Goal: Transaction & Acquisition: Purchase product/service

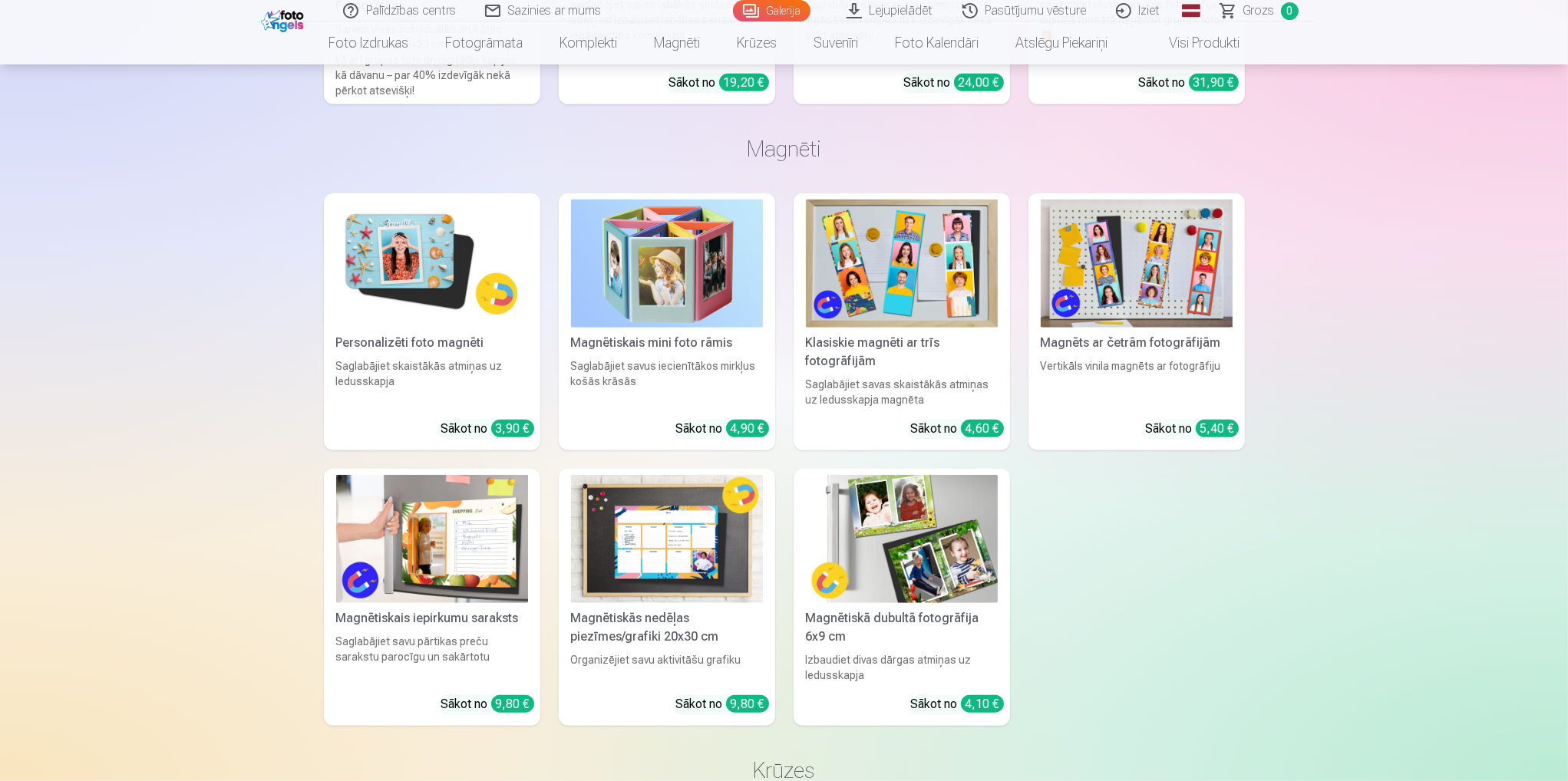
scroll to position [9151, 0]
click at [774, 13] on link "Galerija" at bounding box center [772, 10] width 77 height 21
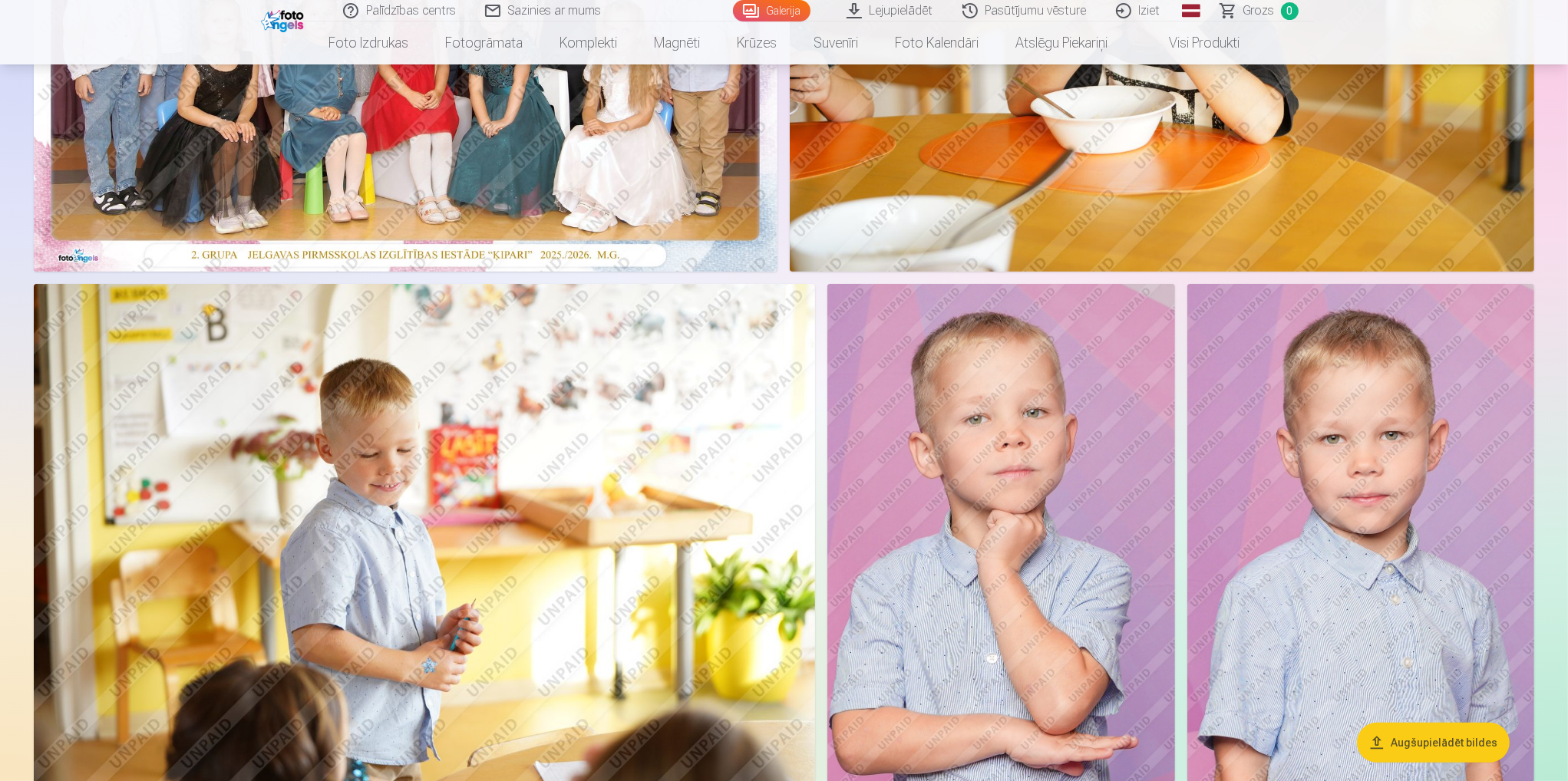
scroll to position [383, 0]
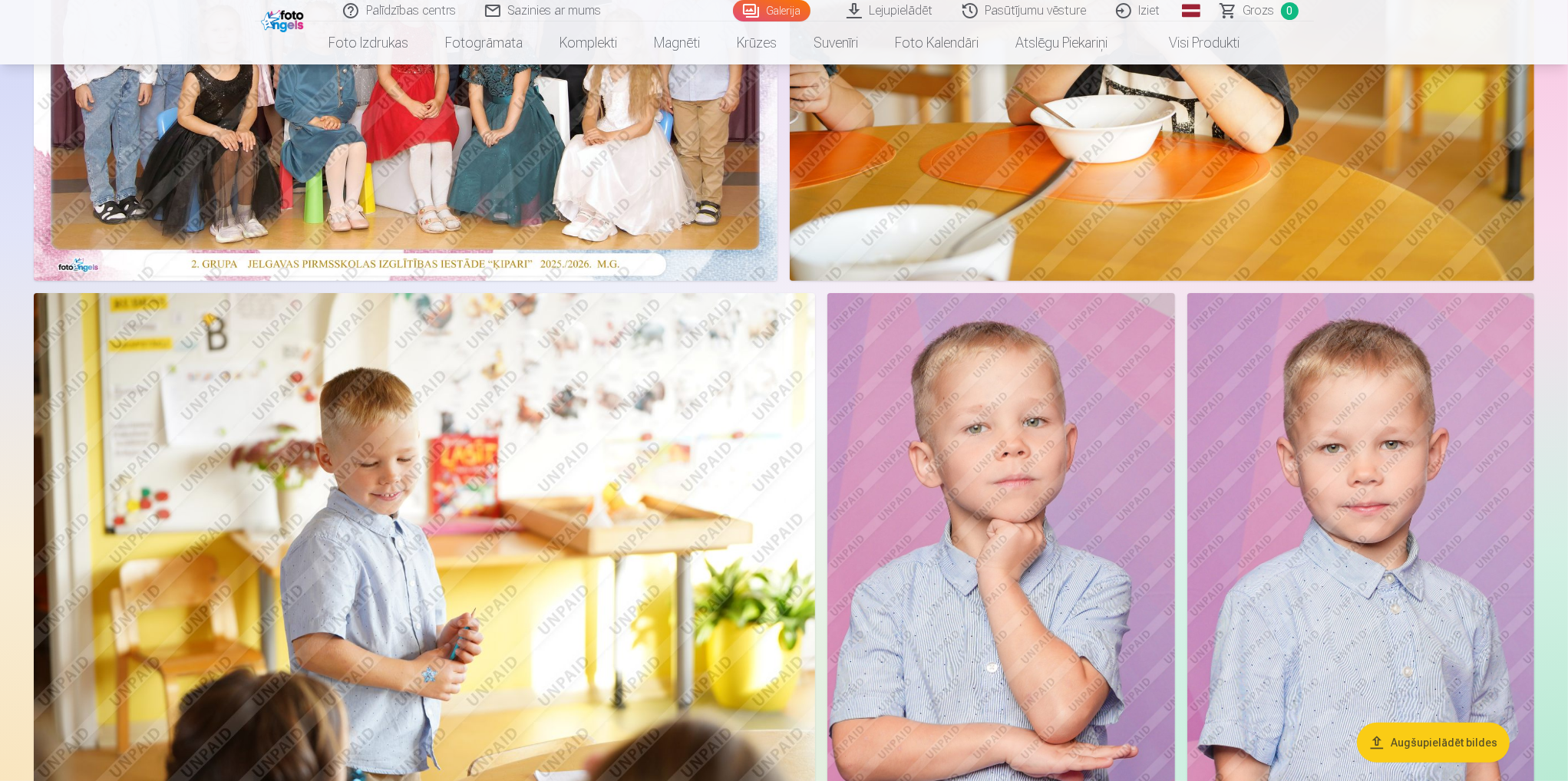
click at [1207, 38] on link "Visi produkti" at bounding box center [1192, 43] width 132 height 43
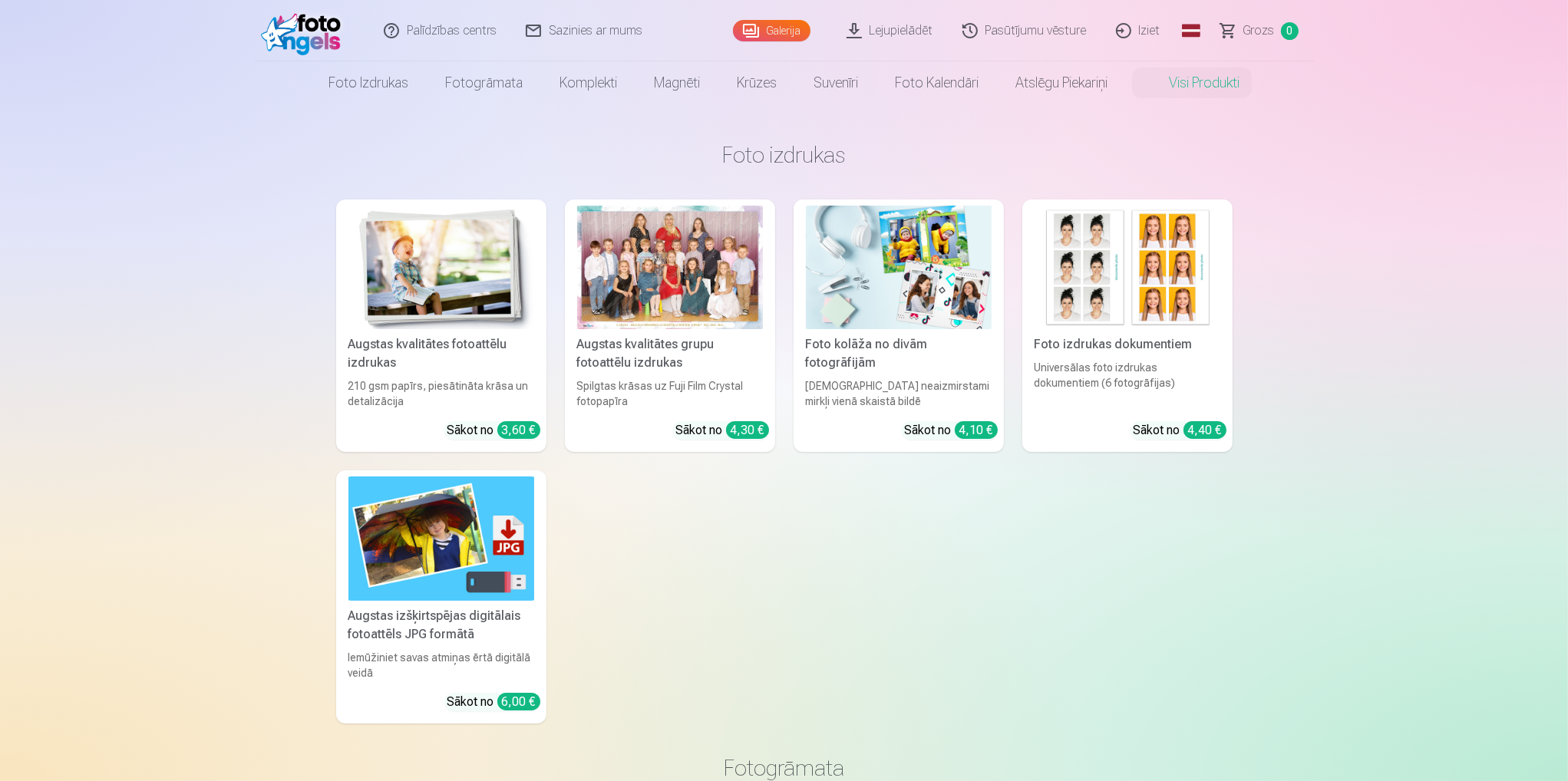
click at [710, 317] on div at bounding box center [670, 267] width 186 height 124
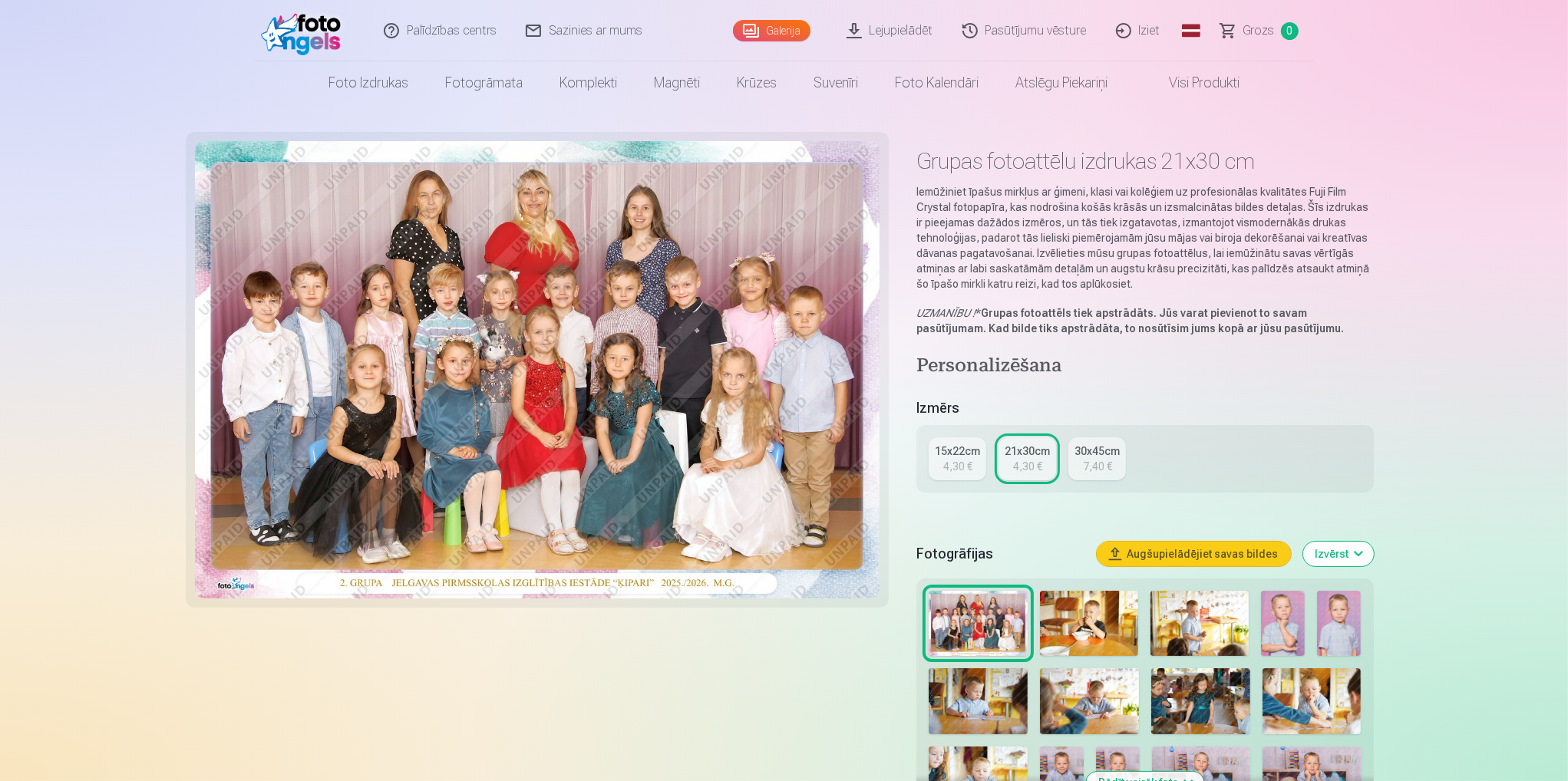
click at [966, 464] on div "4,30 €" at bounding box center [958, 466] width 29 height 15
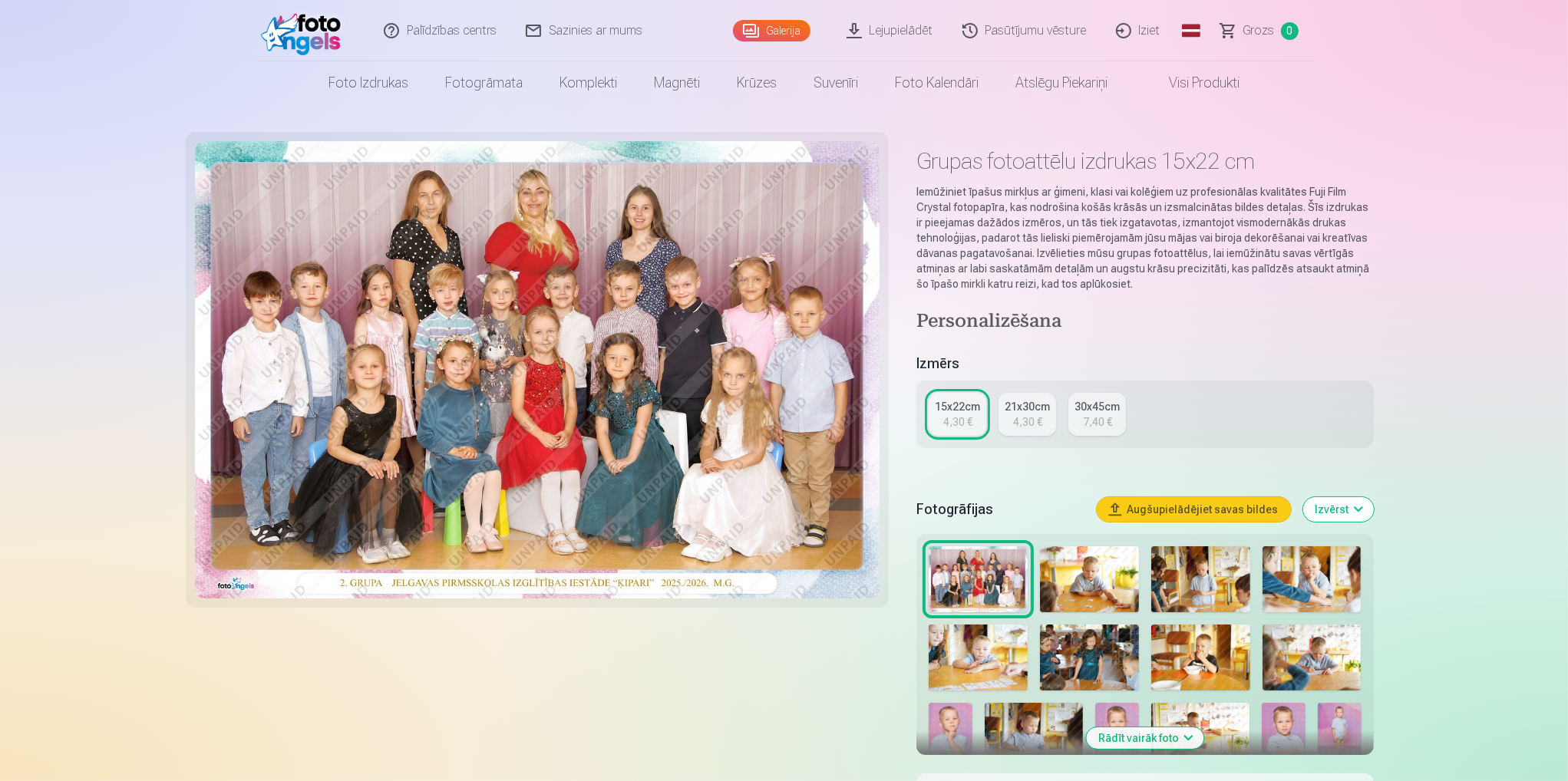
click at [1228, 508] on button "Augšupielādējiet savas bildes" at bounding box center [1194, 509] width 195 height 24
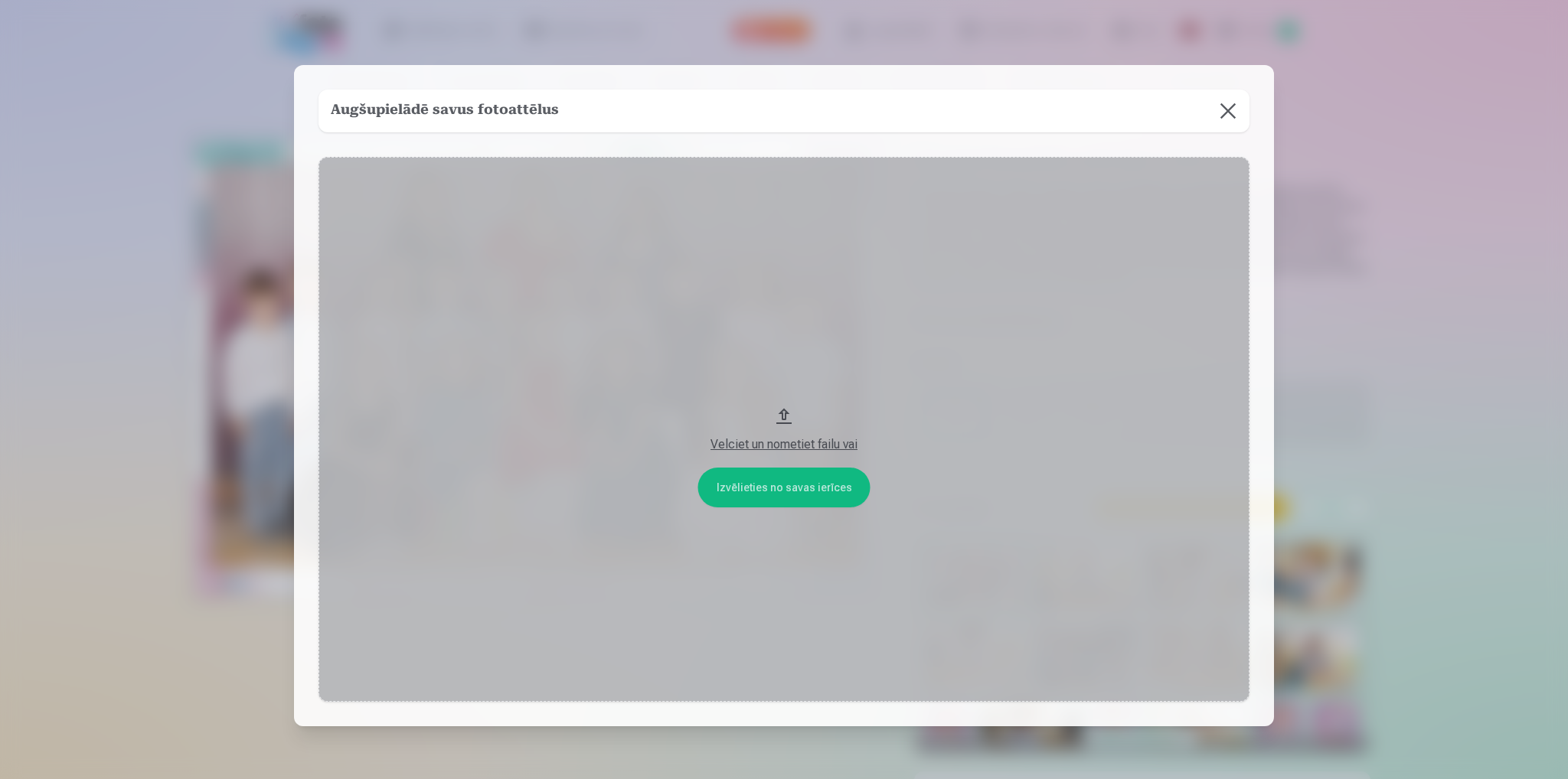
drag, startPoint x: 1229, startPoint y: 102, endPoint x: 1235, endPoint y: 107, distance: 7.8
click at [1229, 104] on button at bounding box center [1228, 111] width 43 height 43
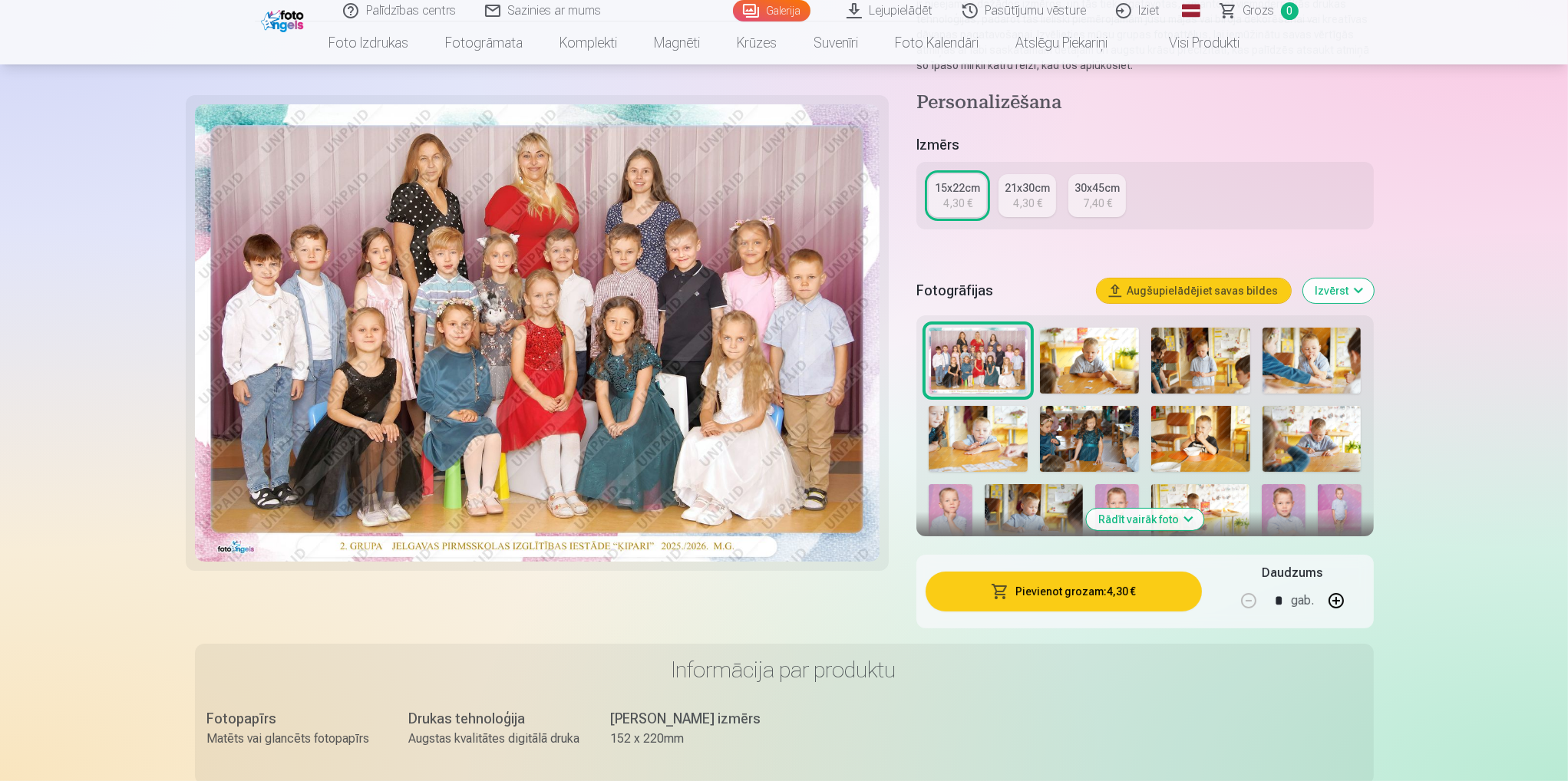
scroll to position [230, 0]
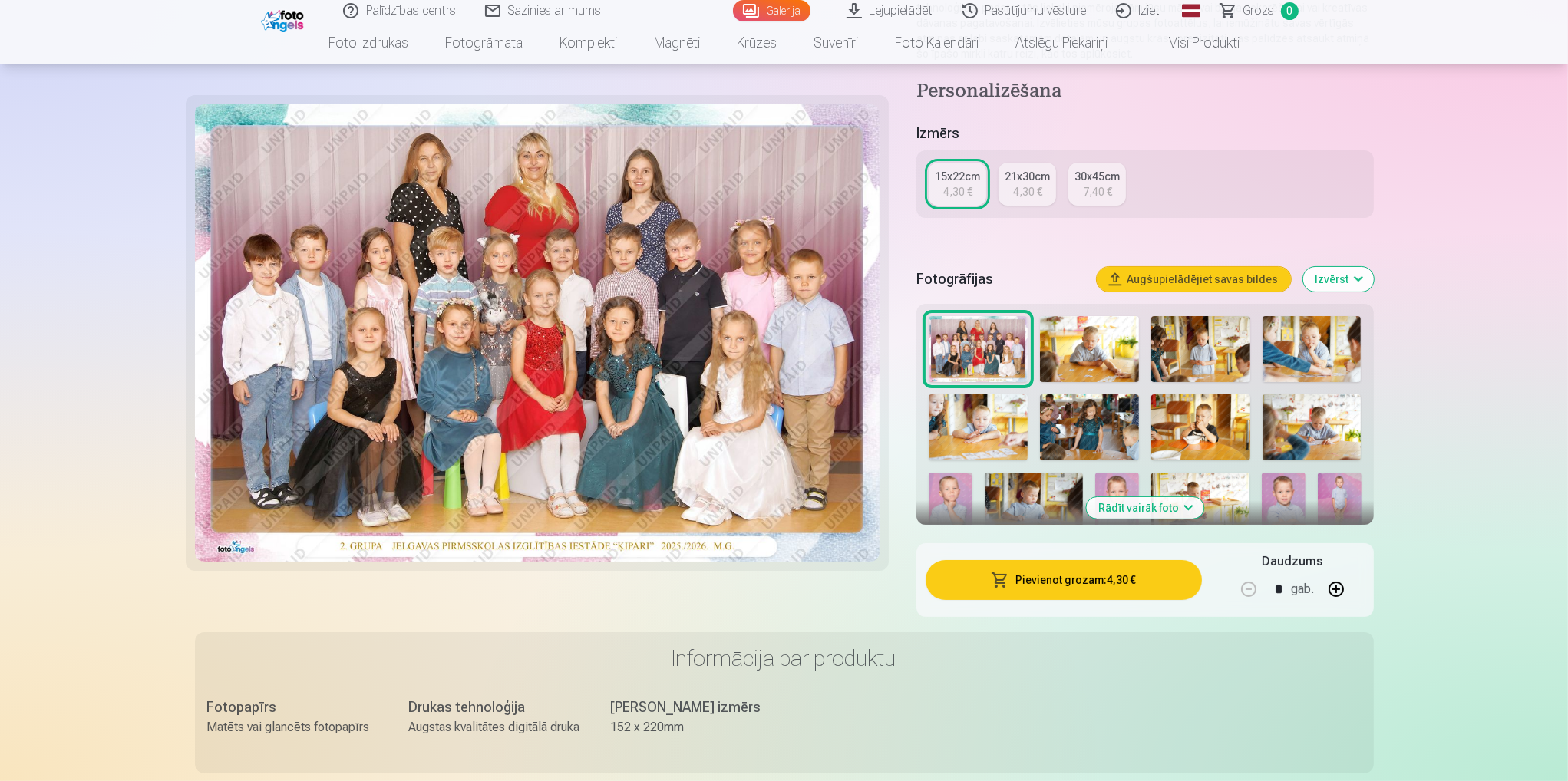
click at [1047, 577] on button "Pievienot grozam : 4,30 €" at bounding box center [1063, 579] width 276 height 40
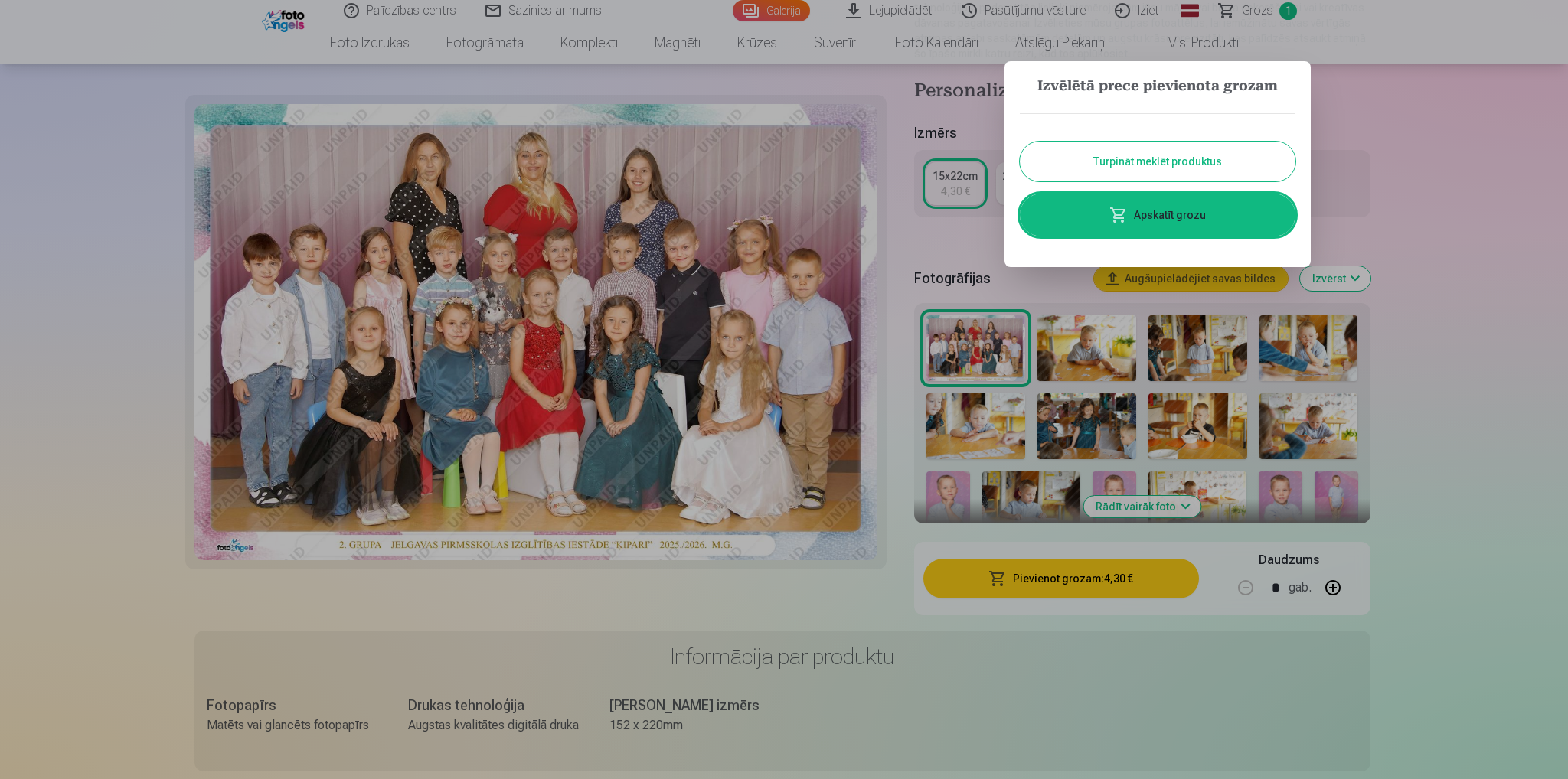
click at [1430, 278] on div at bounding box center [784, 390] width 1568 height 779
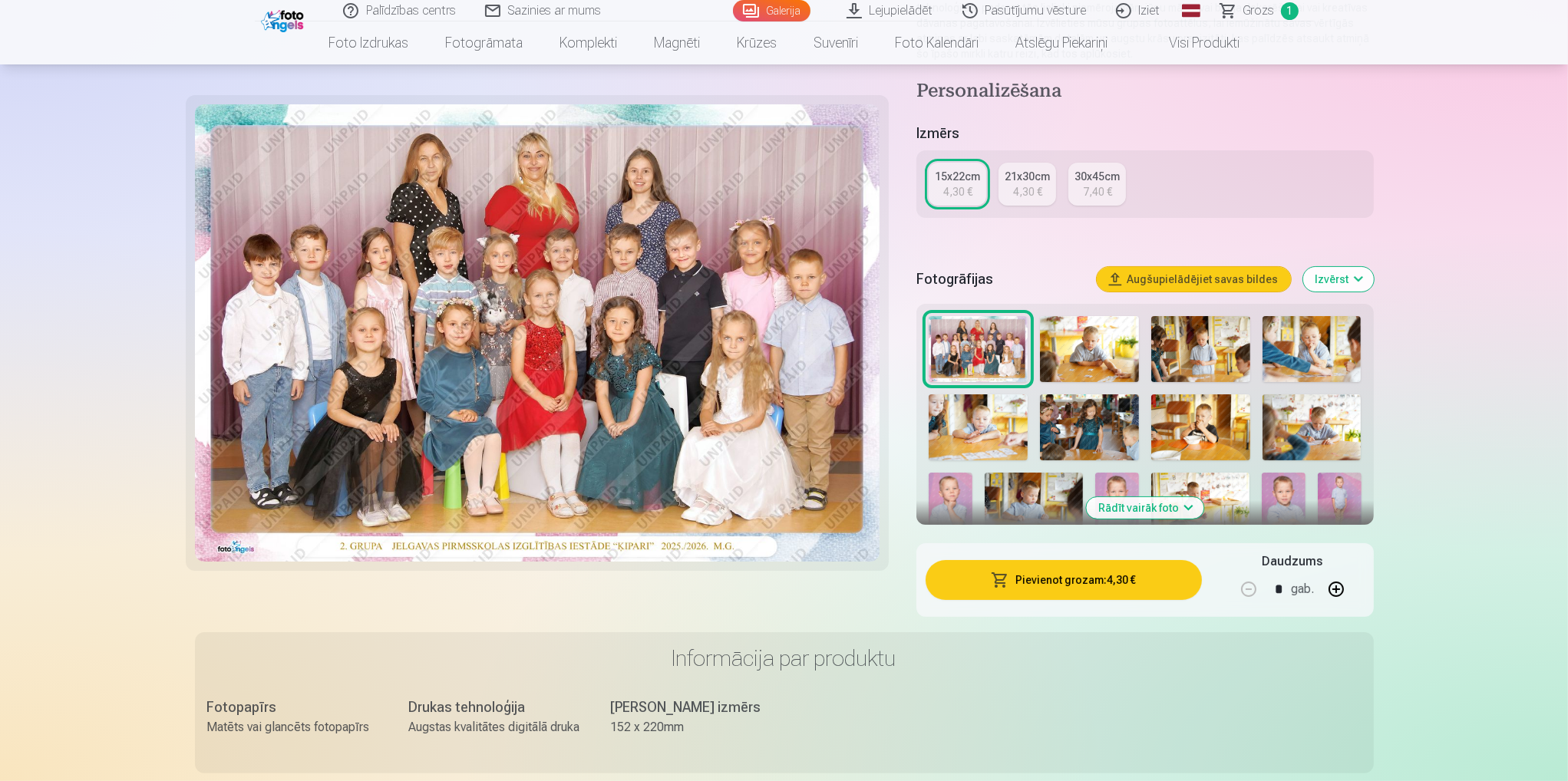
click at [1022, 169] on div "21x30cm" at bounding box center [1027, 176] width 45 height 15
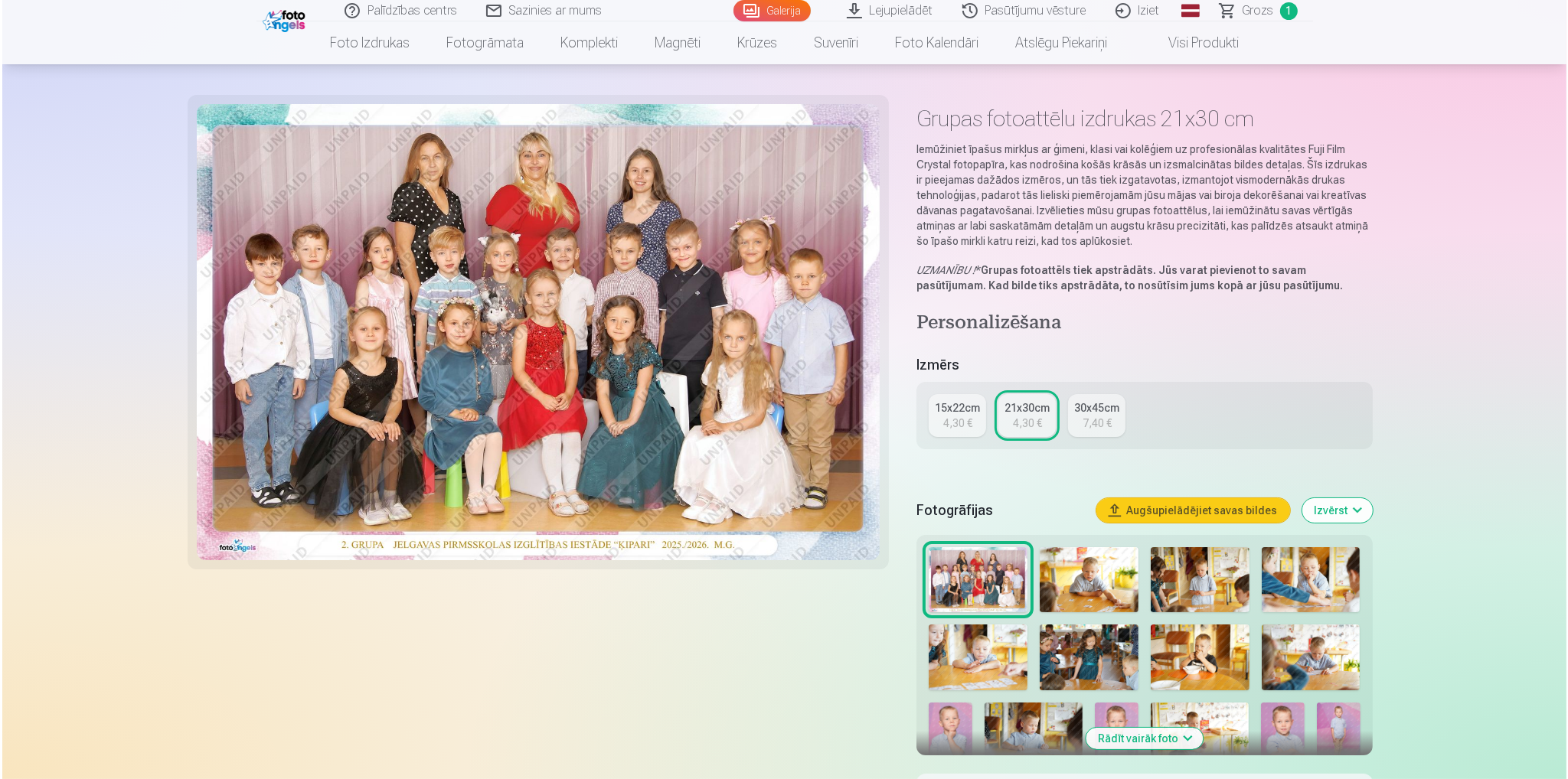
scroll to position [153, 0]
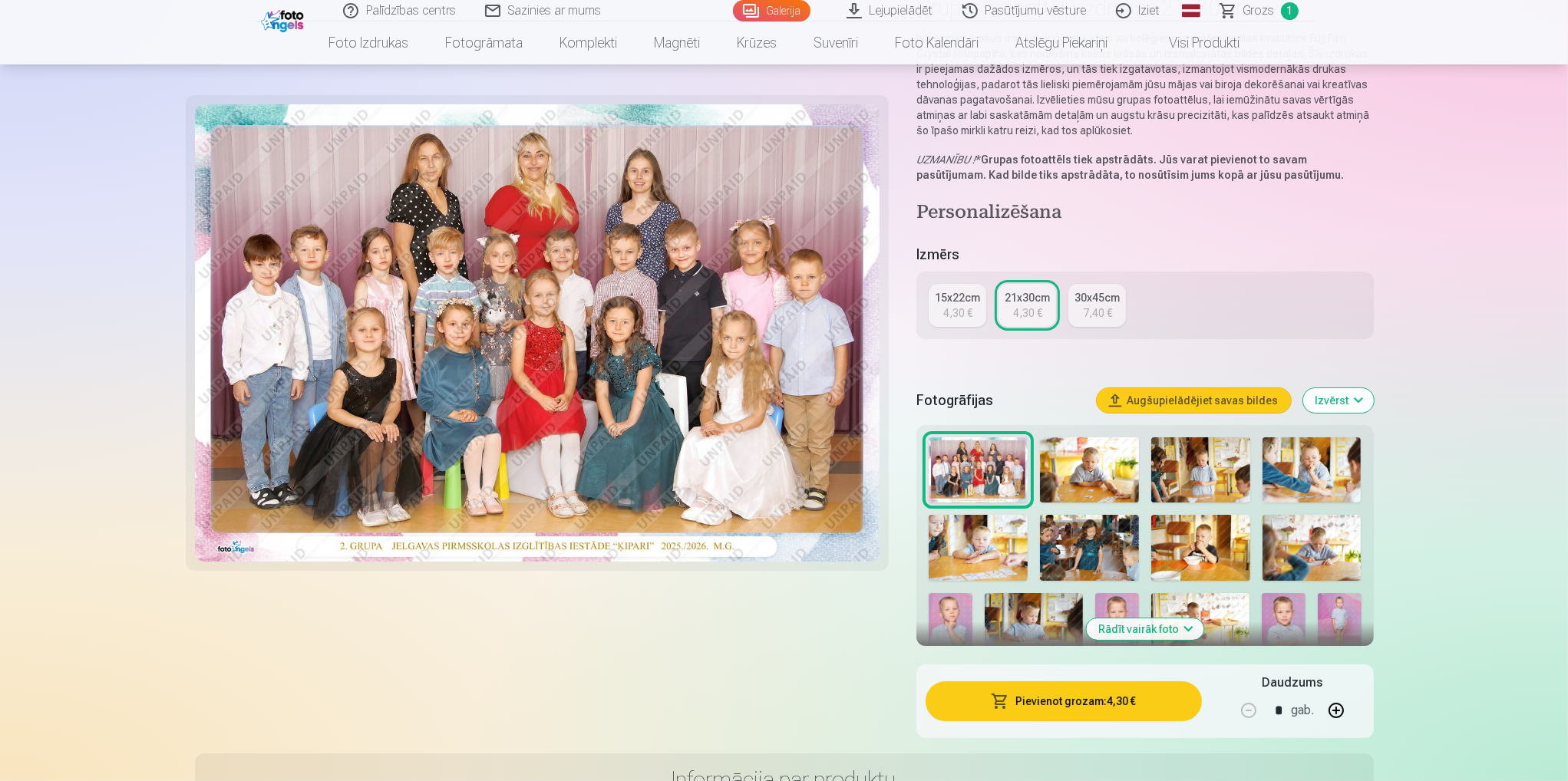
click at [1075, 697] on button "Pievienot grozam : 4,30 €" at bounding box center [1063, 701] width 276 height 40
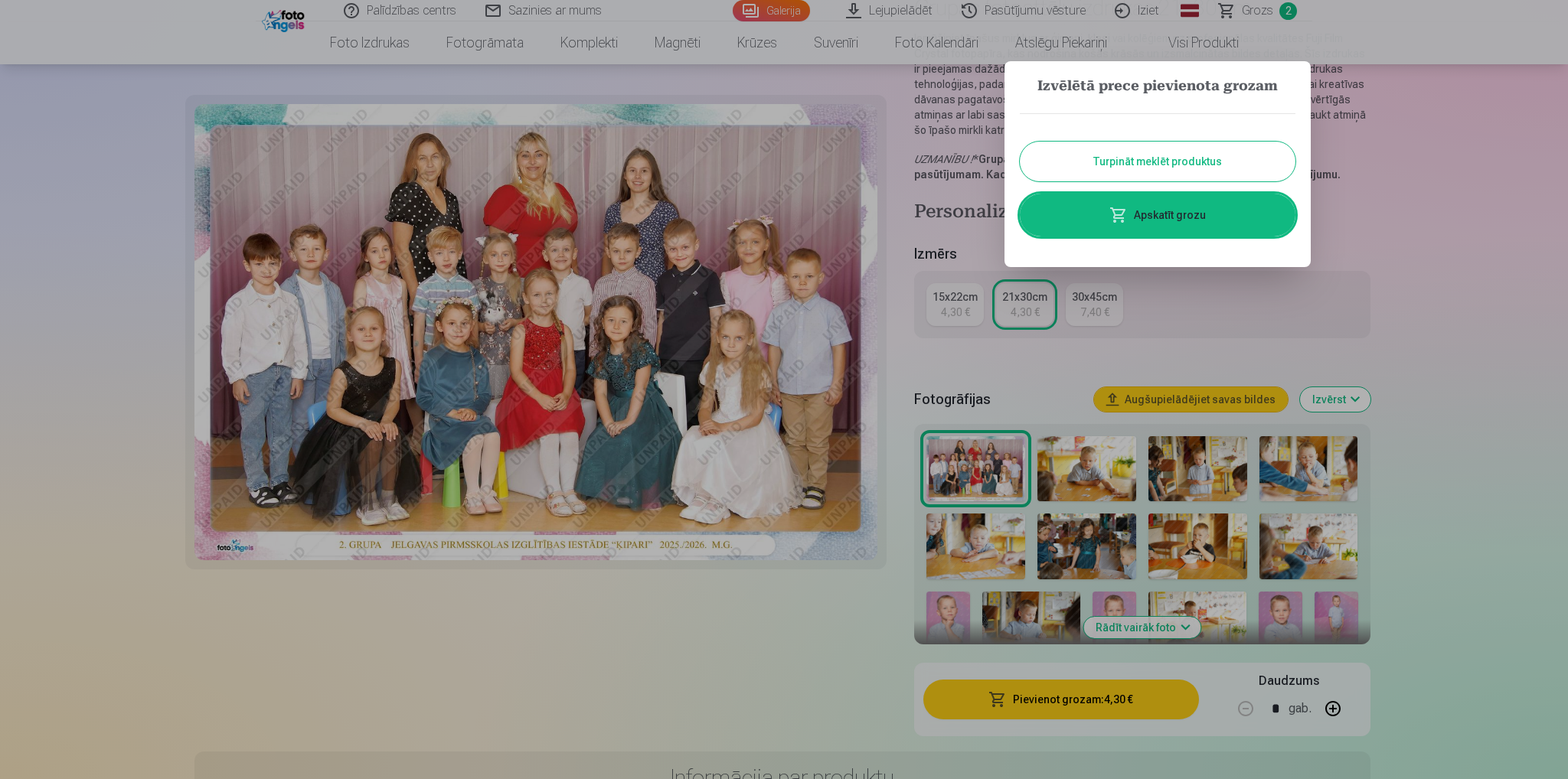
click at [1156, 209] on link "Apskatīt grozu" at bounding box center [1157, 215] width 276 height 43
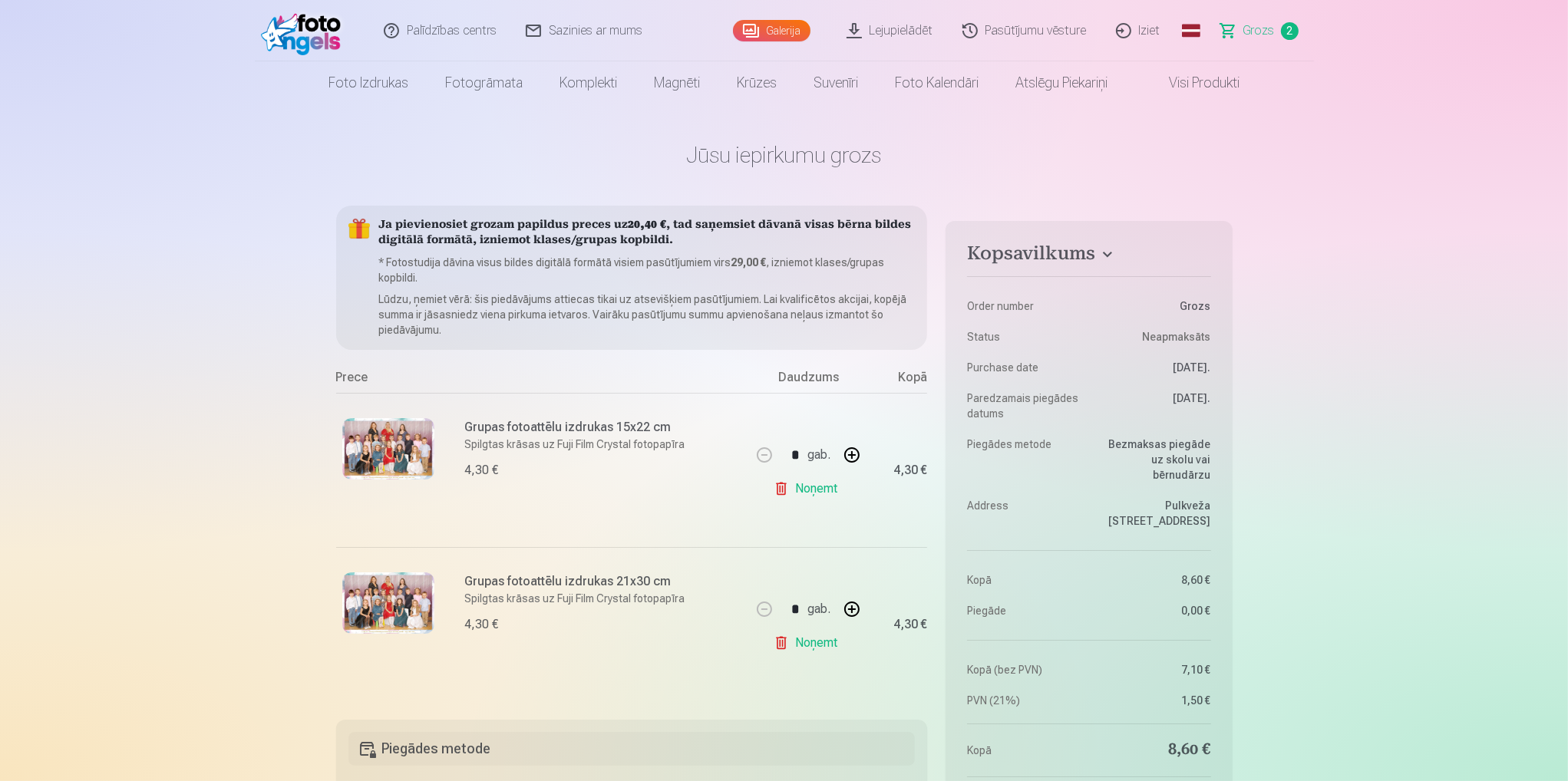
click at [849, 452] on button "button" at bounding box center [851, 455] width 37 height 37
click at [823, 486] on link "Noņemt" at bounding box center [808, 488] width 70 height 31
type input "*"
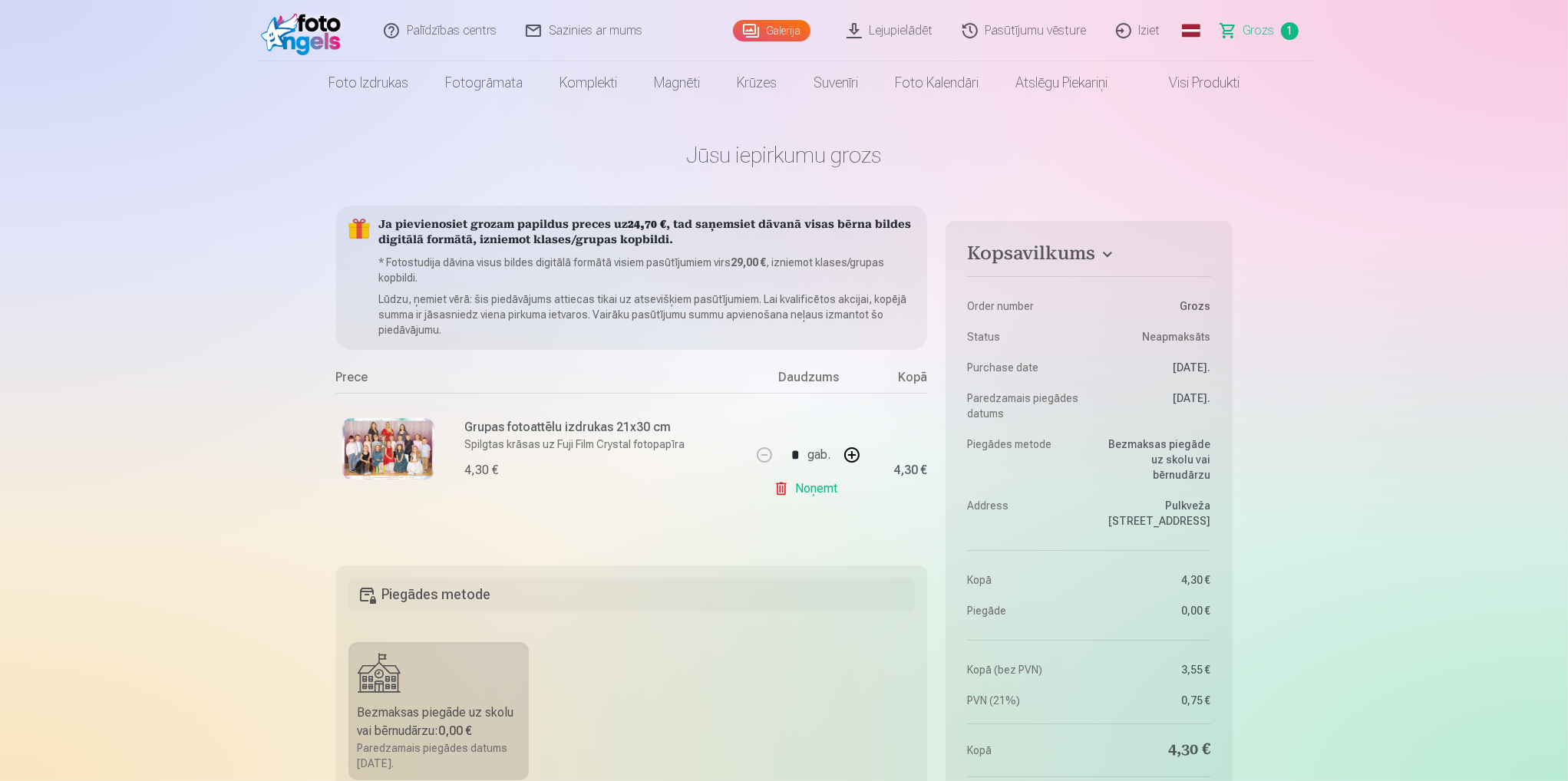
click at [1192, 83] on link "Visi produkti" at bounding box center [1192, 83] width 132 height 43
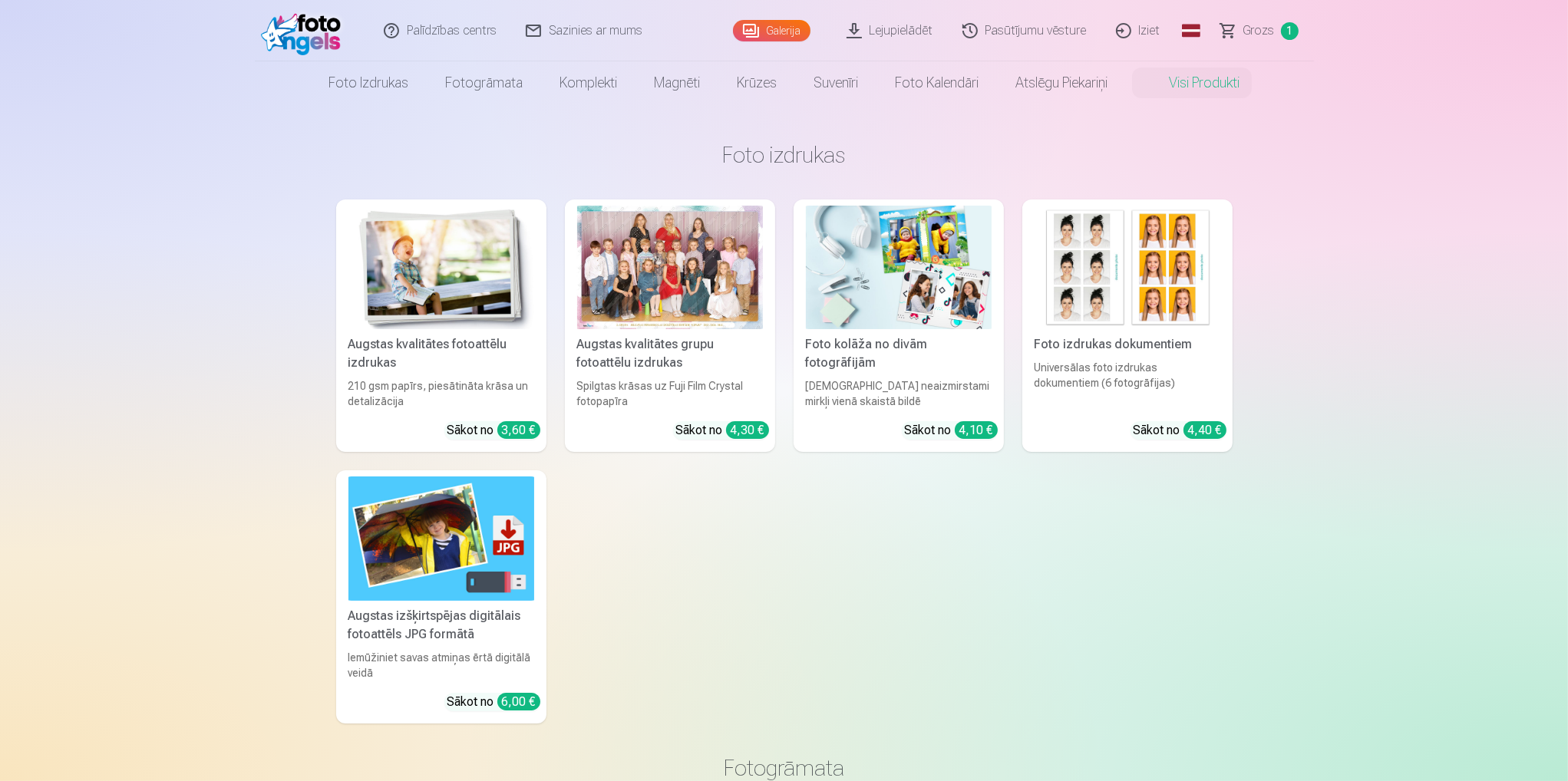
click at [773, 31] on link "Galerija" at bounding box center [772, 30] width 77 height 21
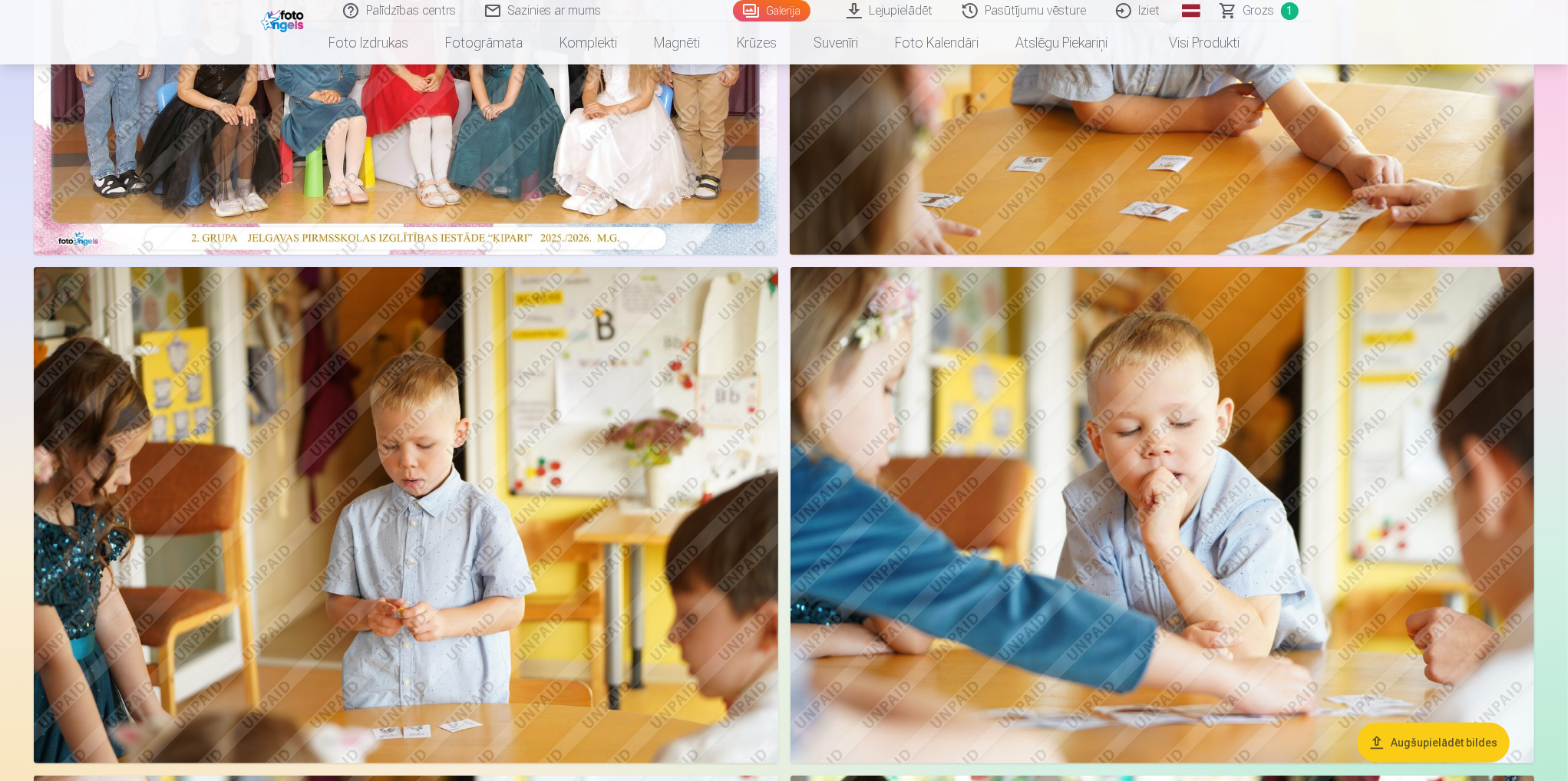
scroll to position [230, 0]
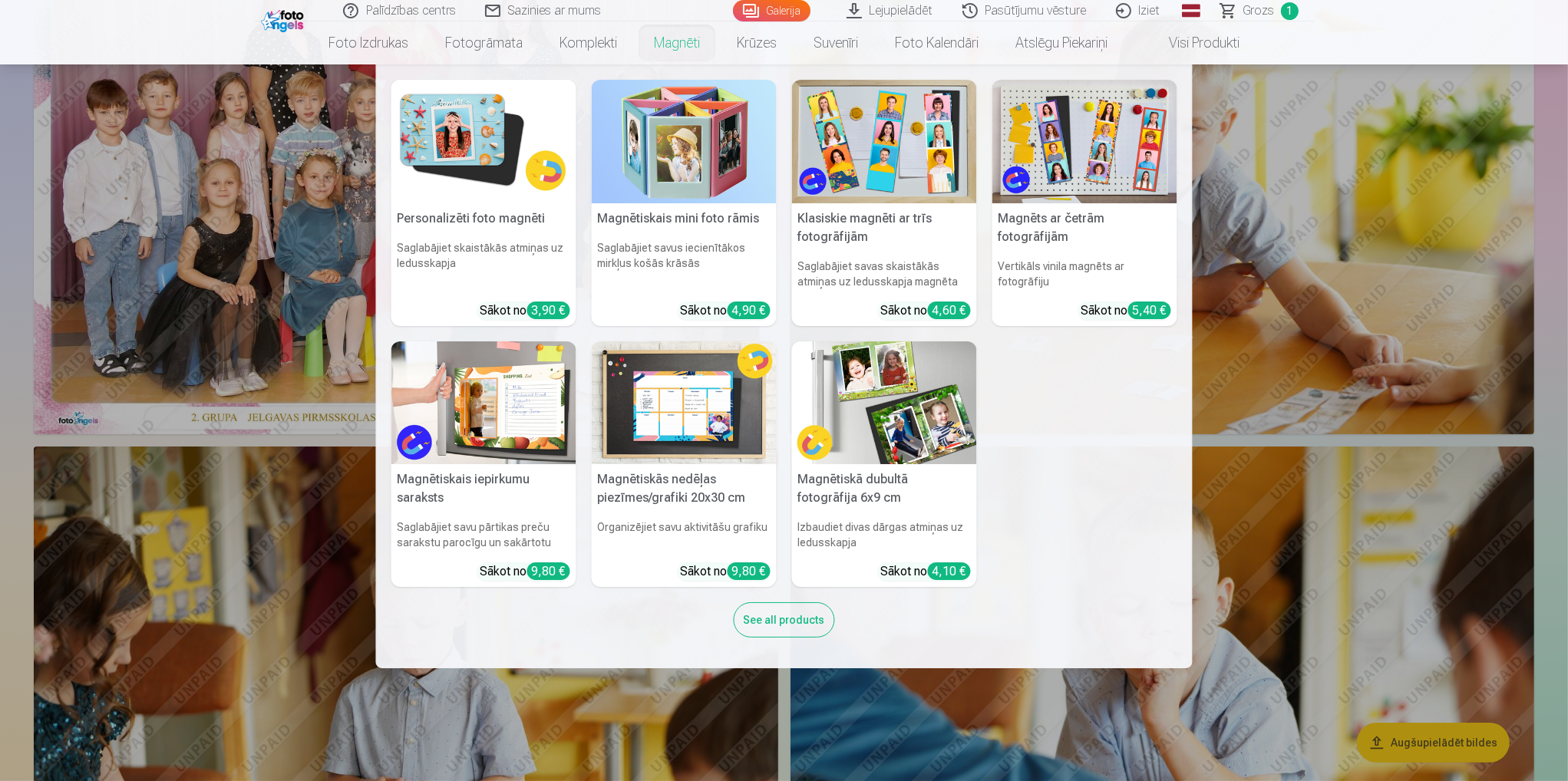
click at [691, 41] on link "Magnēti" at bounding box center [677, 43] width 83 height 43
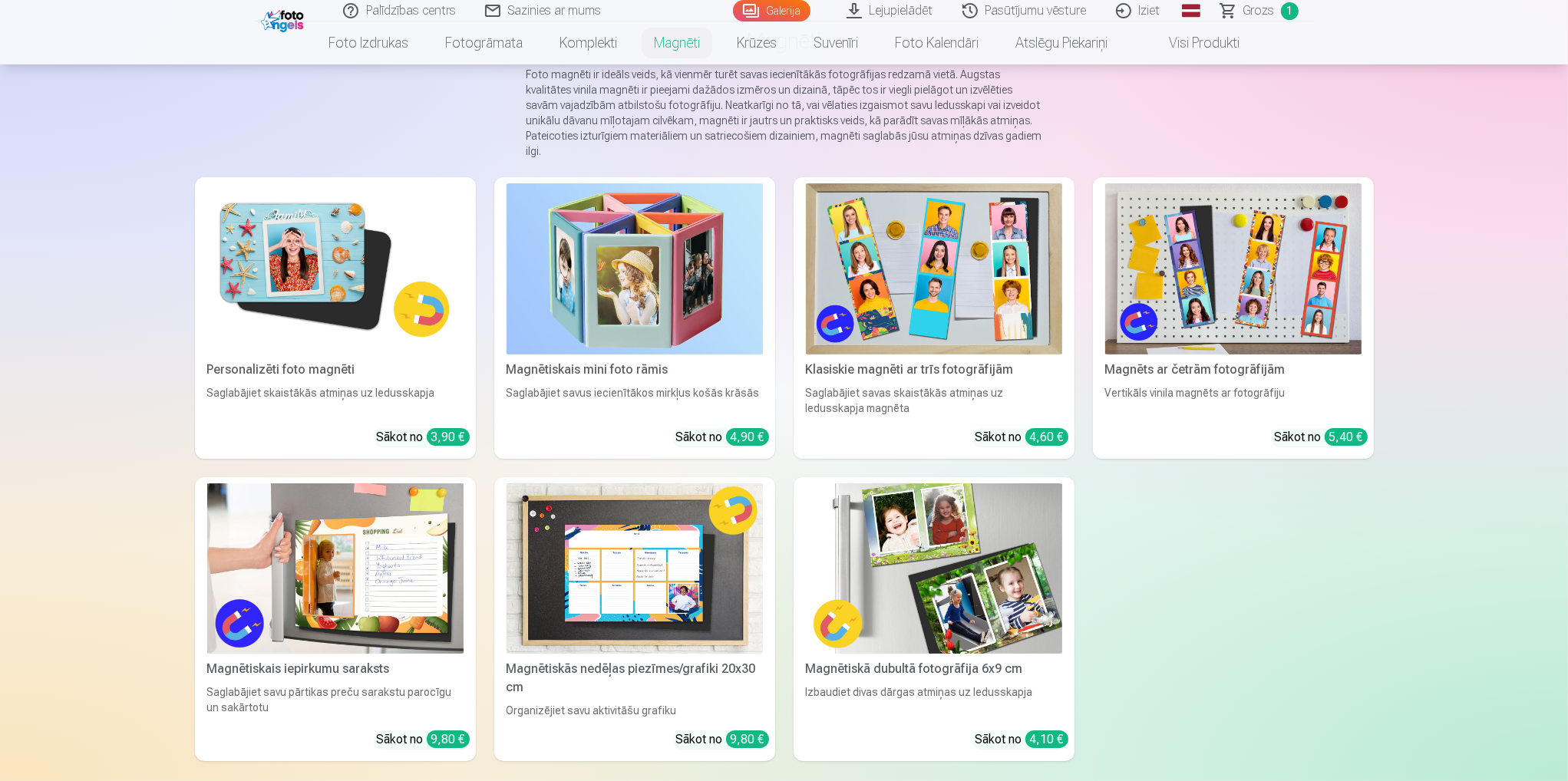
scroll to position [154, 0]
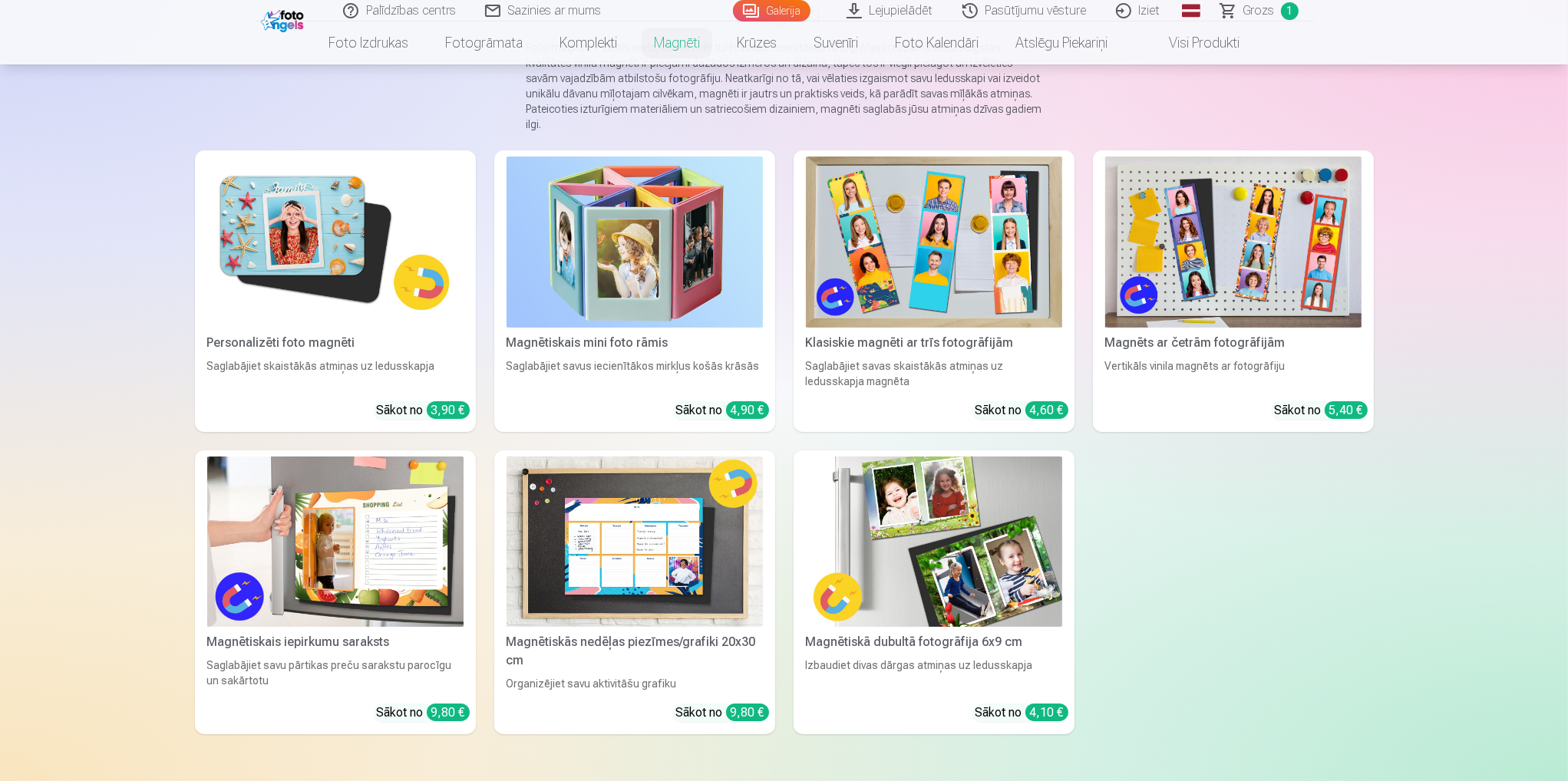
click at [270, 267] on img at bounding box center [335, 242] width 257 height 171
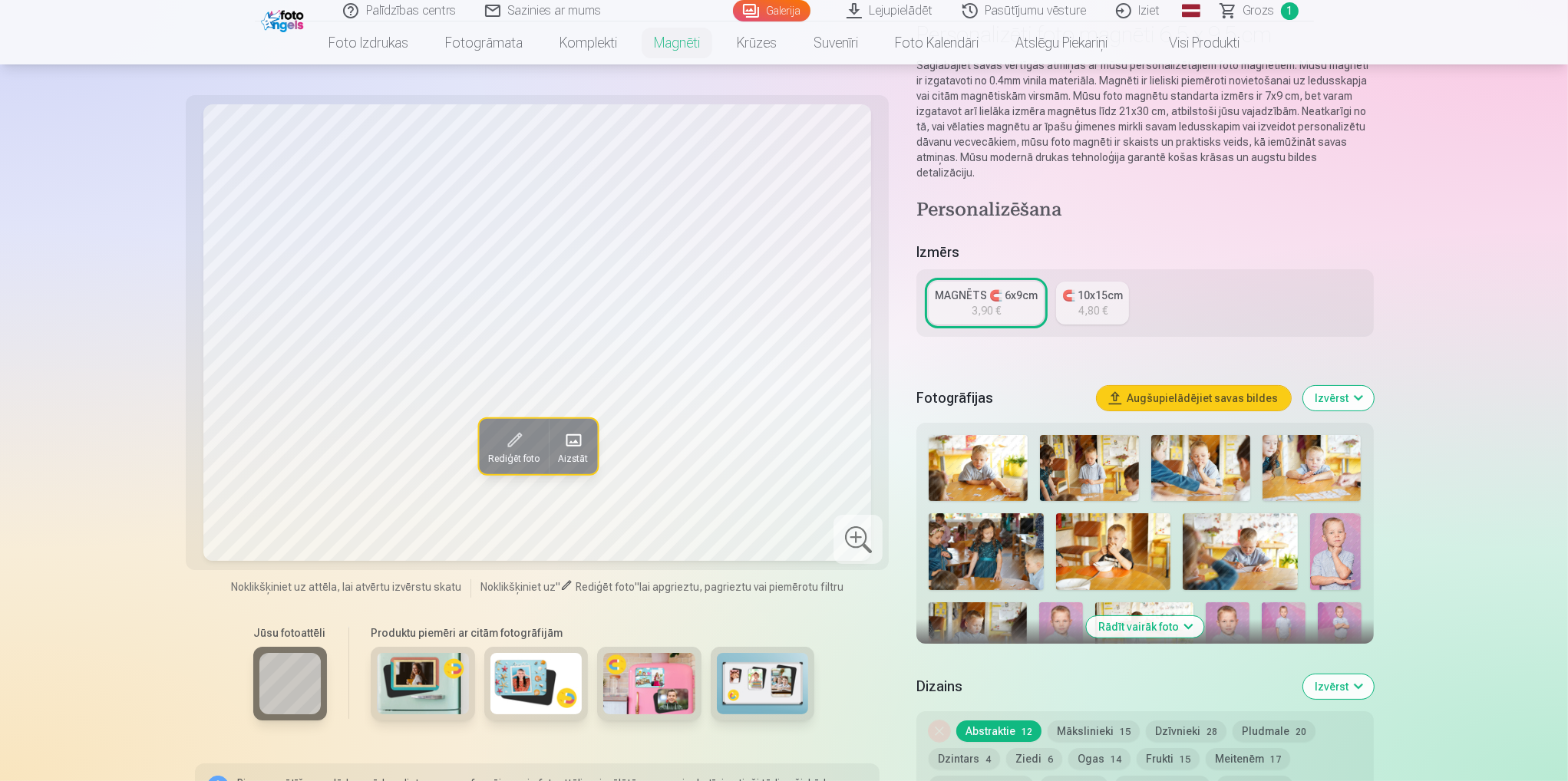
scroll to position [154, 0]
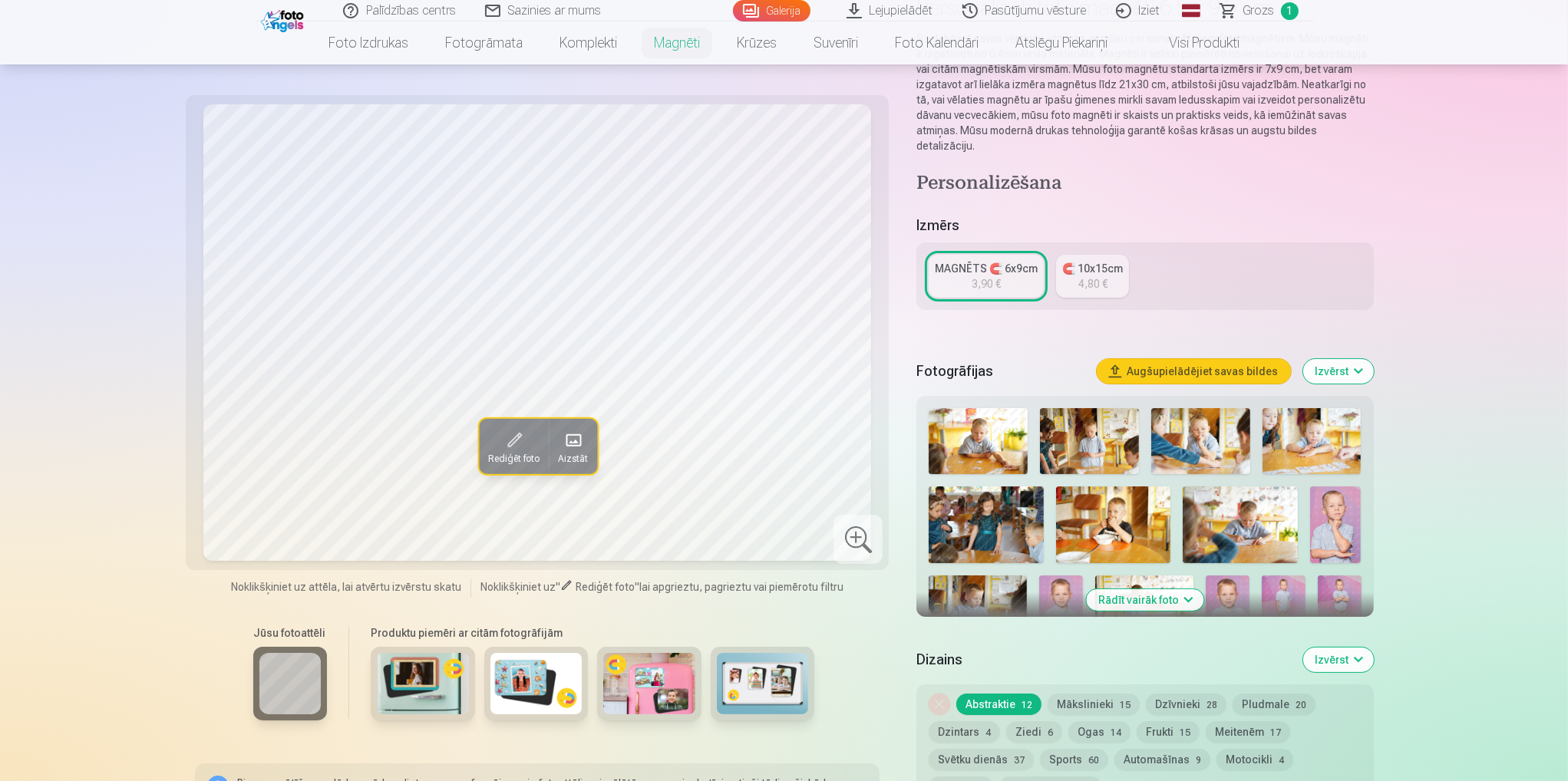
click at [988, 422] on img at bounding box center [978, 441] width 99 height 66
click at [1108, 439] on img at bounding box center [1090, 441] width 99 height 66
click at [1203, 433] on img at bounding box center [1201, 441] width 99 height 66
click at [1282, 441] on img at bounding box center [1312, 441] width 99 height 66
click at [1343, 504] on img at bounding box center [1336, 524] width 50 height 76
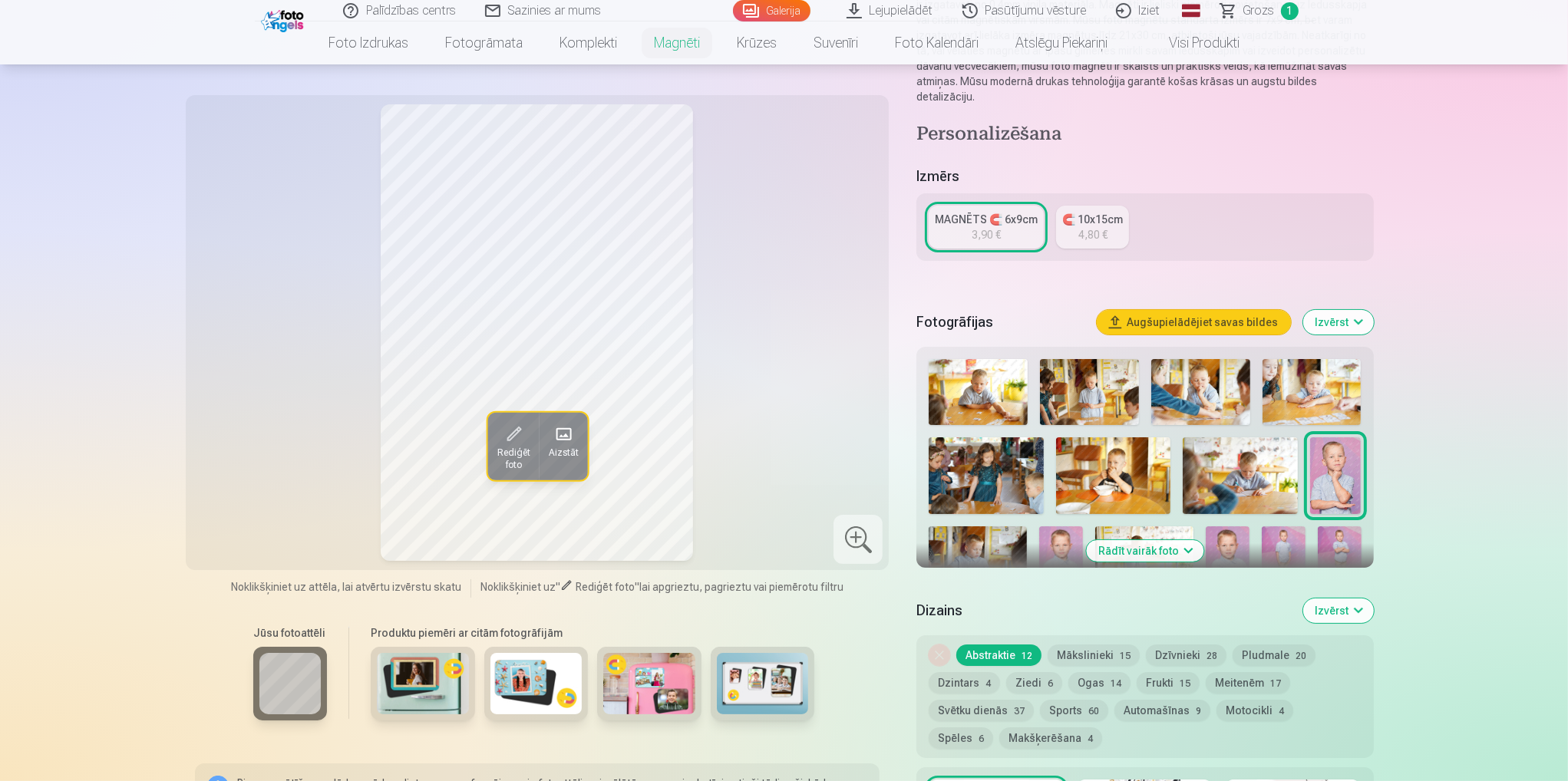
scroll to position [230, 0]
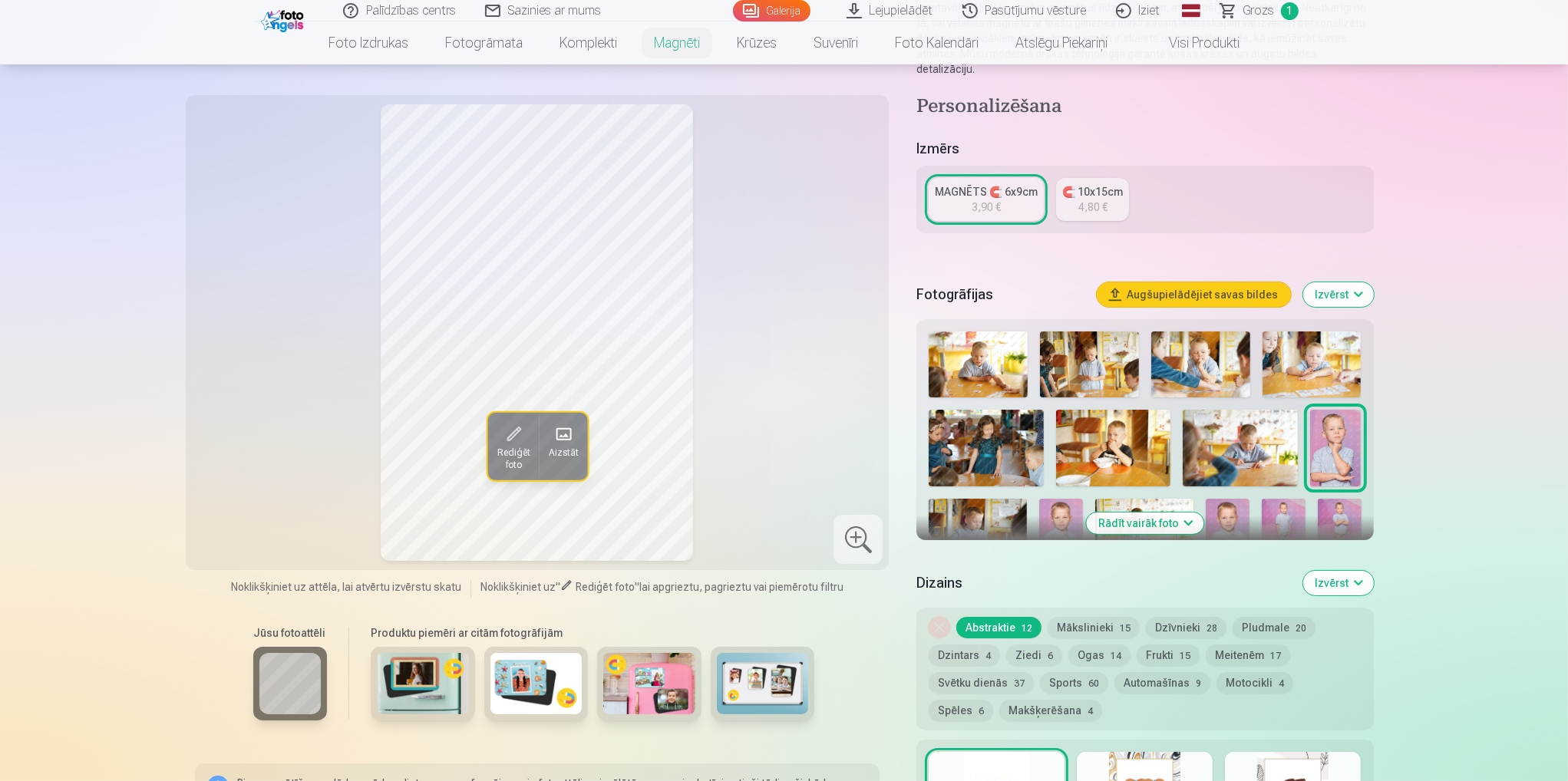
click at [1333, 498] on img at bounding box center [1340, 531] width 44 height 65
click at [1284, 498] on img at bounding box center [1284, 531] width 44 height 65
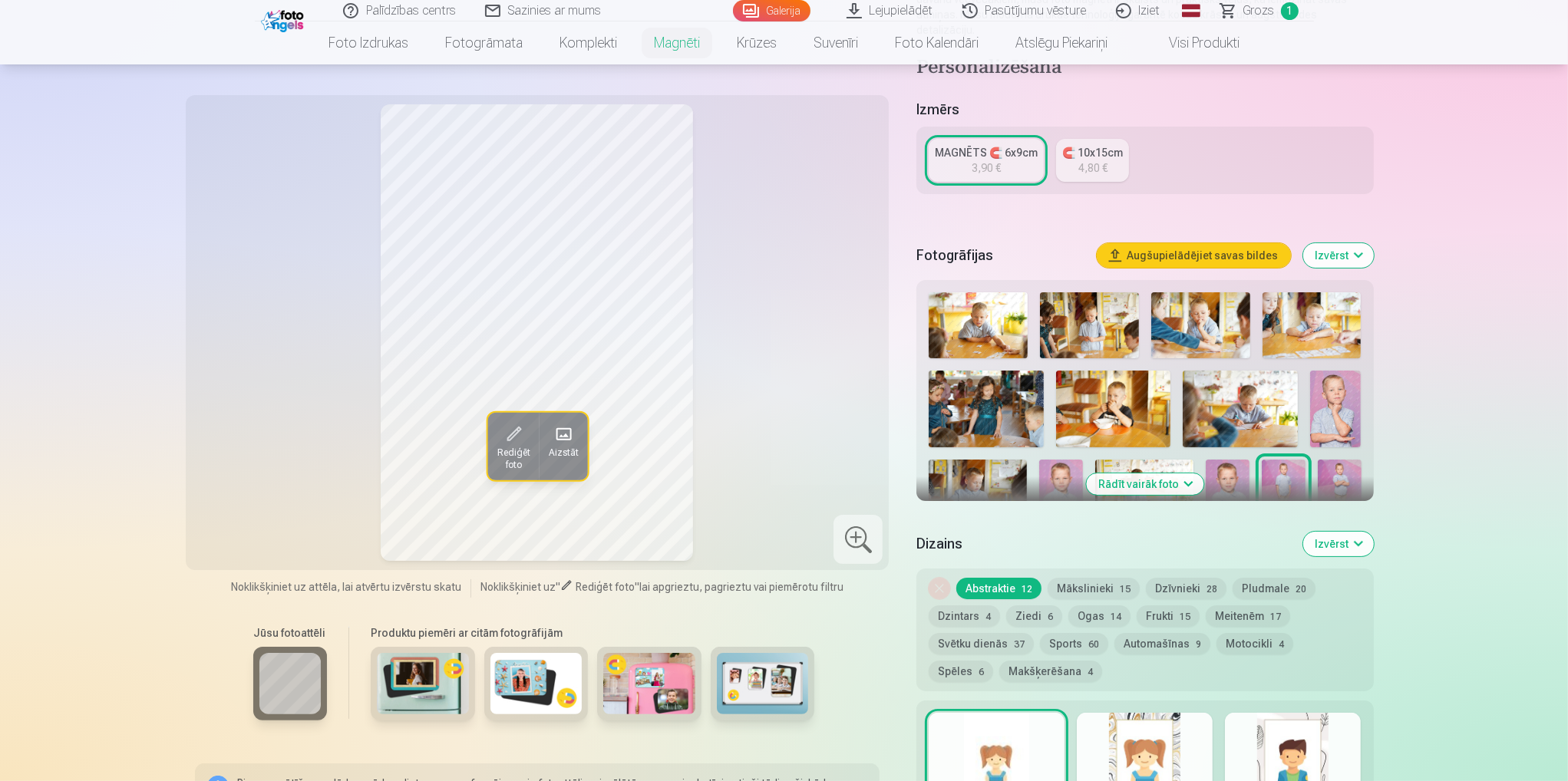
scroll to position [307, 0]
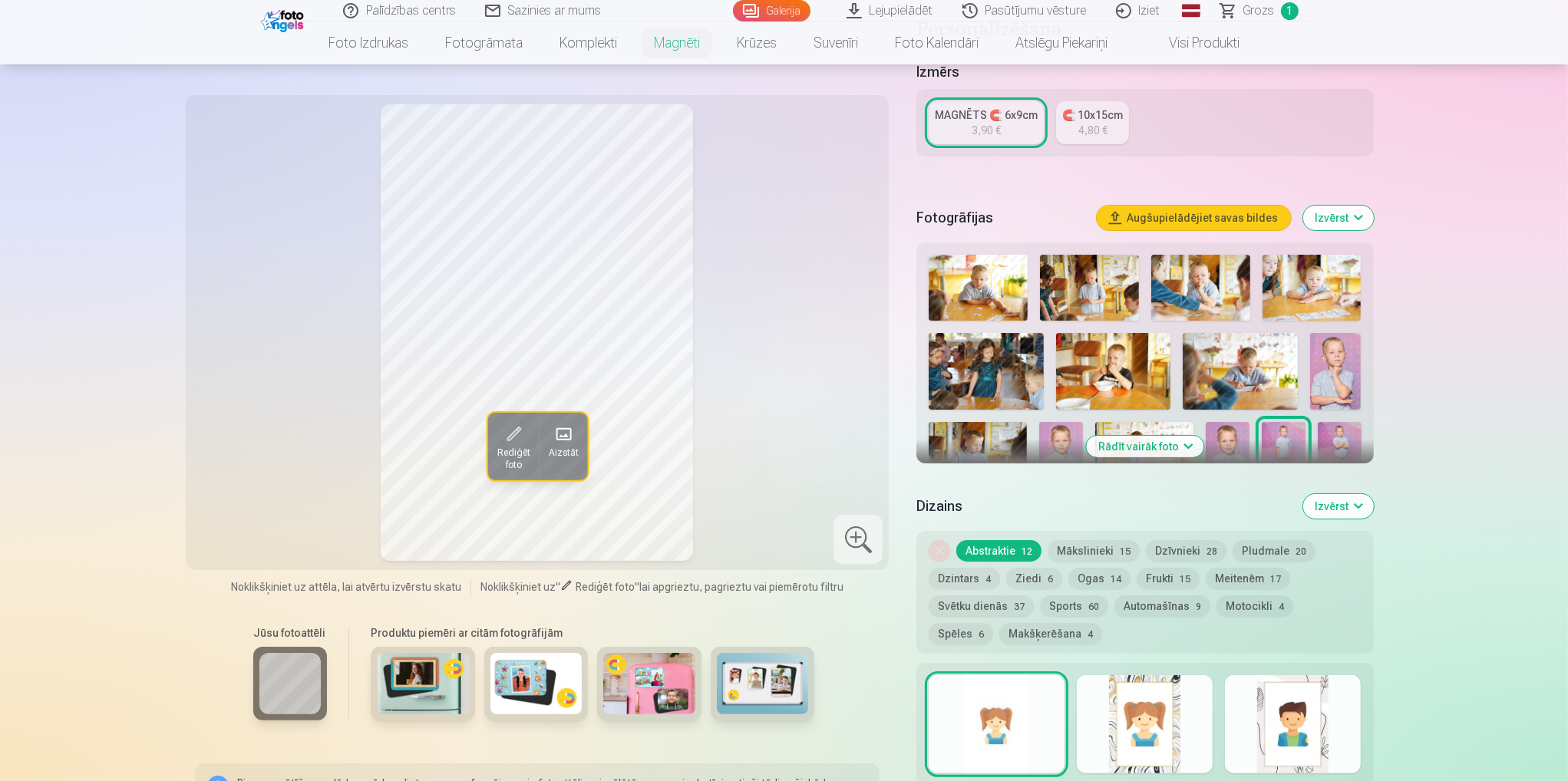
click at [1230, 431] on img at bounding box center [1228, 454] width 44 height 65
click at [1163, 437] on button "Rādīt vairāk foto" at bounding box center [1144, 446] width 117 height 21
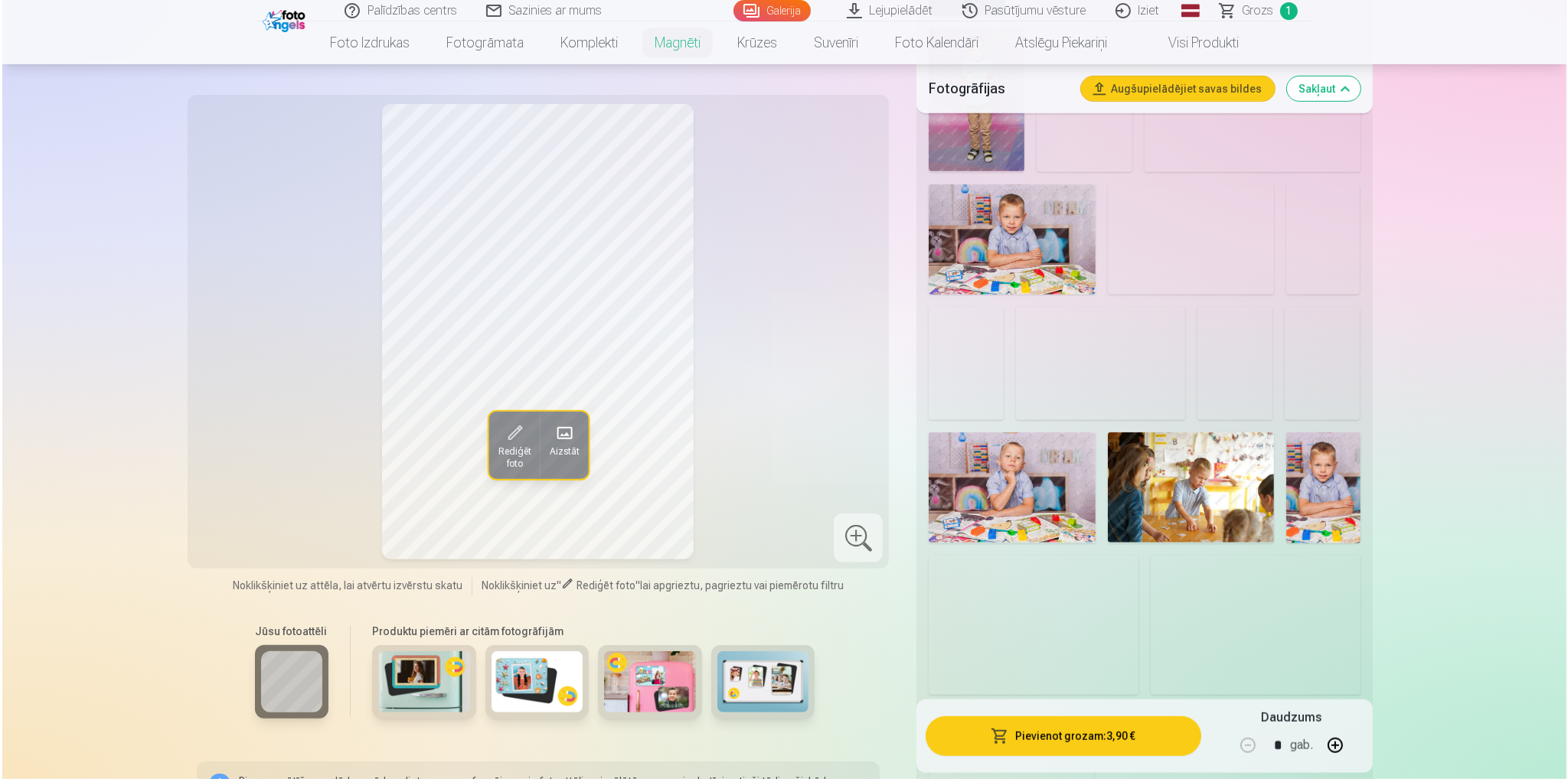
scroll to position [1377, 0]
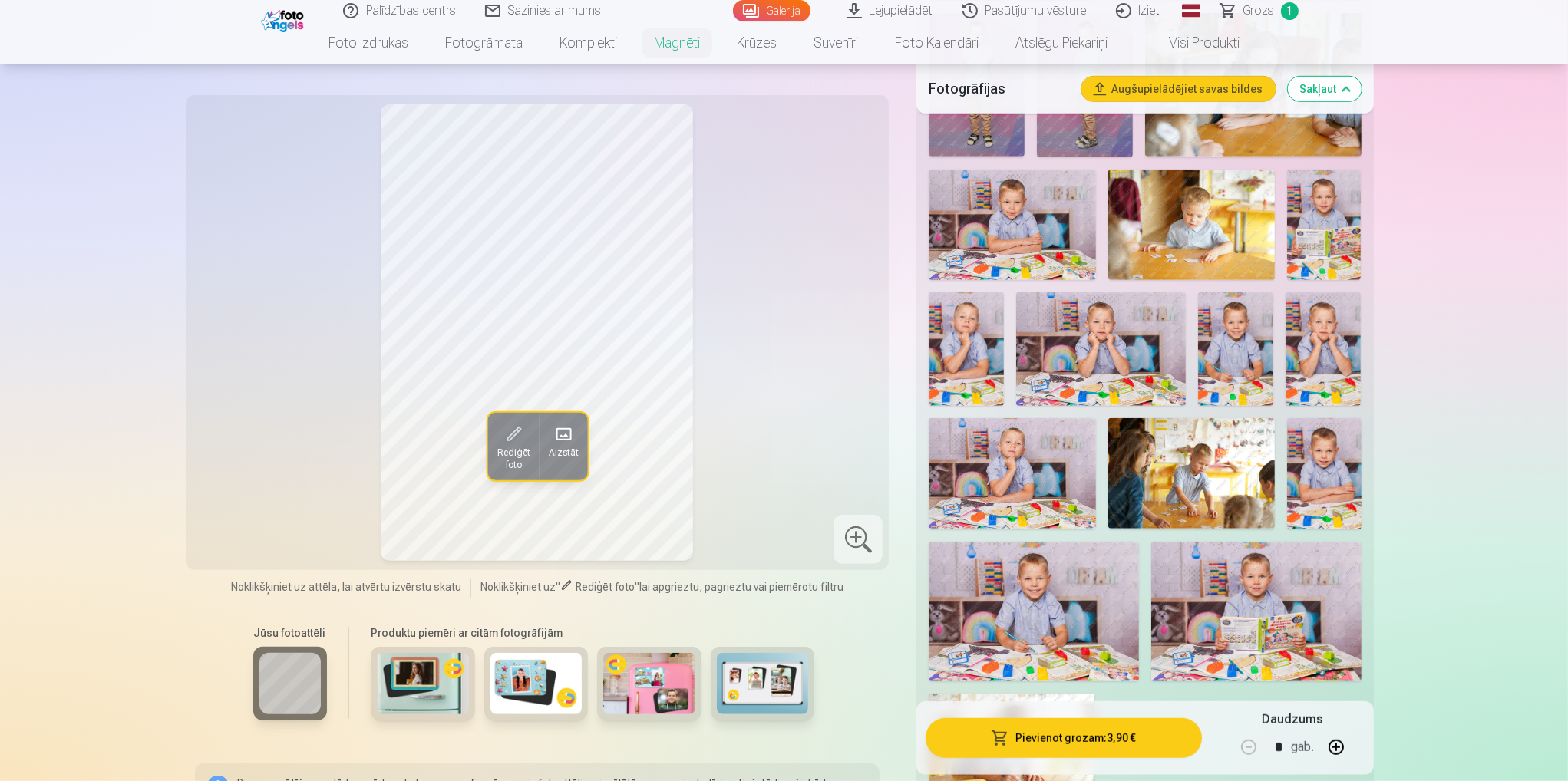
click at [1004, 198] on img at bounding box center [1011, 224] width 166 height 111
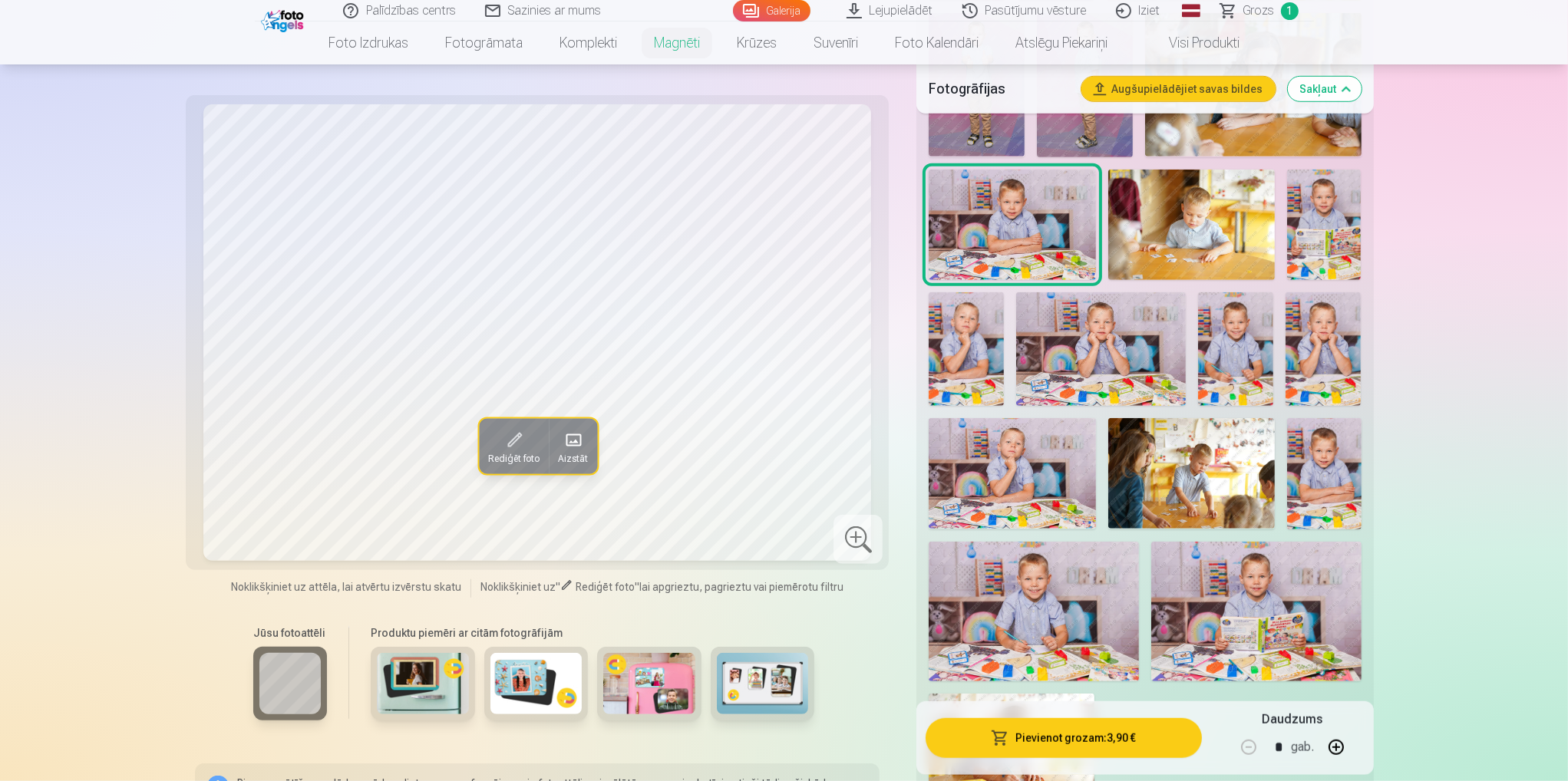
click at [1333, 194] on img at bounding box center [1324, 224] width 75 height 111
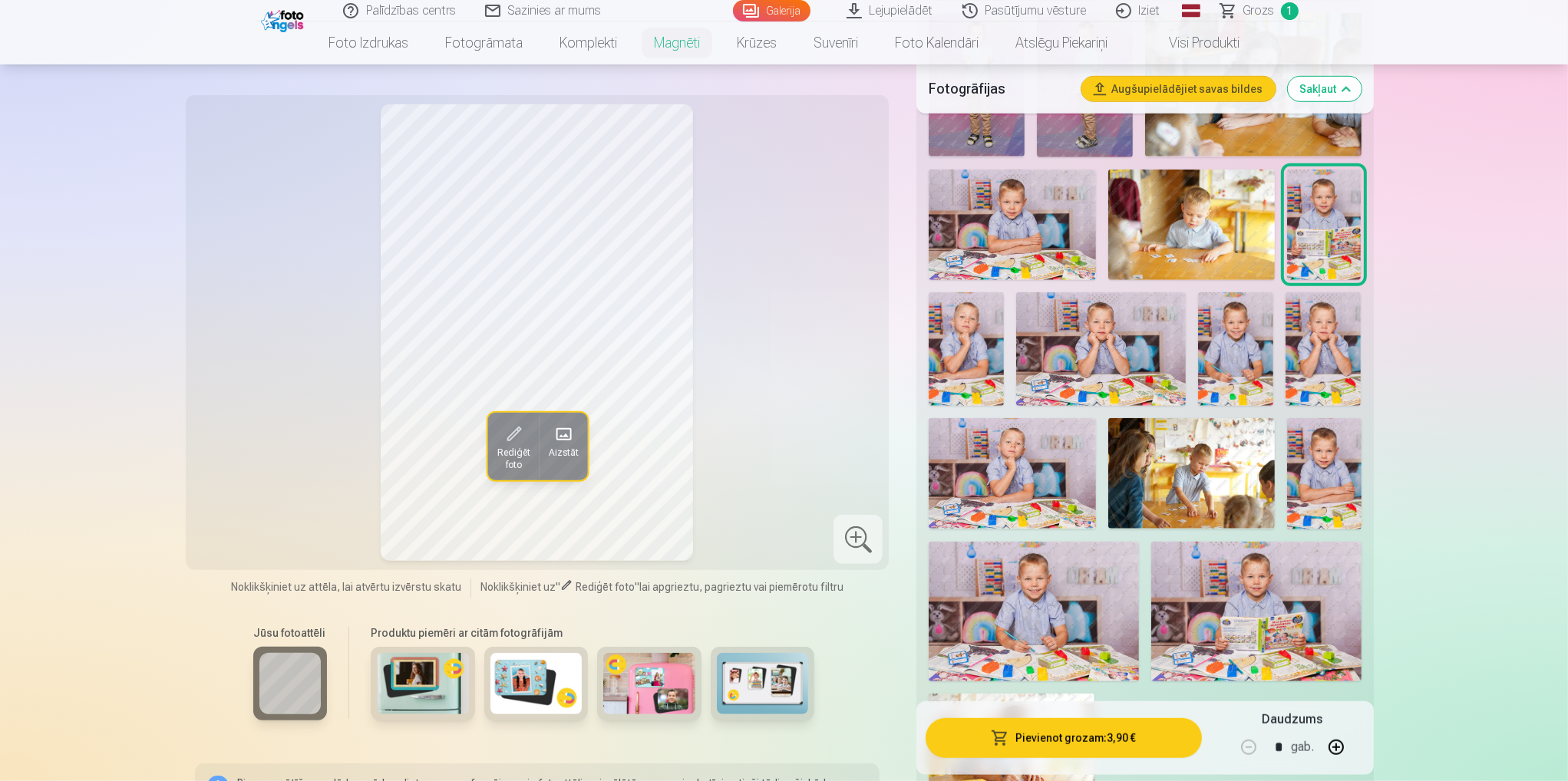
click at [960, 336] on img at bounding box center [966, 348] width 76 height 113
click at [1121, 343] on img at bounding box center [1100, 348] width 169 height 113
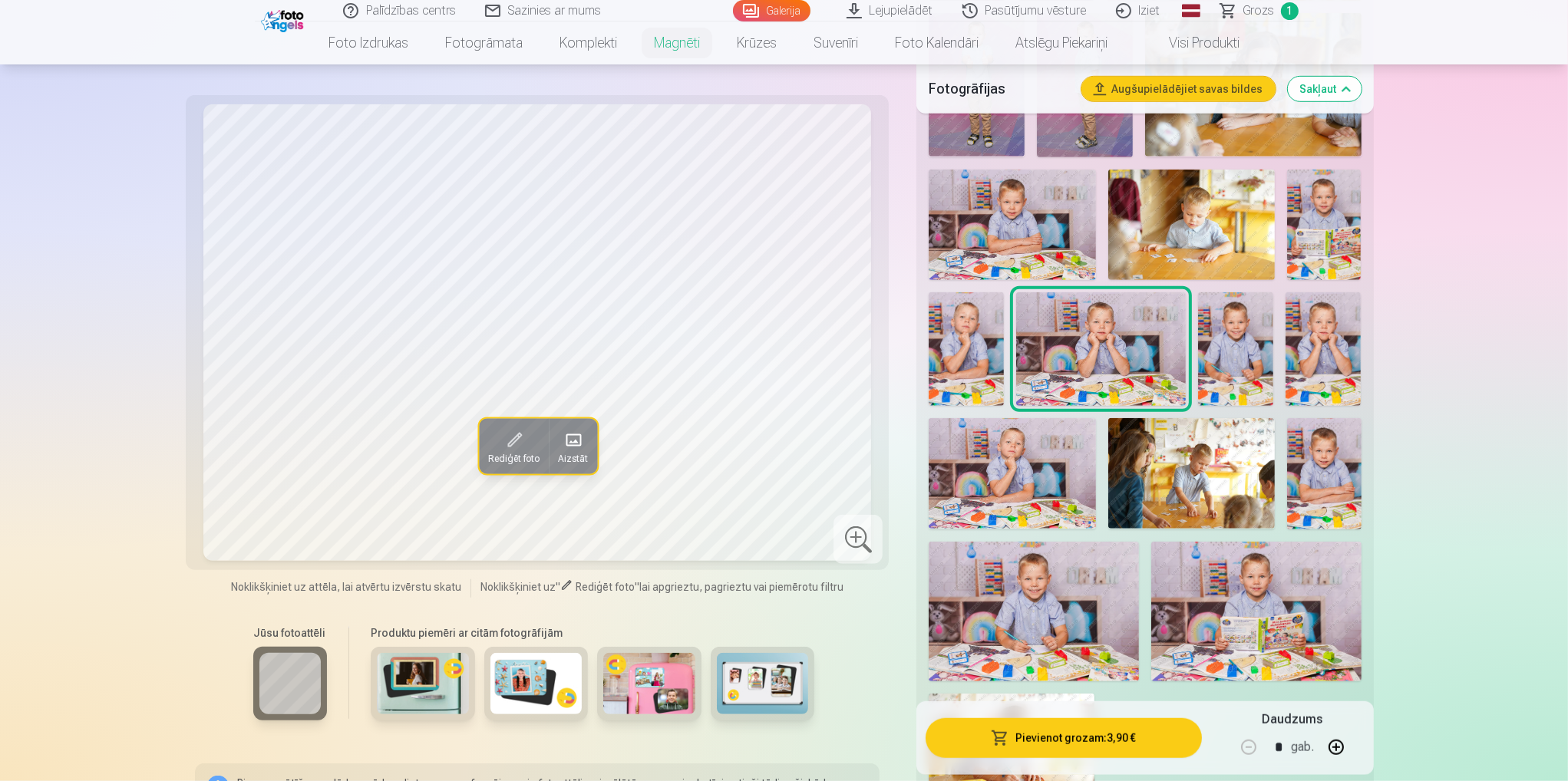
click at [1223, 335] on img at bounding box center [1236, 348] width 76 height 113
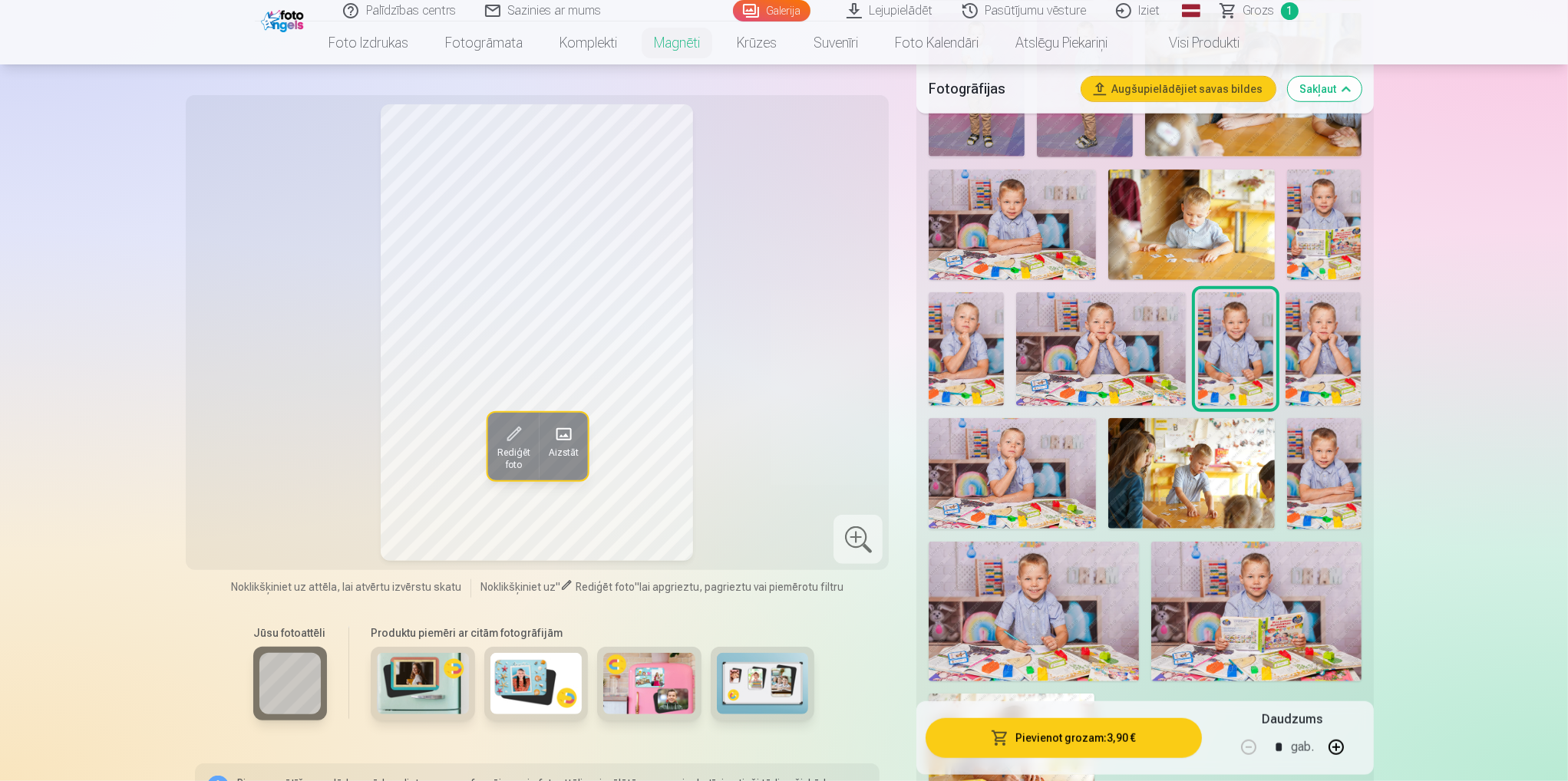
click at [1322, 339] on img at bounding box center [1323, 348] width 76 height 113
click at [1222, 358] on img at bounding box center [1236, 348] width 76 height 113
click at [1327, 453] on img at bounding box center [1324, 473] width 75 height 111
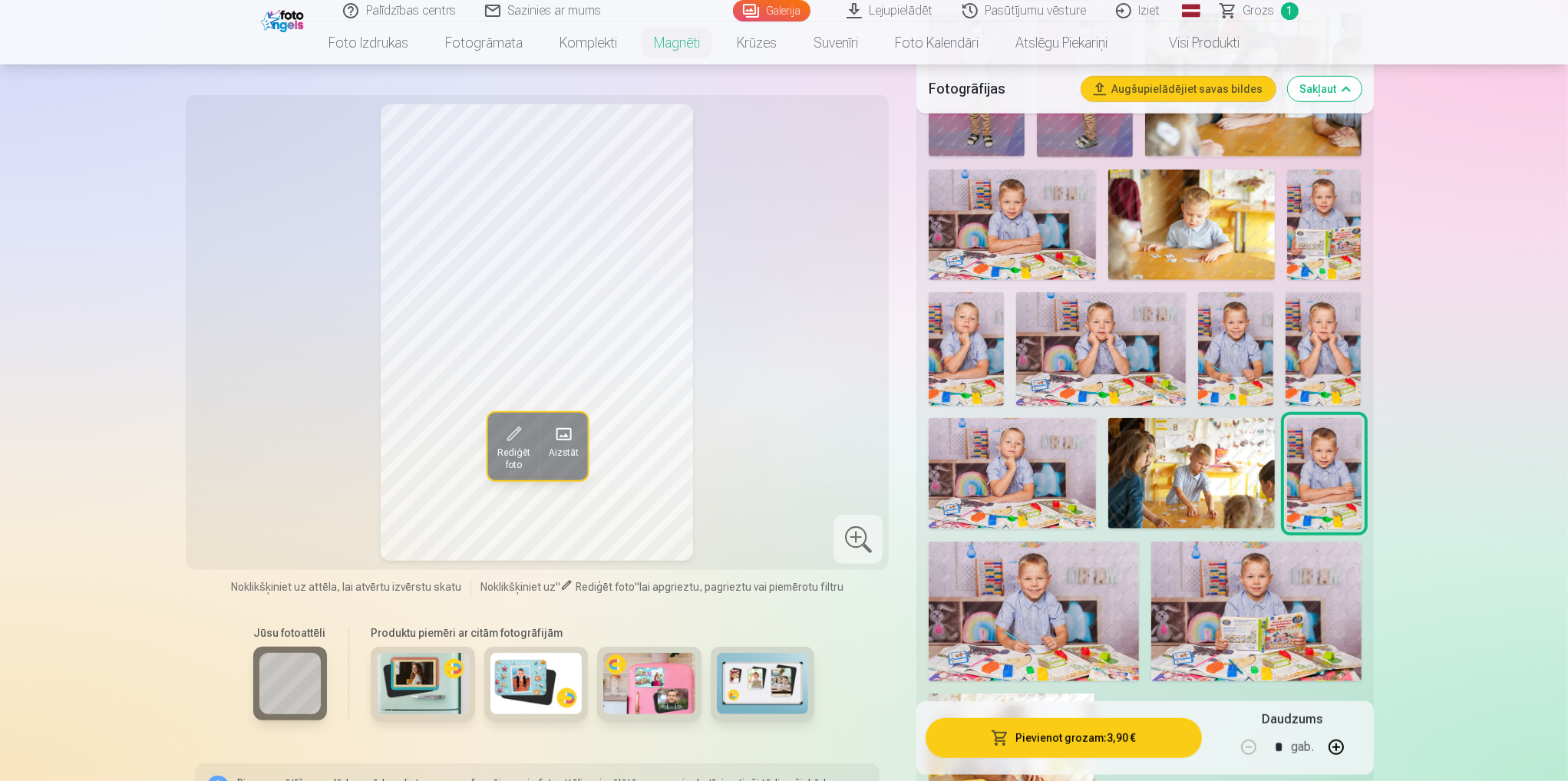
click at [1093, 744] on button "Pievienot grozam : 3,90 €" at bounding box center [1063, 738] width 276 height 40
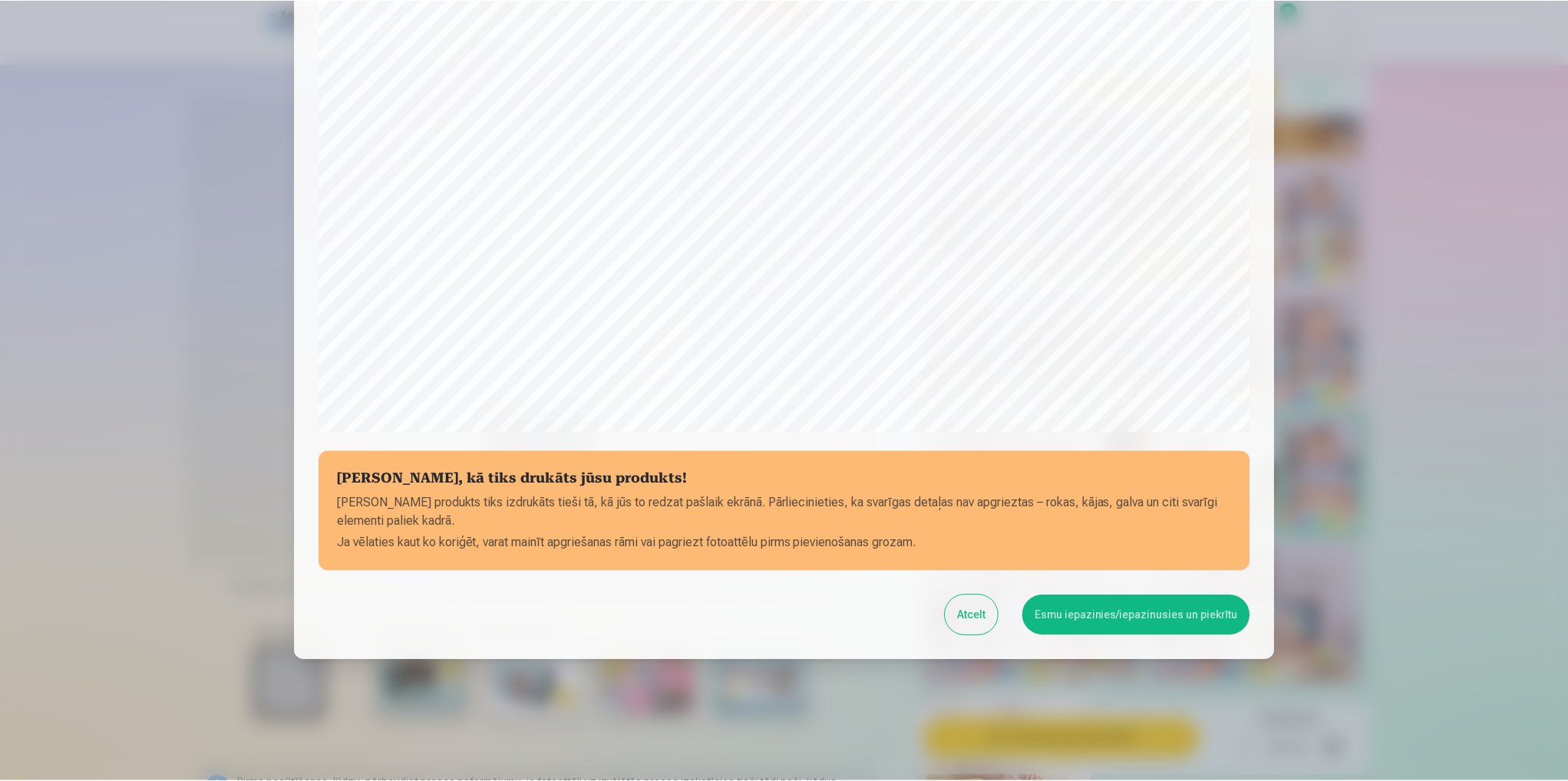
scroll to position [324, 0]
click at [1195, 618] on button "Esmu iepazinies/iepazinusies un piekrītu" at bounding box center [1138, 613] width 228 height 40
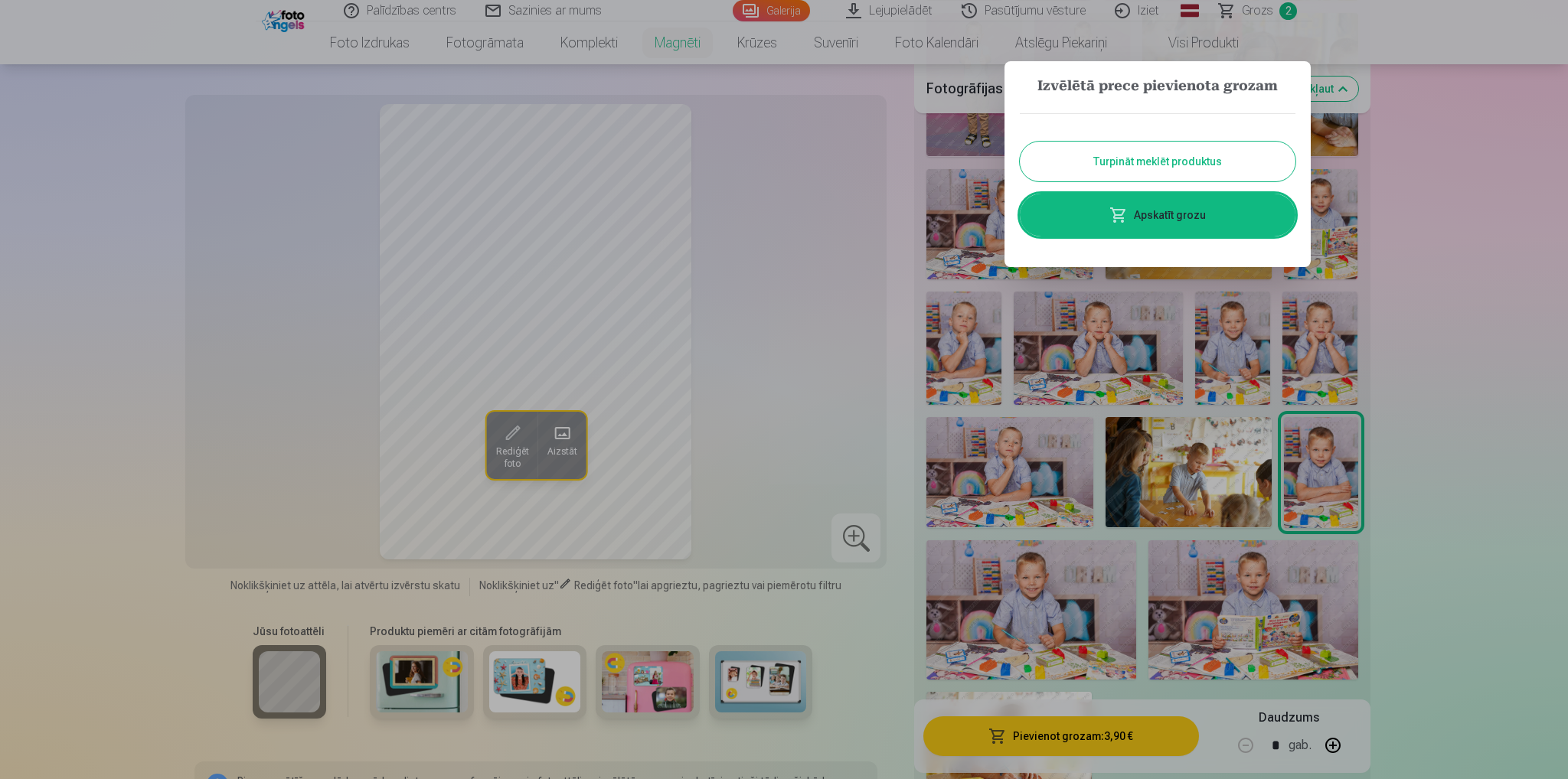
click at [1178, 201] on link "Apskatīt grozu" at bounding box center [1157, 215] width 276 height 43
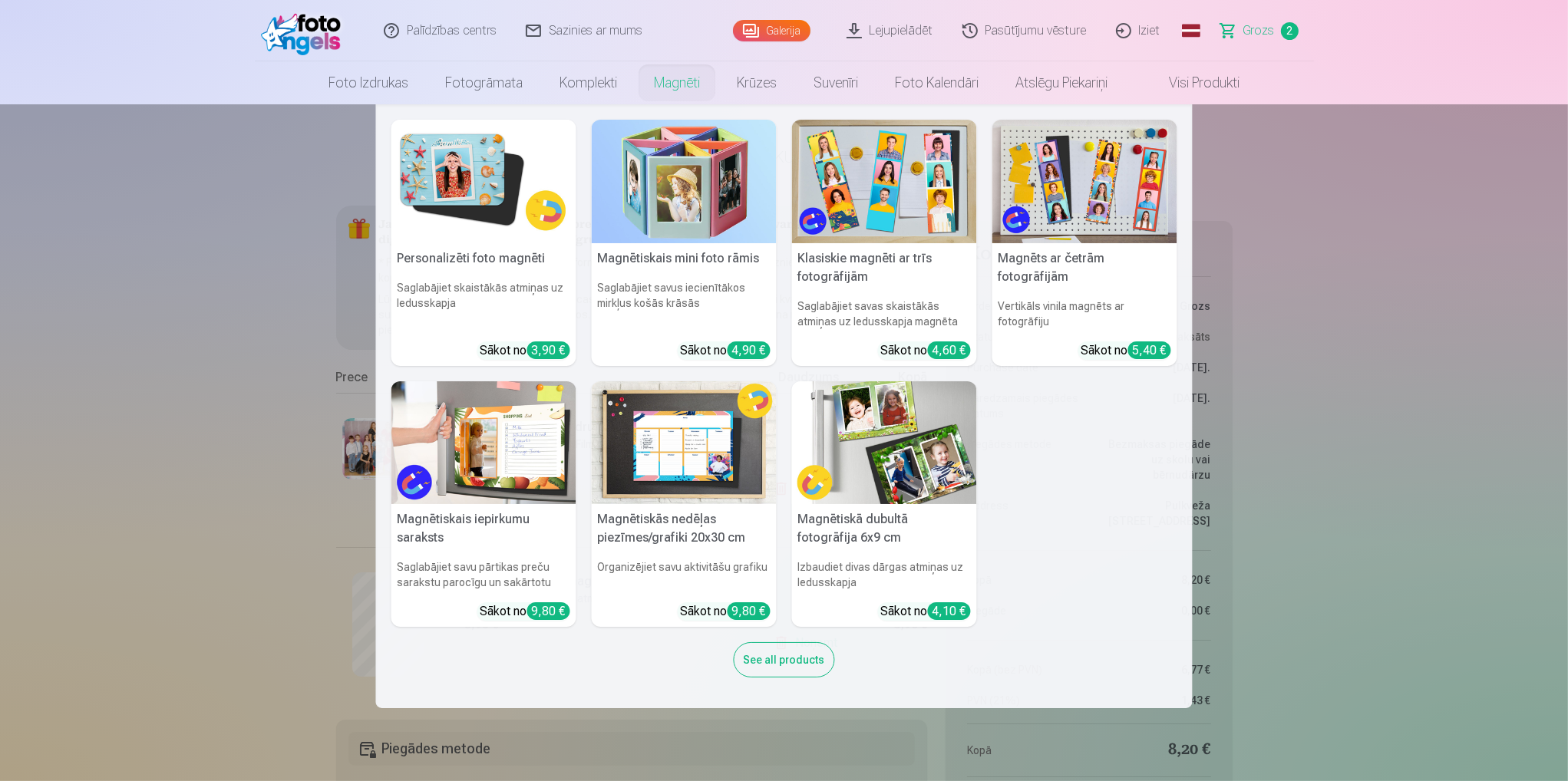
click at [681, 77] on link "Magnēti" at bounding box center [677, 83] width 83 height 43
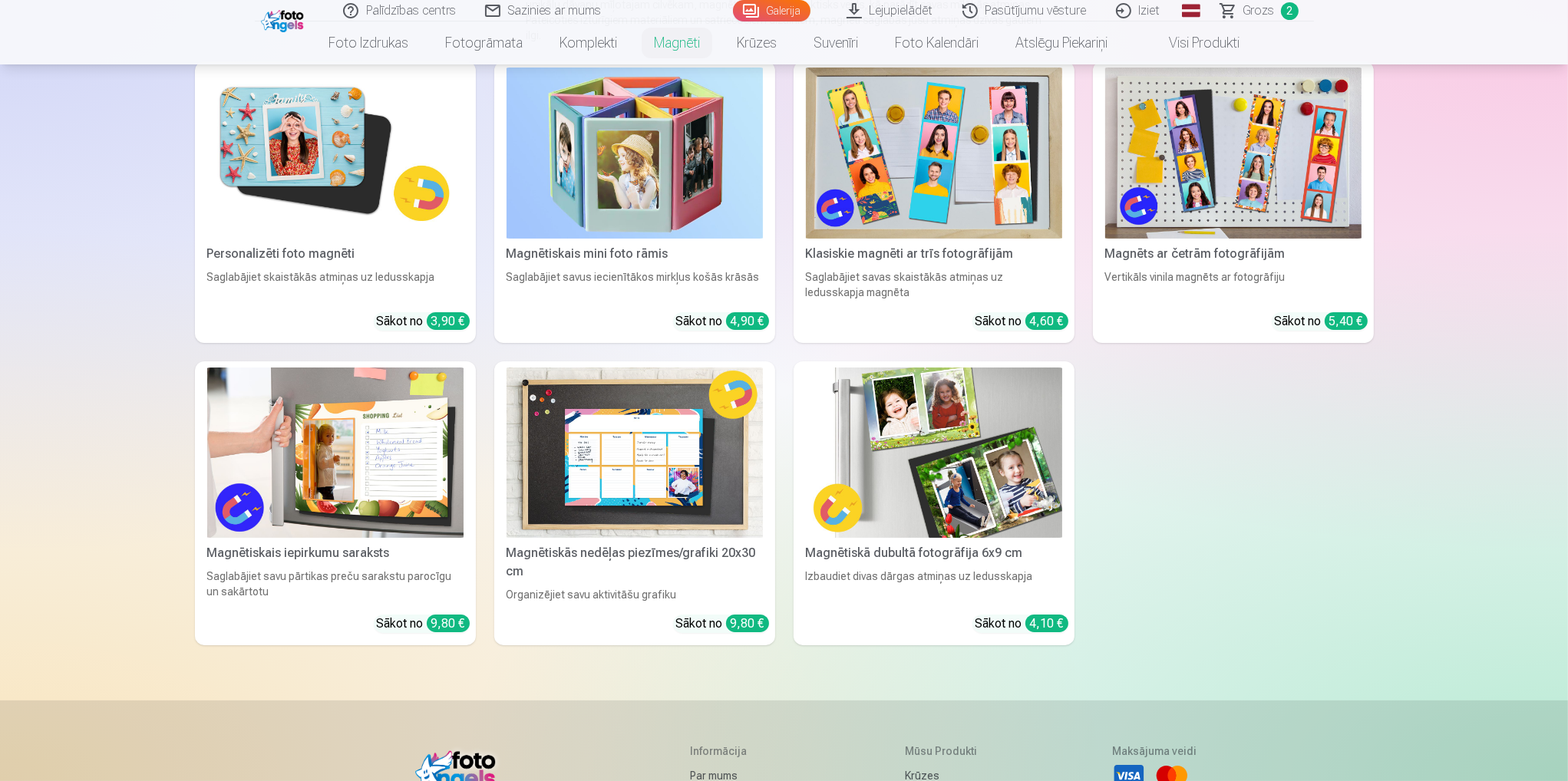
scroll to position [76, 0]
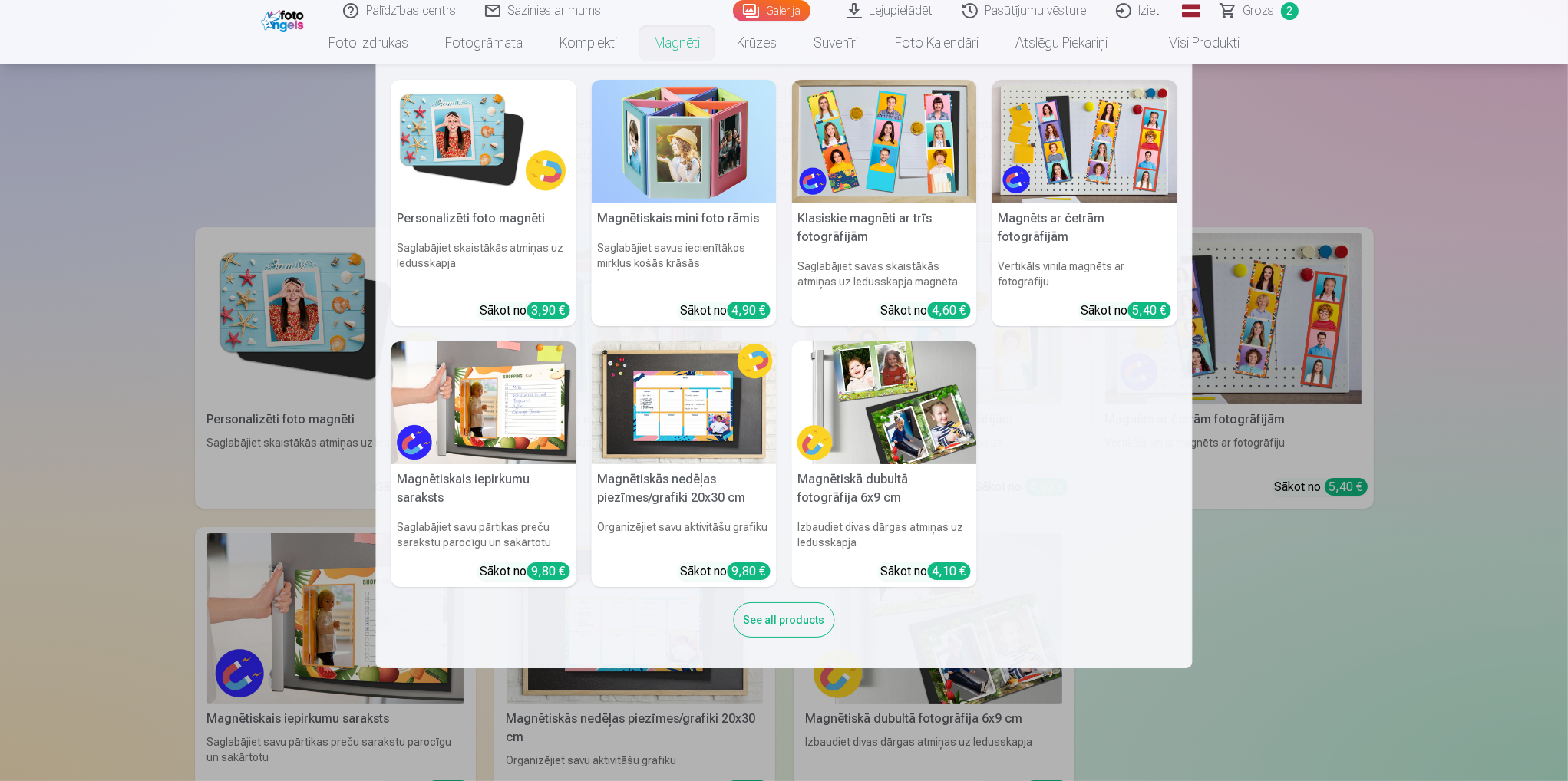
click at [669, 43] on link "Magnēti" at bounding box center [677, 43] width 83 height 43
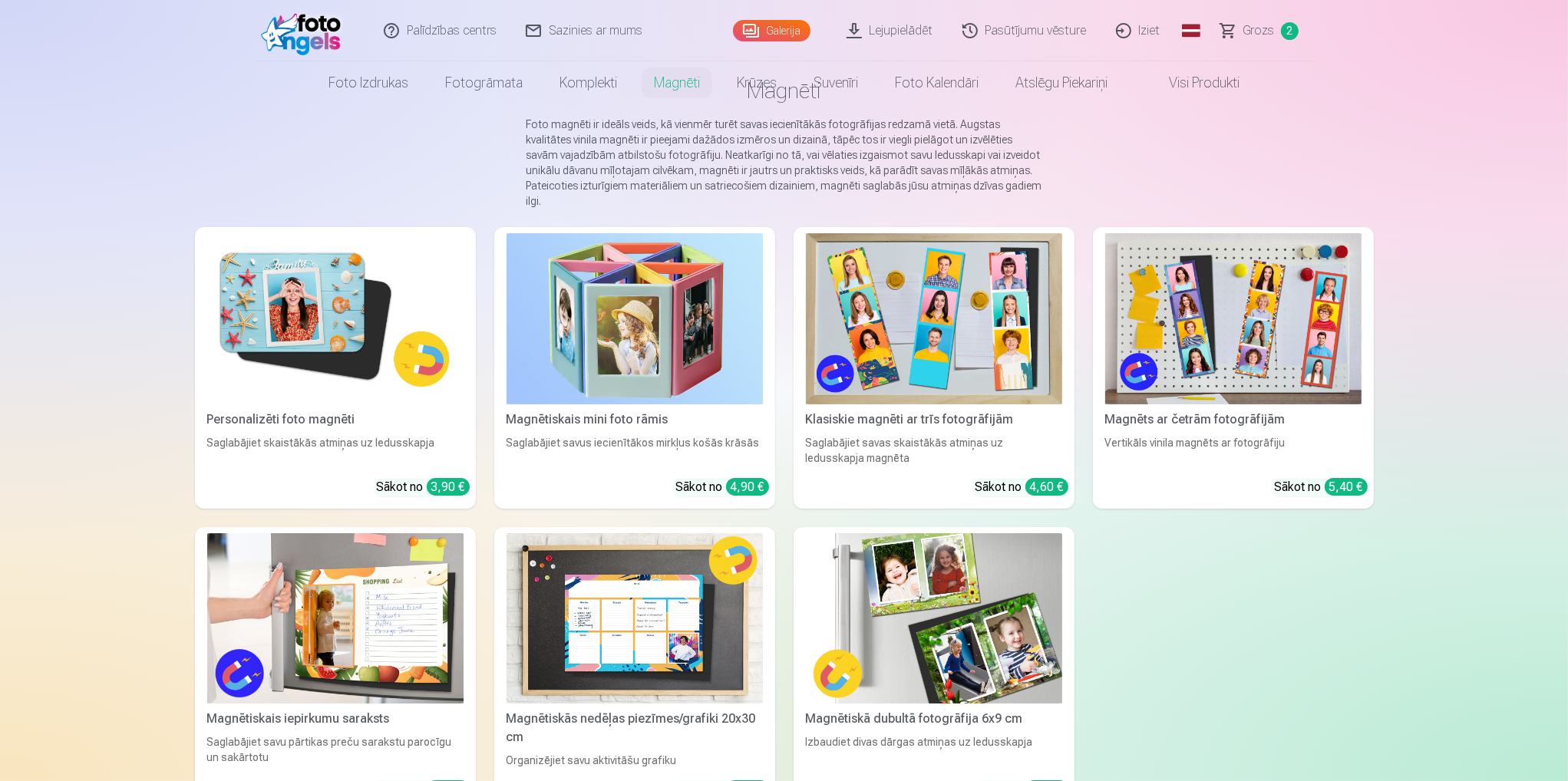
scroll to position [0, 0]
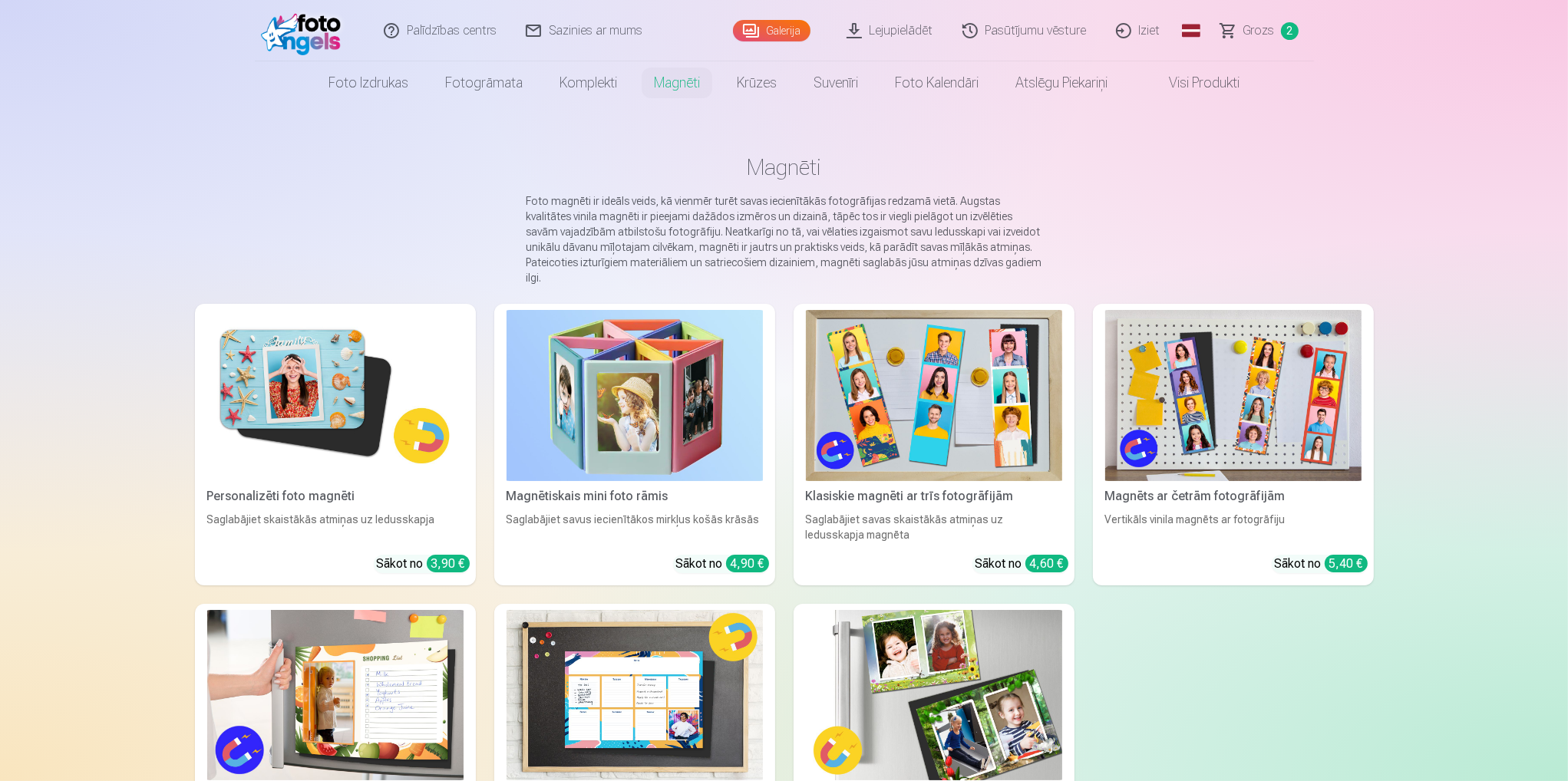
click at [332, 434] on img at bounding box center [335, 395] width 257 height 171
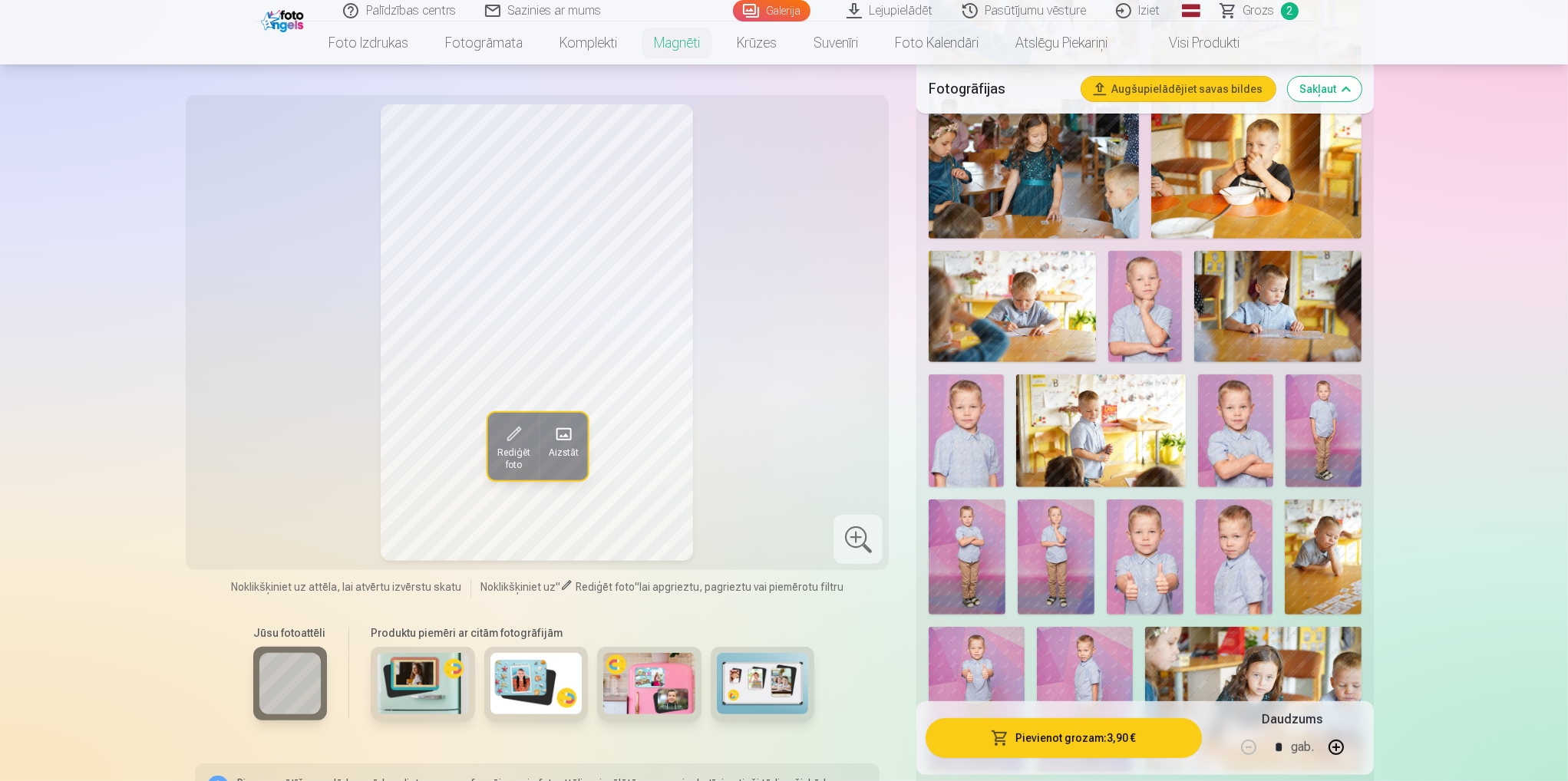
scroll to position [844, 0]
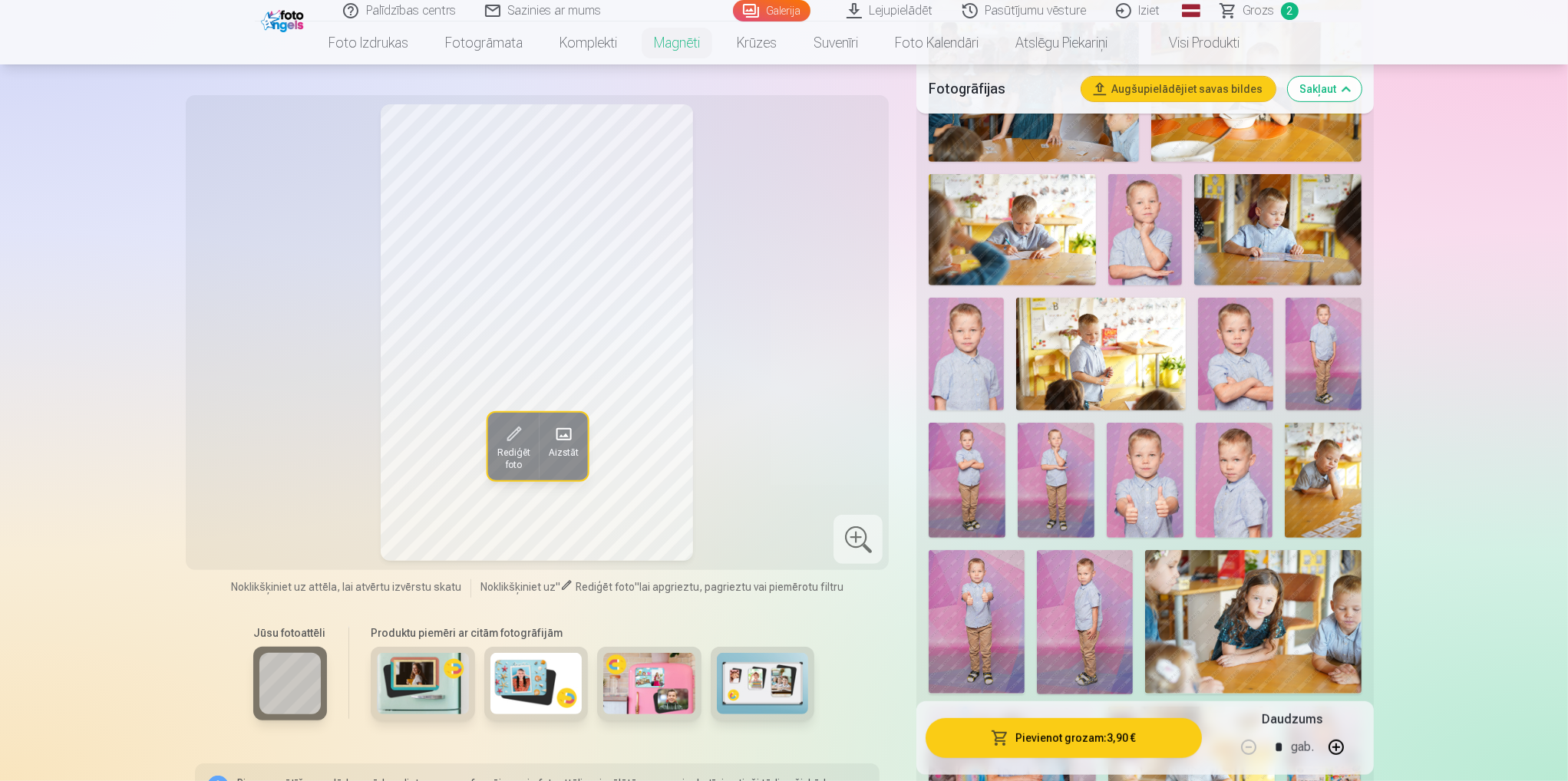
click at [1155, 454] on img at bounding box center [1144, 480] width 76 height 115
click at [1242, 465] on img at bounding box center [1233, 480] width 76 height 115
click at [1314, 467] on img at bounding box center [1322, 480] width 76 height 115
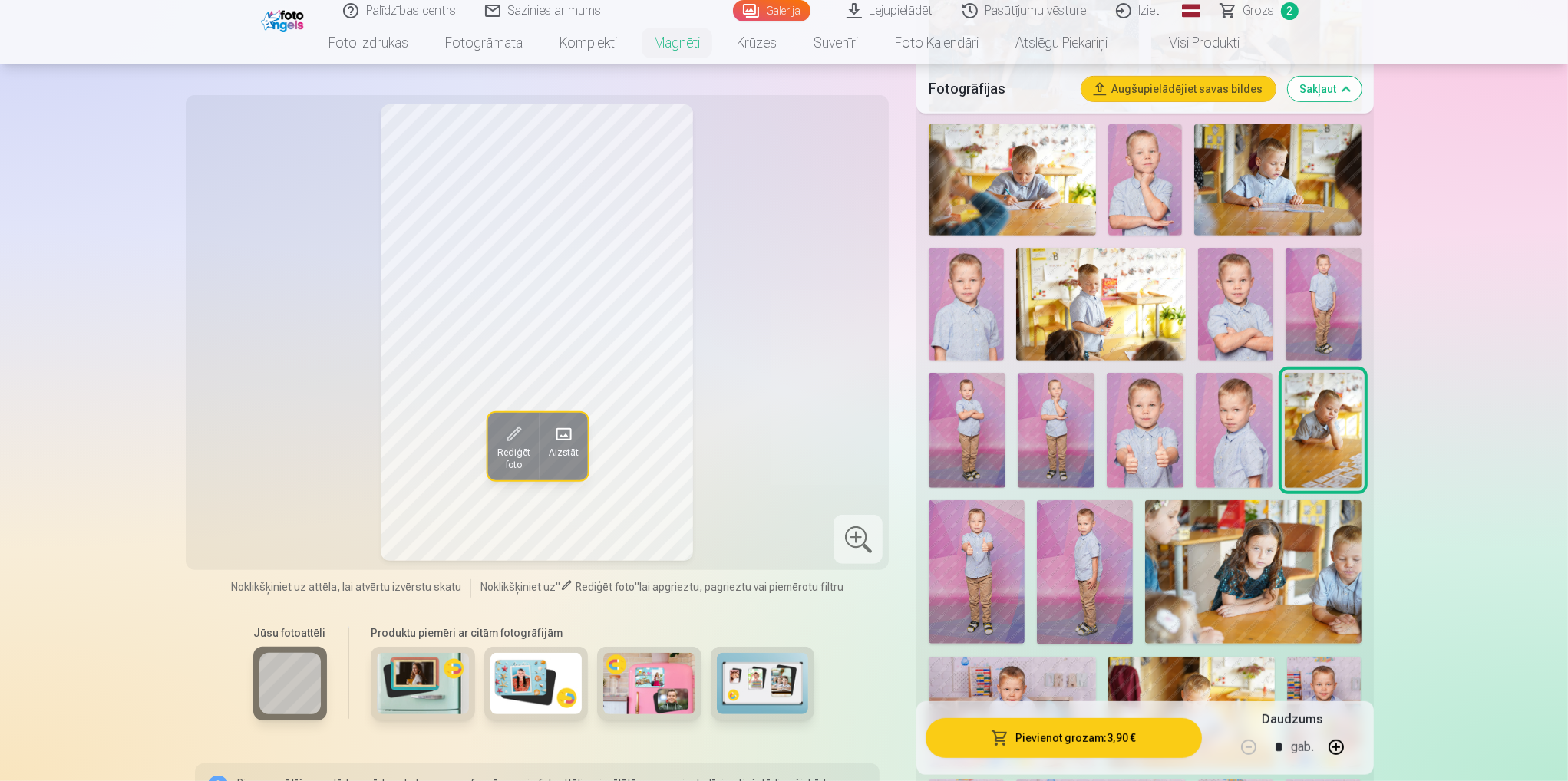
scroll to position [920, 0]
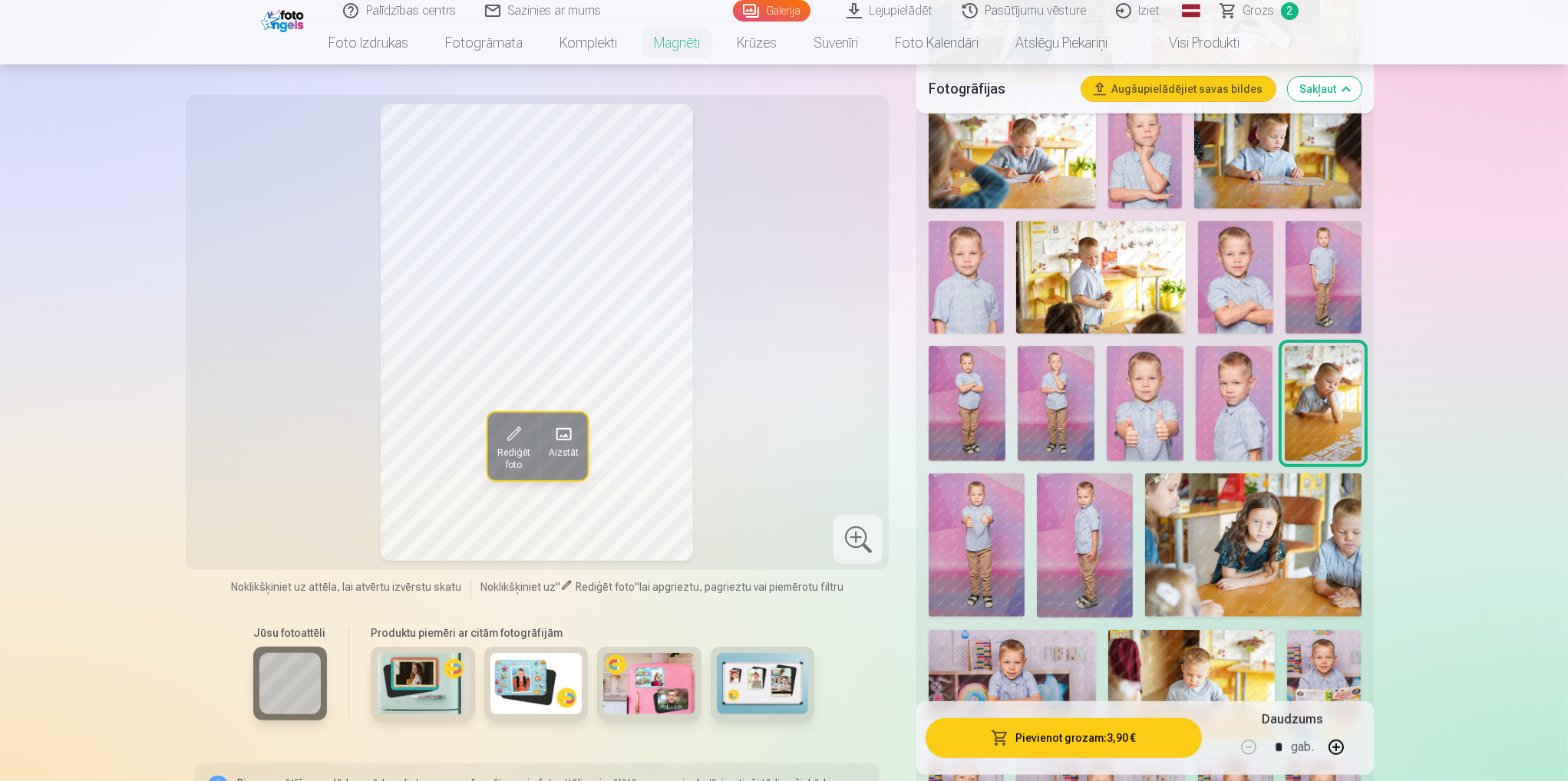
click at [998, 526] on img at bounding box center [977, 545] width 96 height 143
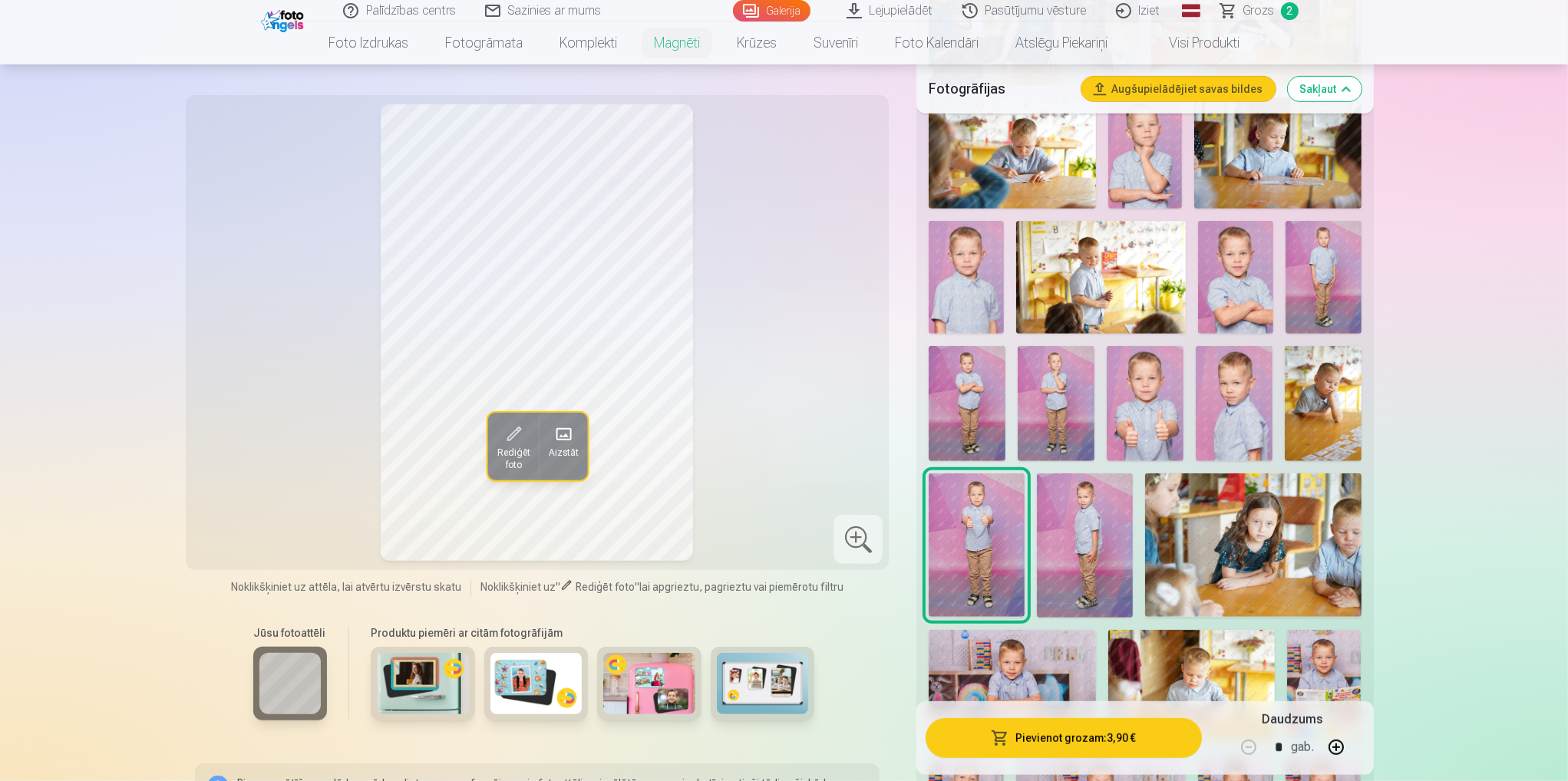
click at [1085, 526] on img at bounding box center [1085, 545] width 96 height 144
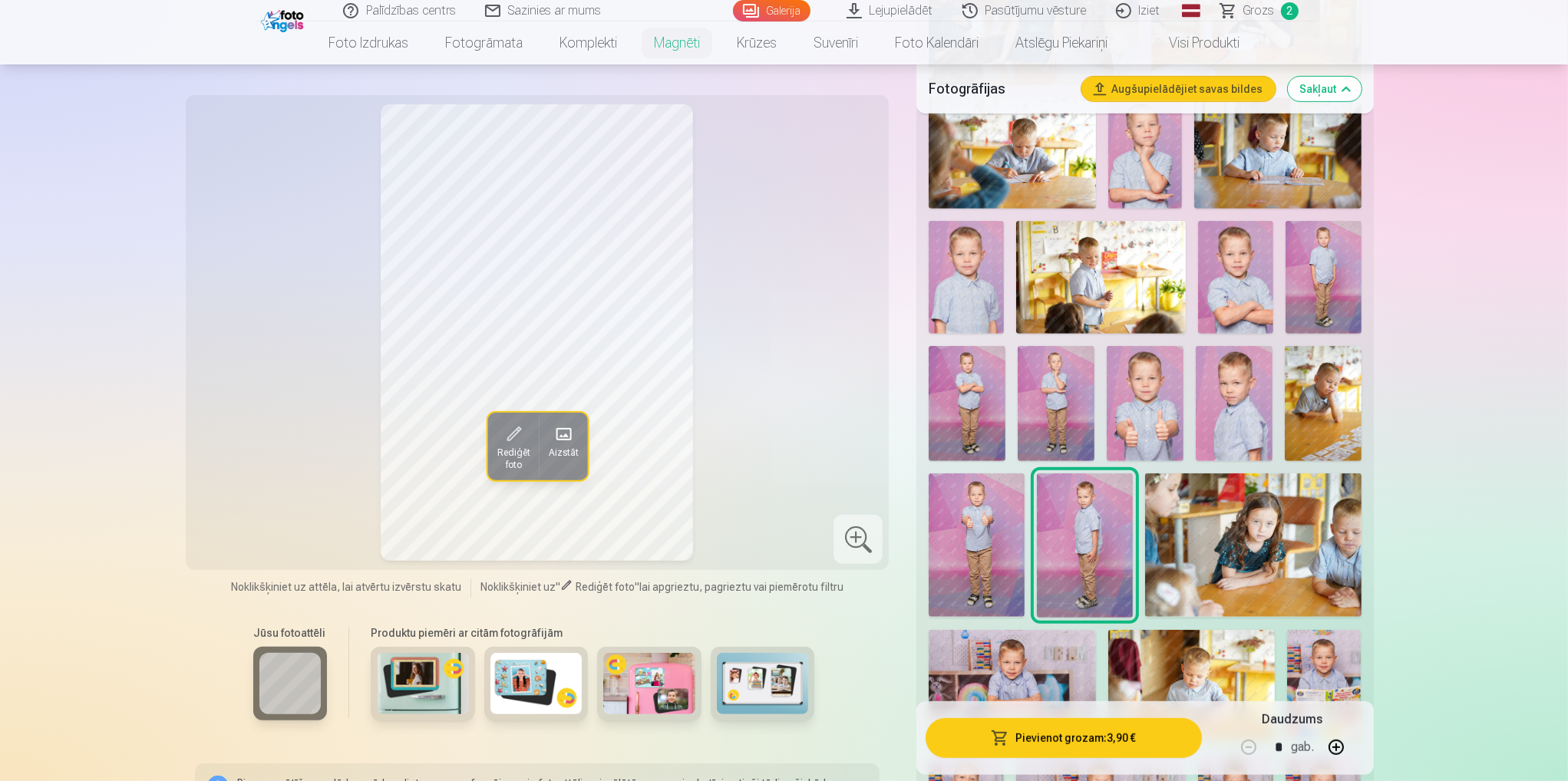
click at [1219, 543] on img at bounding box center [1253, 545] width 216 height 143
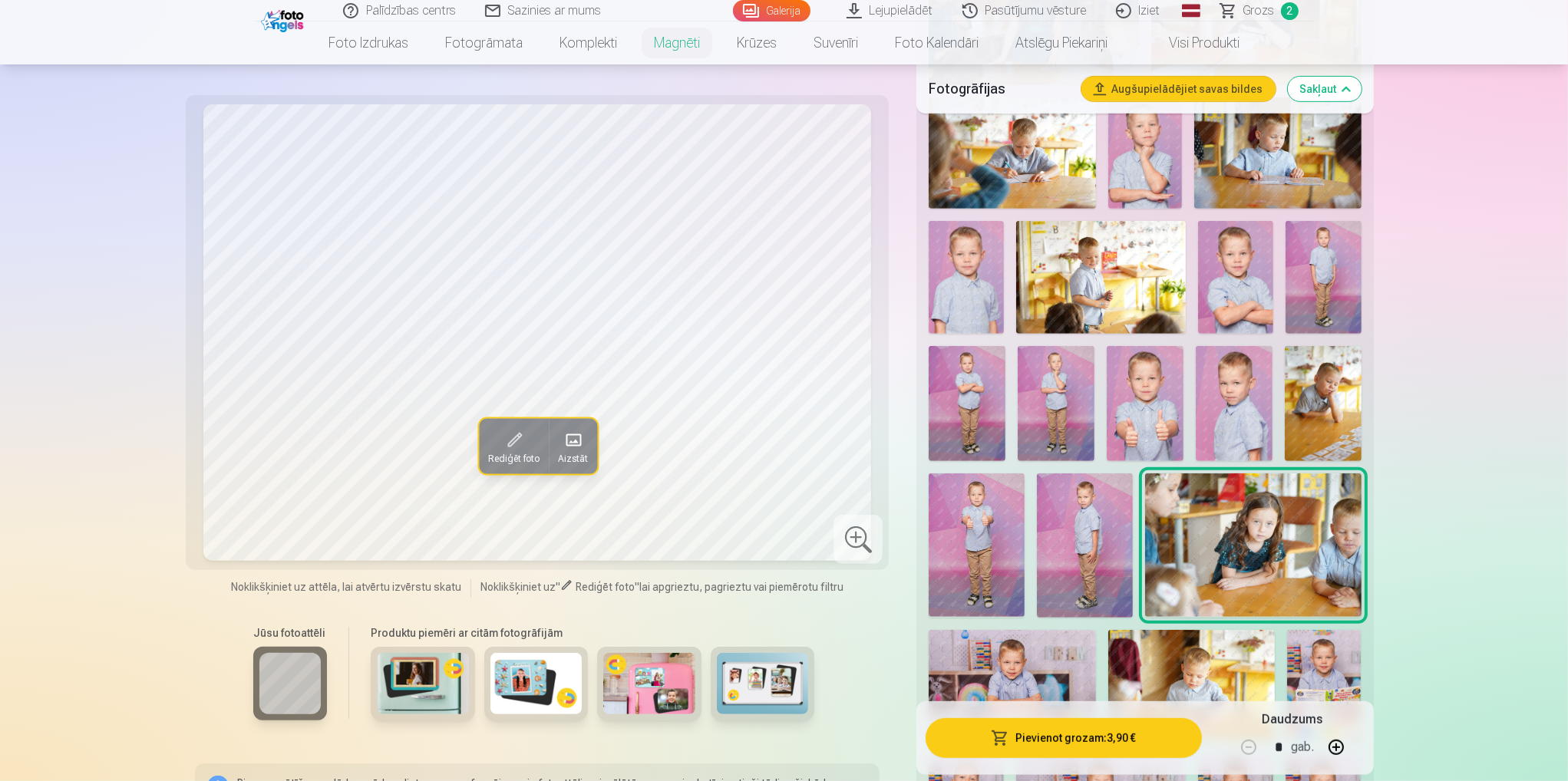
scroll to position [1074, 0]
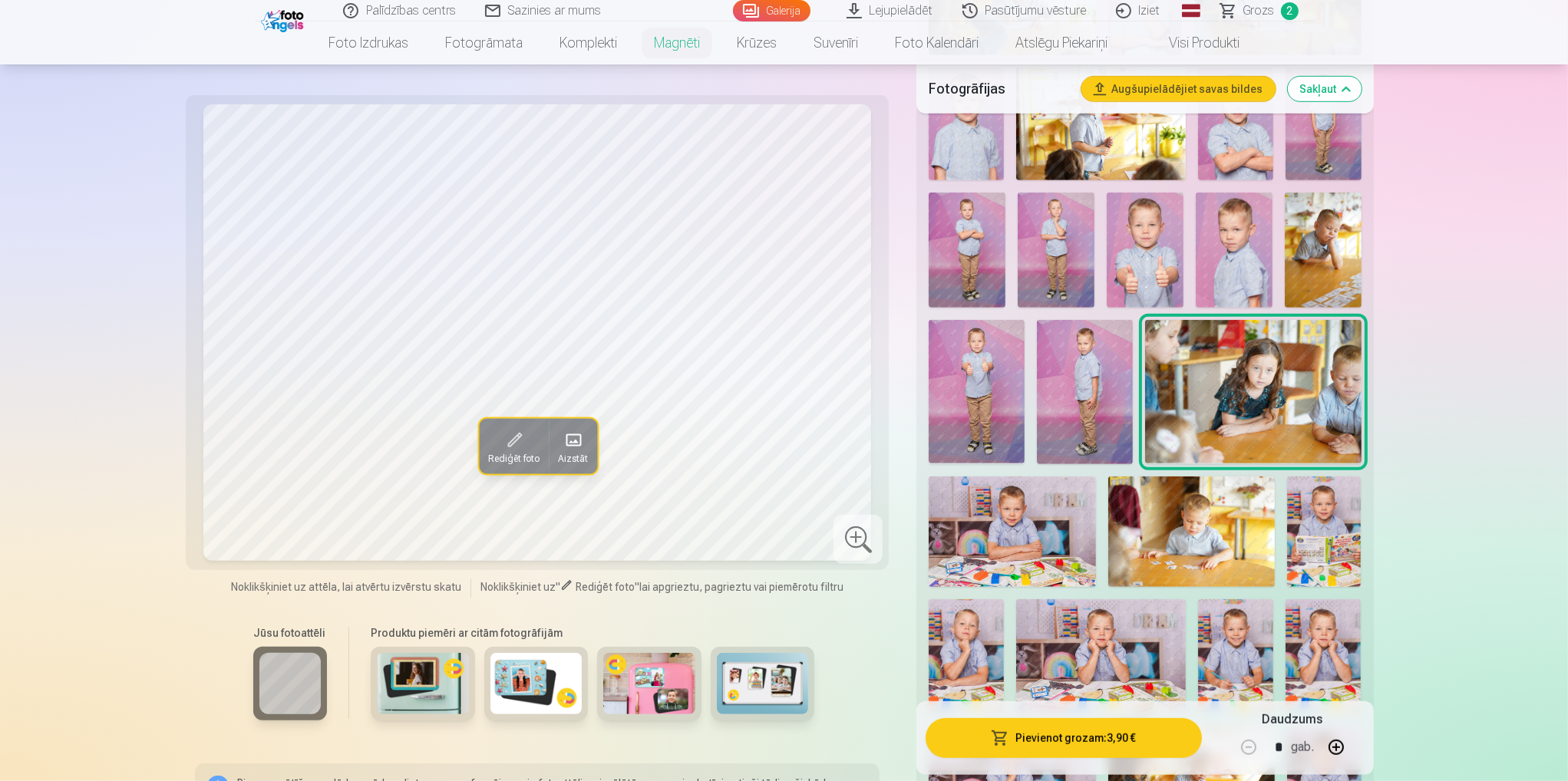
click at [1347, 520] on img at bounding box center [1324, 531] width 75 height 111
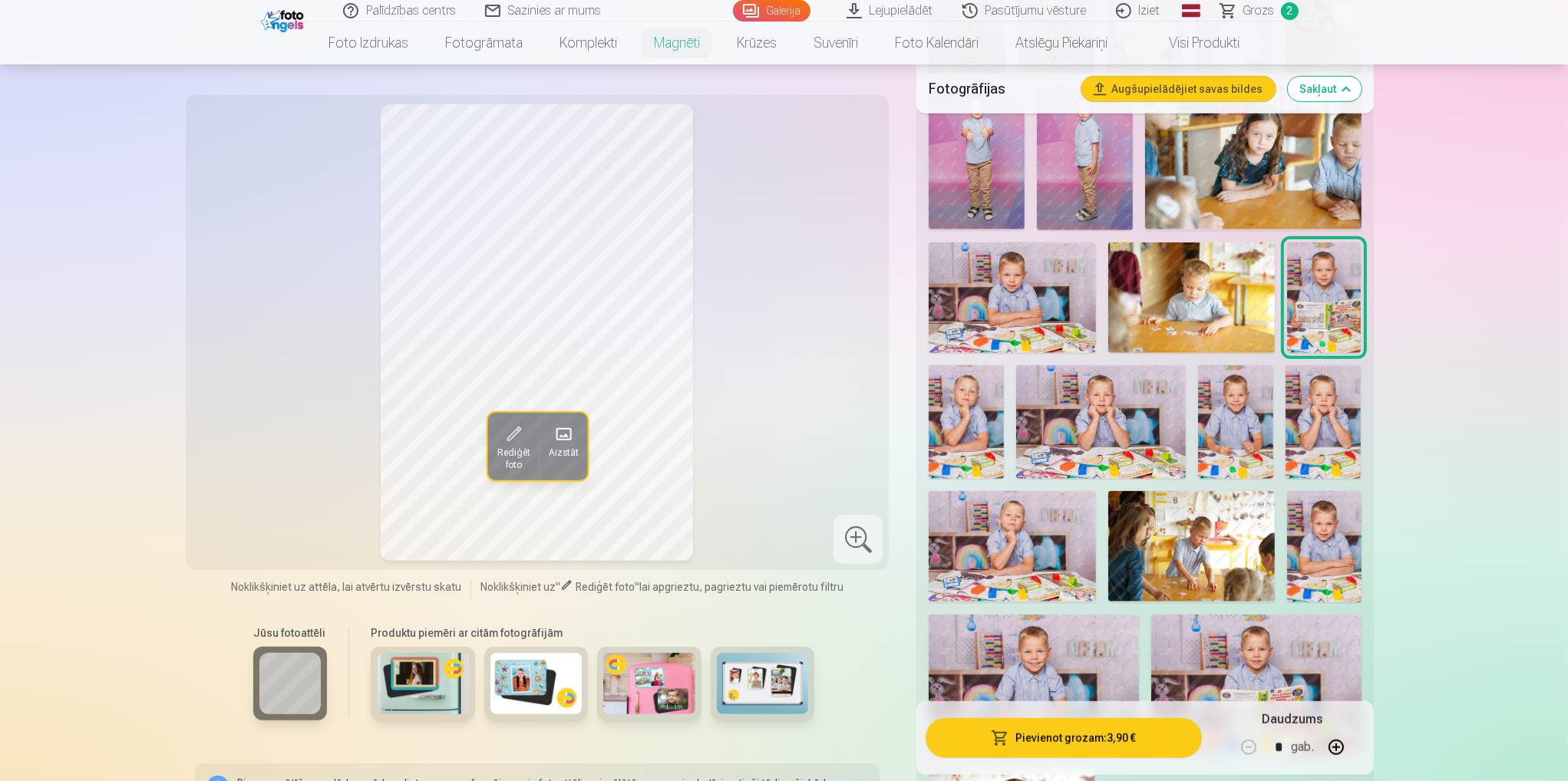
scroll to position [1458, 0]
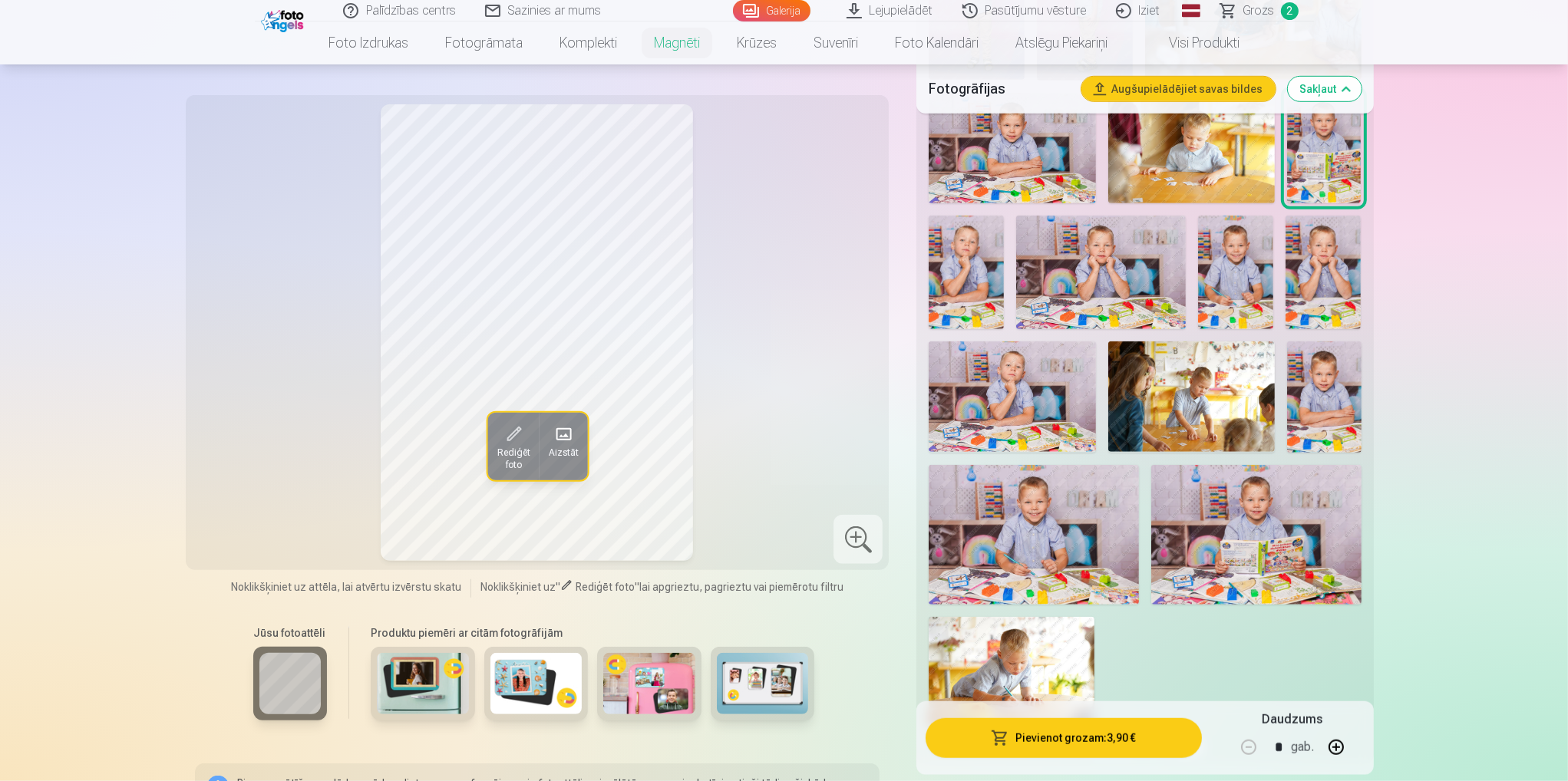
click at [1025, 516] on img at bounding box center [1033, 535] width 210 height 139
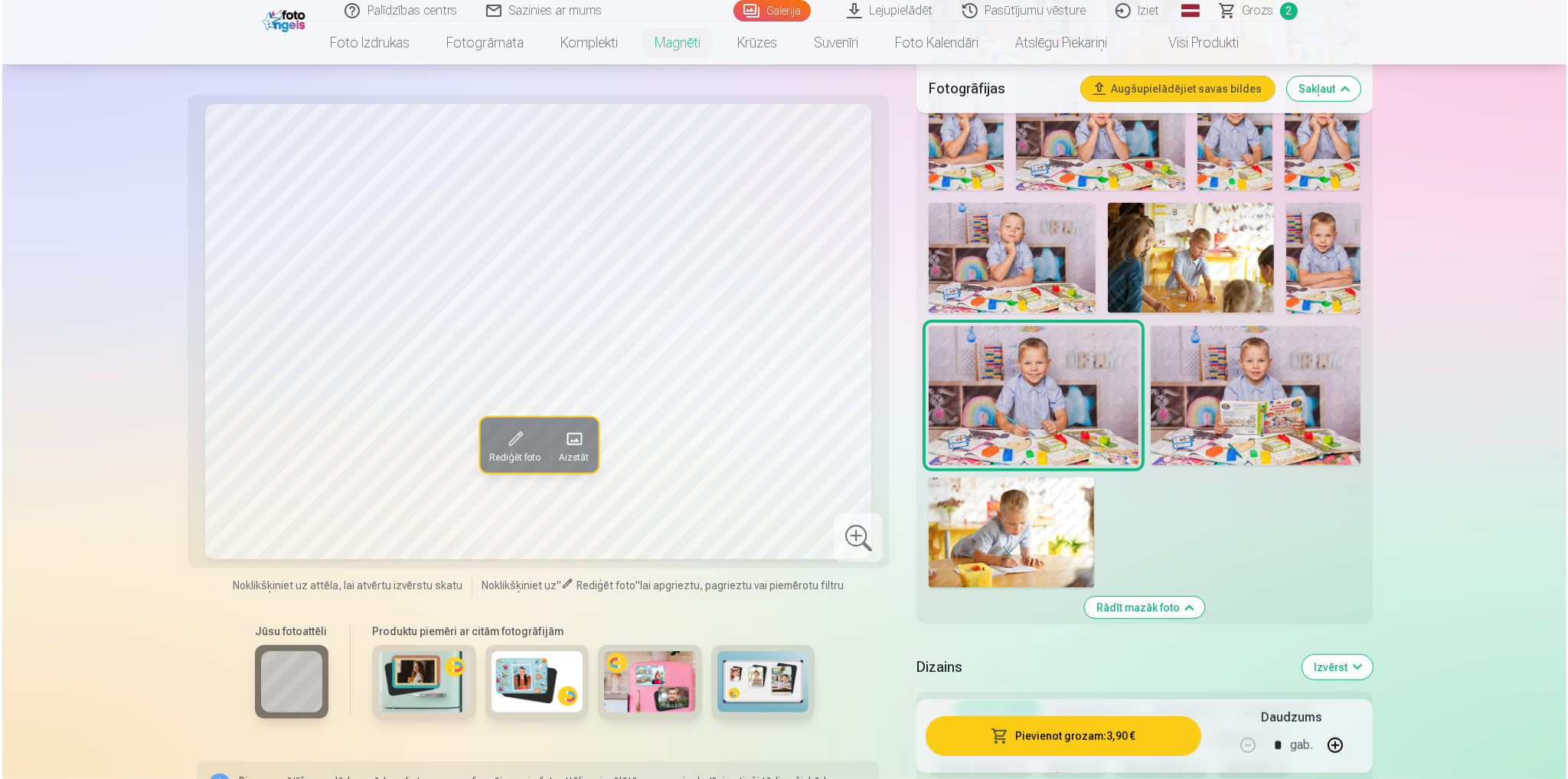
scroll to position [1607, 0]
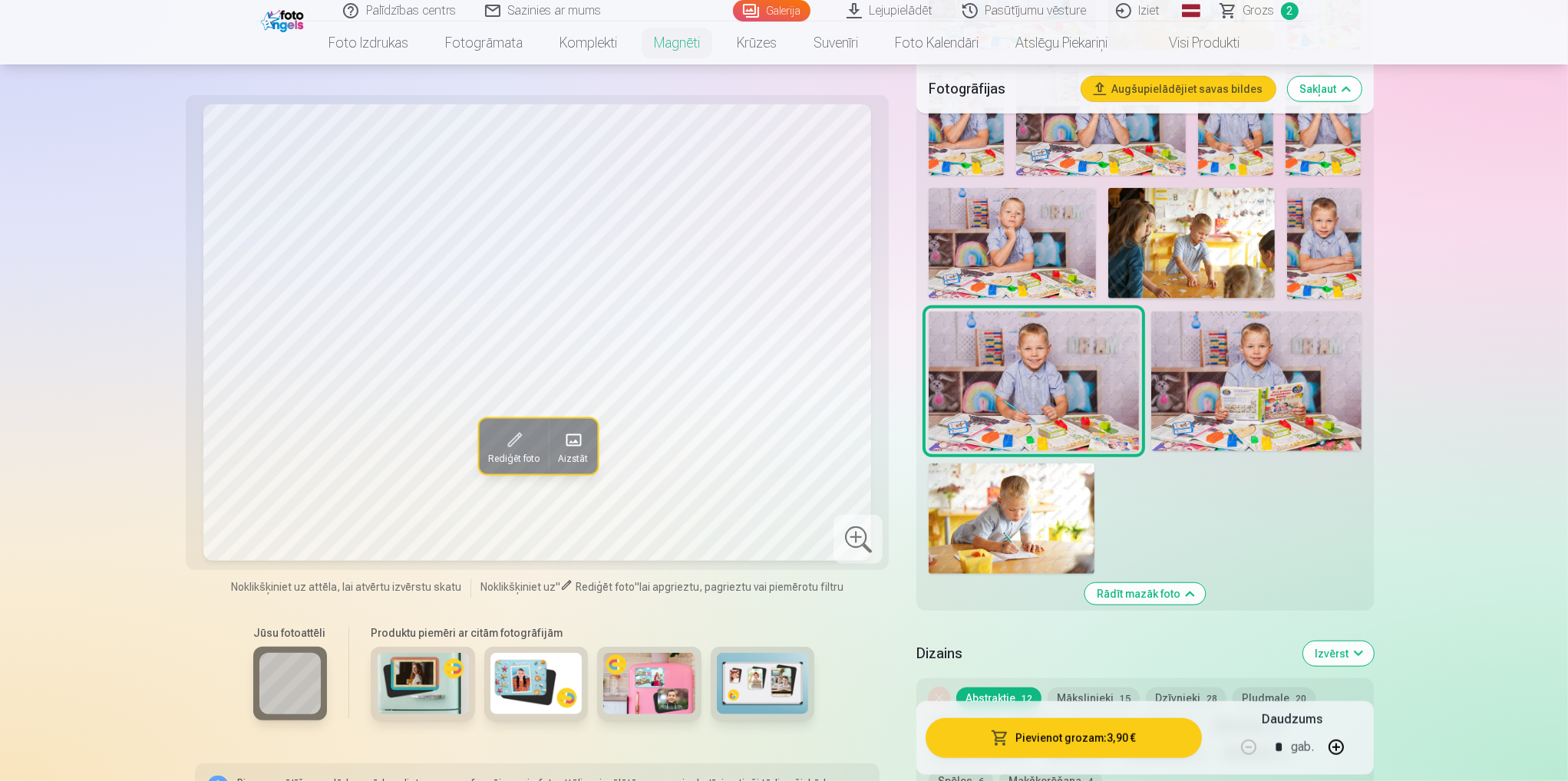
click at [1011, 517] on img at bounding box center [1011, 519] width 166 height 110
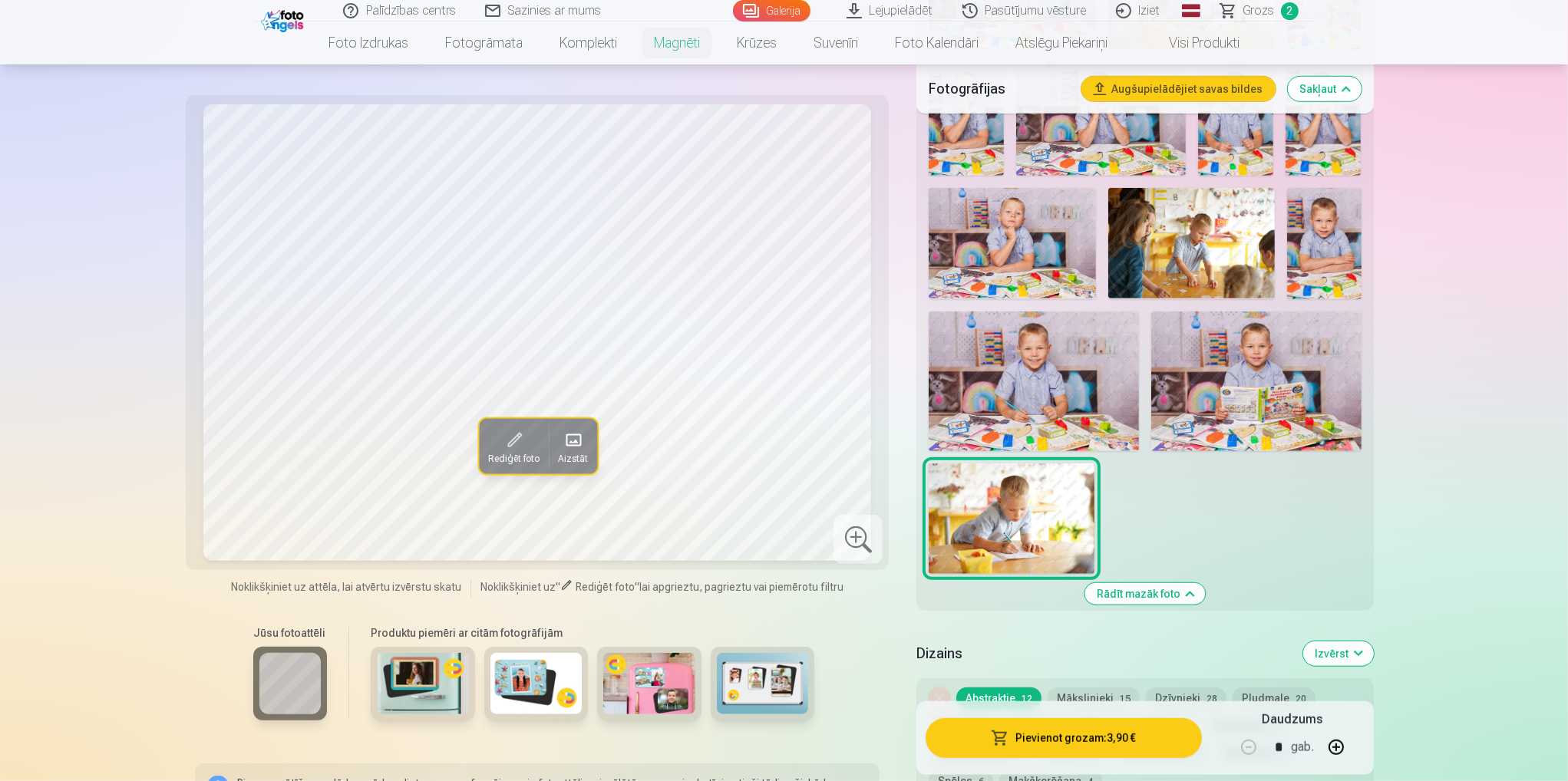
click at [1009, 396] on img at bounding box center [1033, 381] width 210 height 139
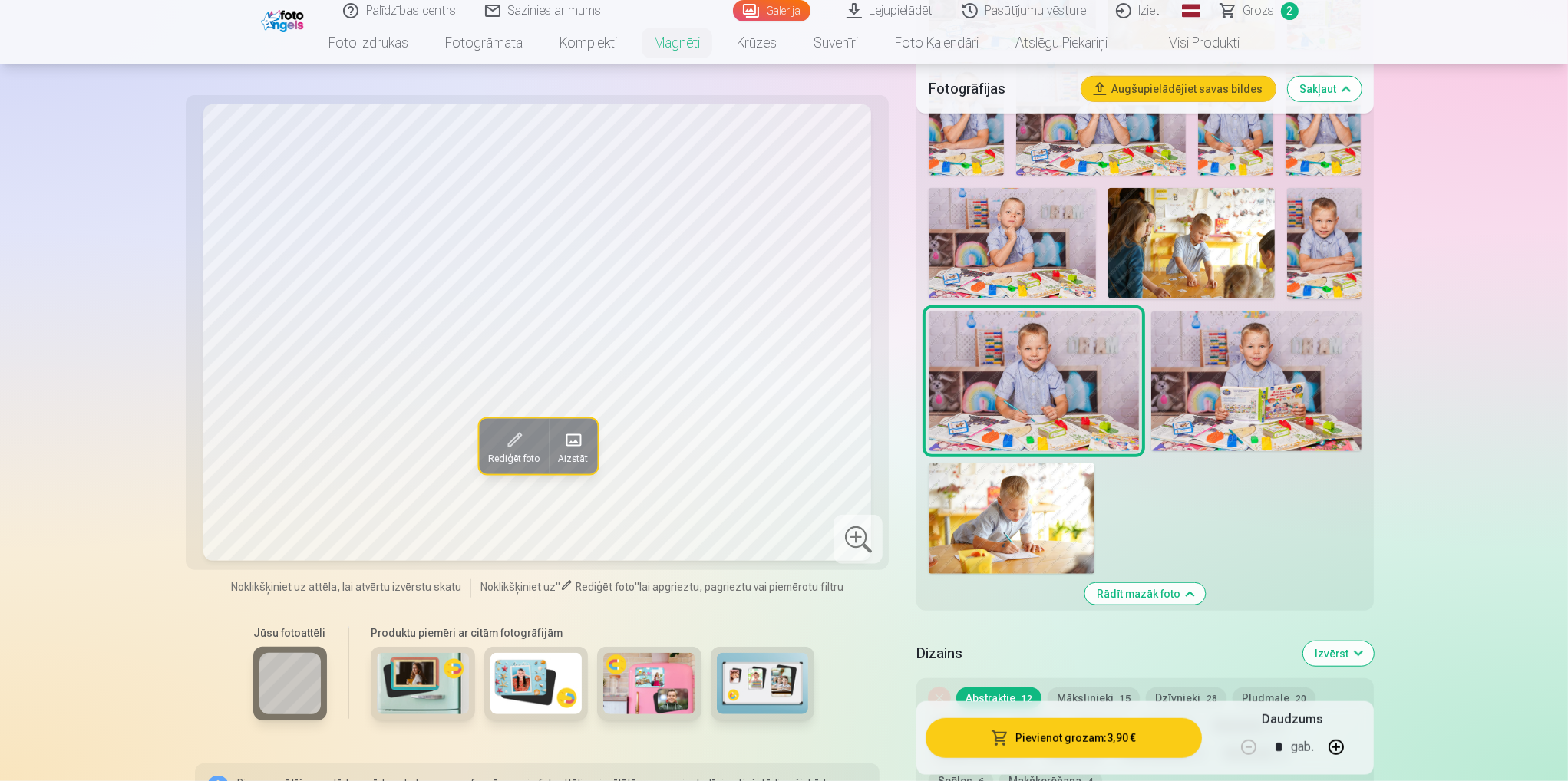
click at [1207, 400] on img at bounding box center [1256, 381] width 210 height 139
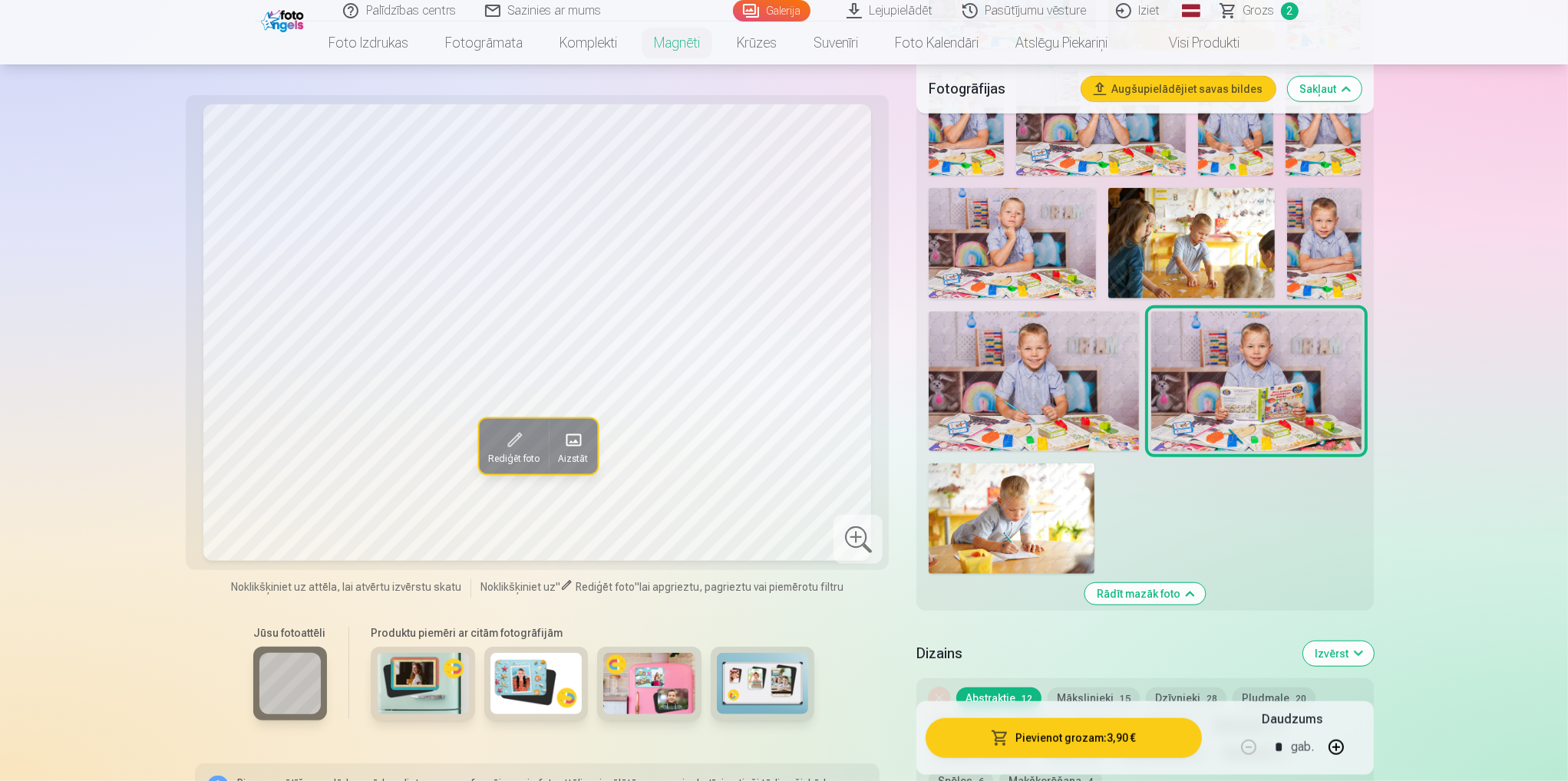
click at [1049, 371] on img at bounding box center [1033, 381] width 210 height 139
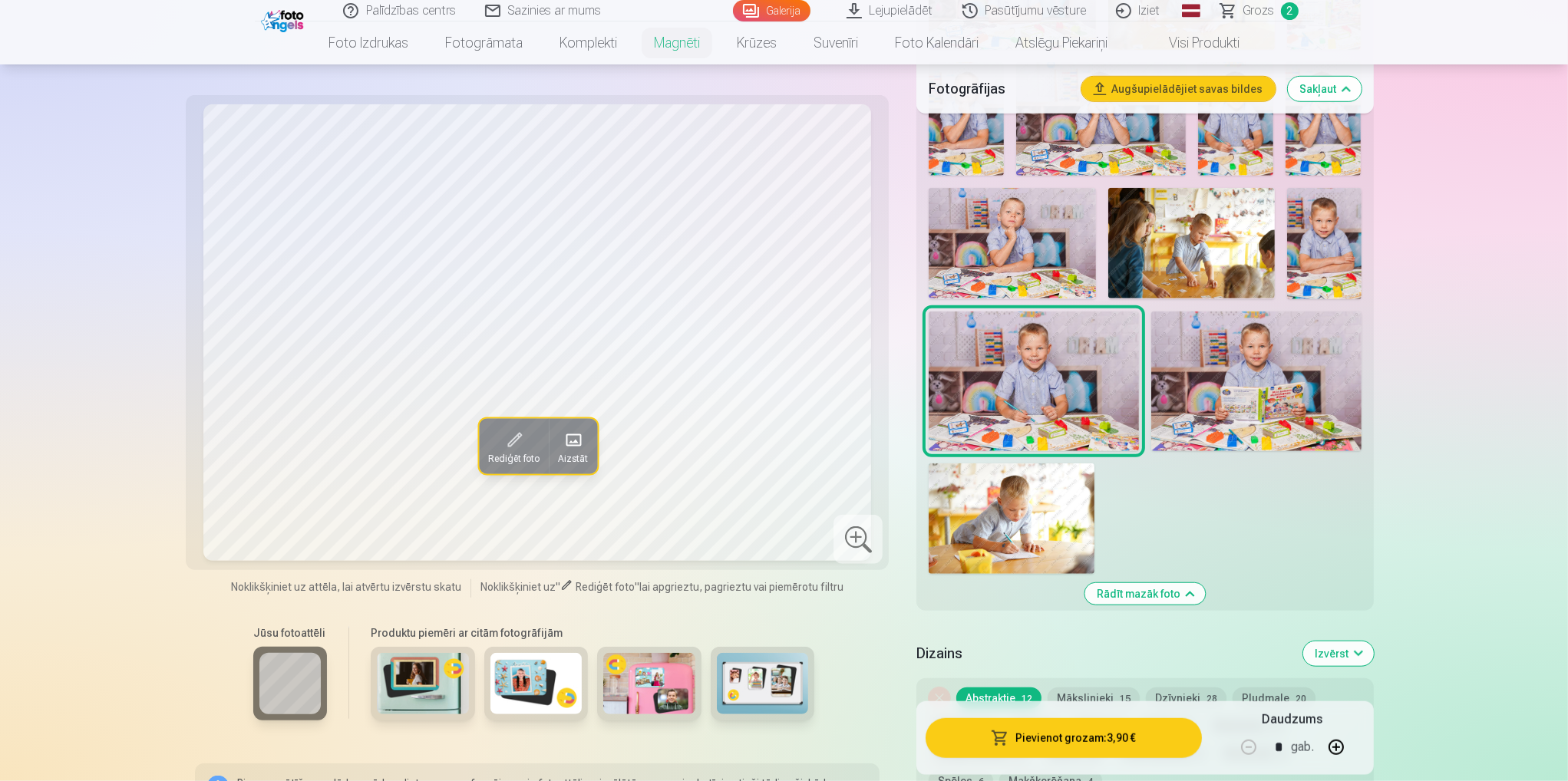
click at [1233, 369] on img at bounding box center [1256, 381] width 210 height 139
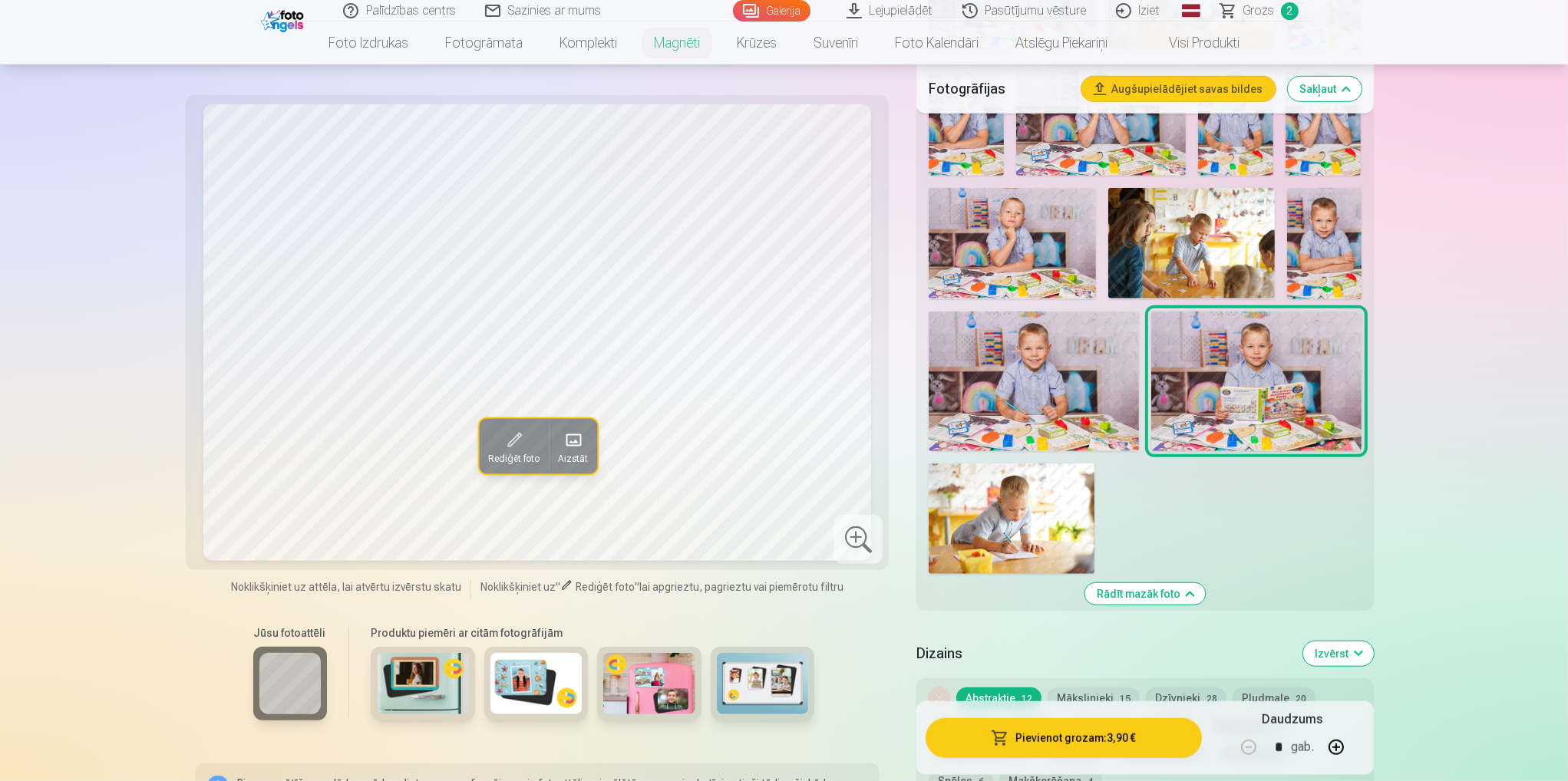
click at [1096, 376] on img at bounding box center [1033, 381] width 210 height 139
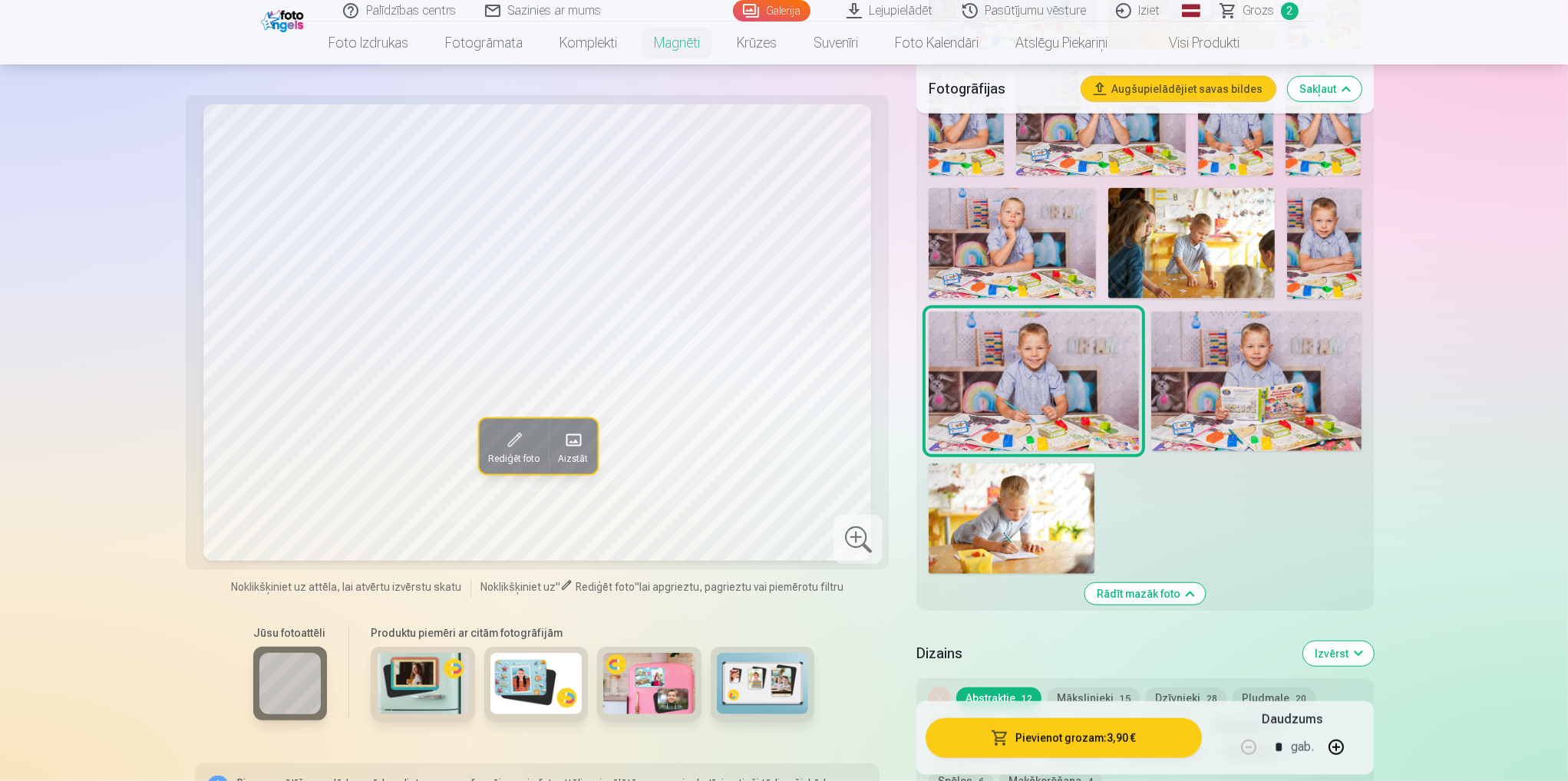
click at [1068, 752] on button "Pievienot grozam : 3,90 €" at bounding box center [1063, 738] width 276 height 40
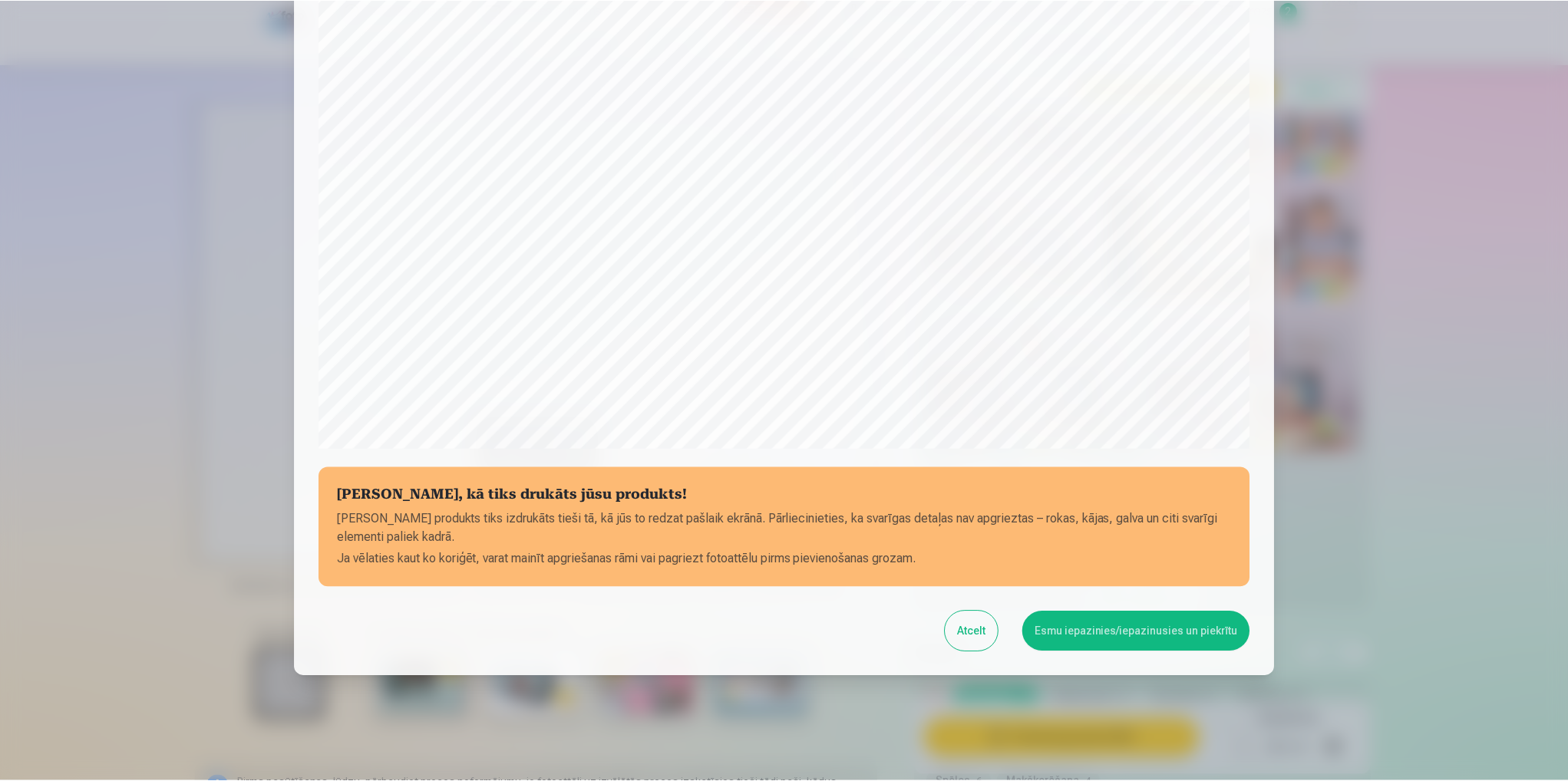
scroll to position [324, 0]
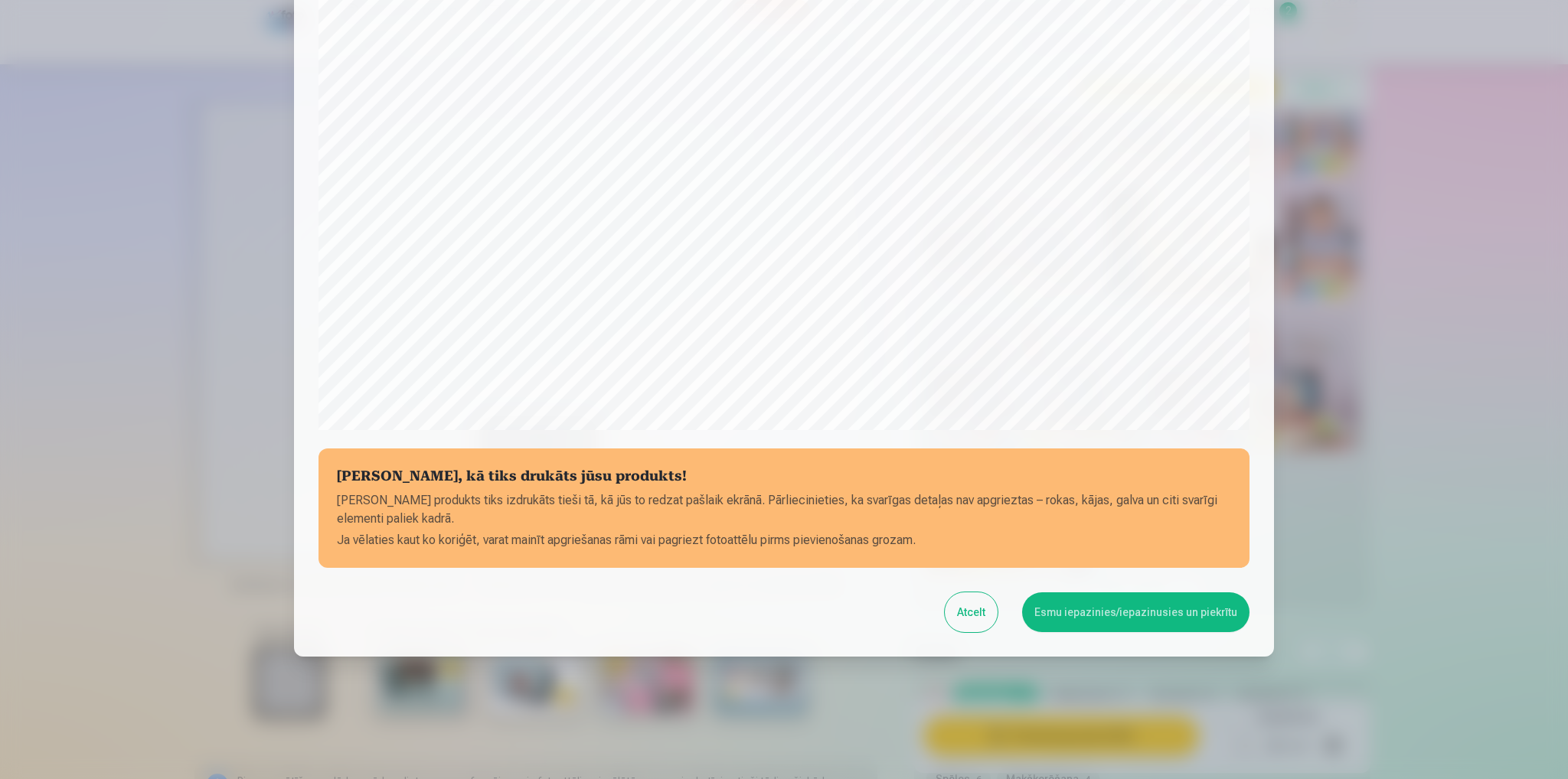
click at [1159, 608] on button "Esmu iepazinies/iepazinusies un piekrītu" at bounding box center [1135, 612] width 227 height 40
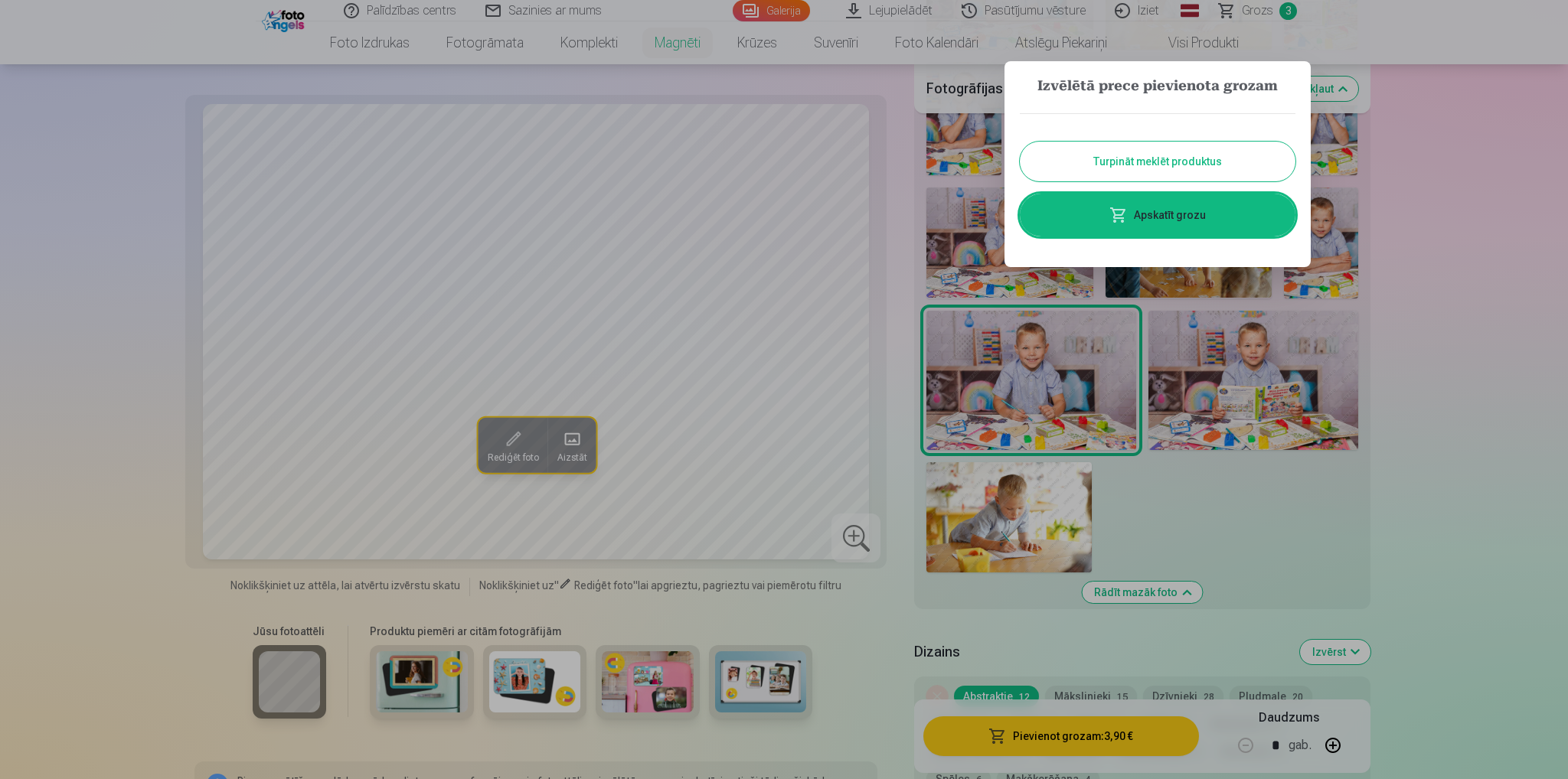
click at [1153, 162] on button "Turpināt meklēt produktus" at bounding box center [1157, 161] width 276 height 40
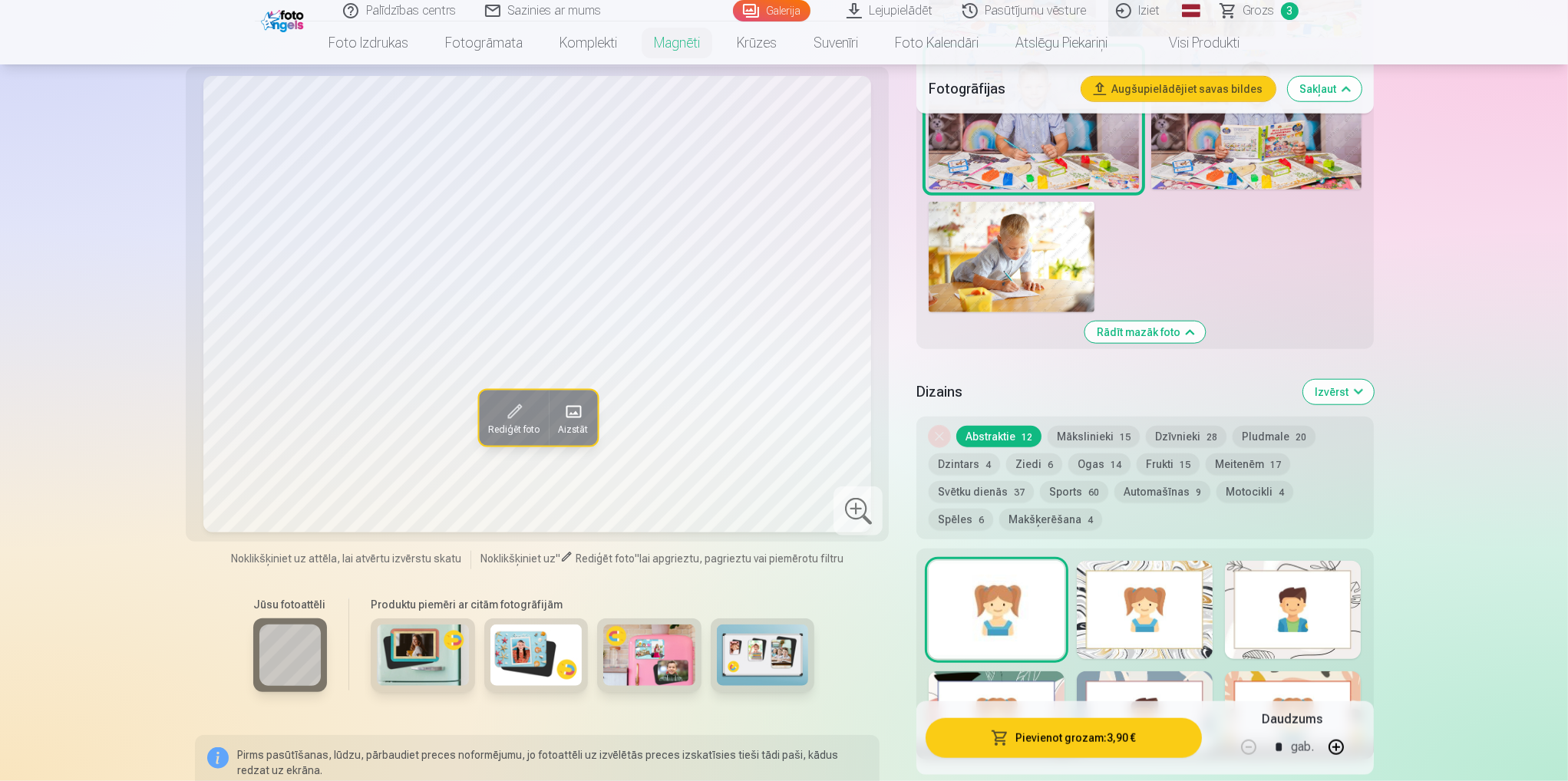
scroll to position [1918, 0]
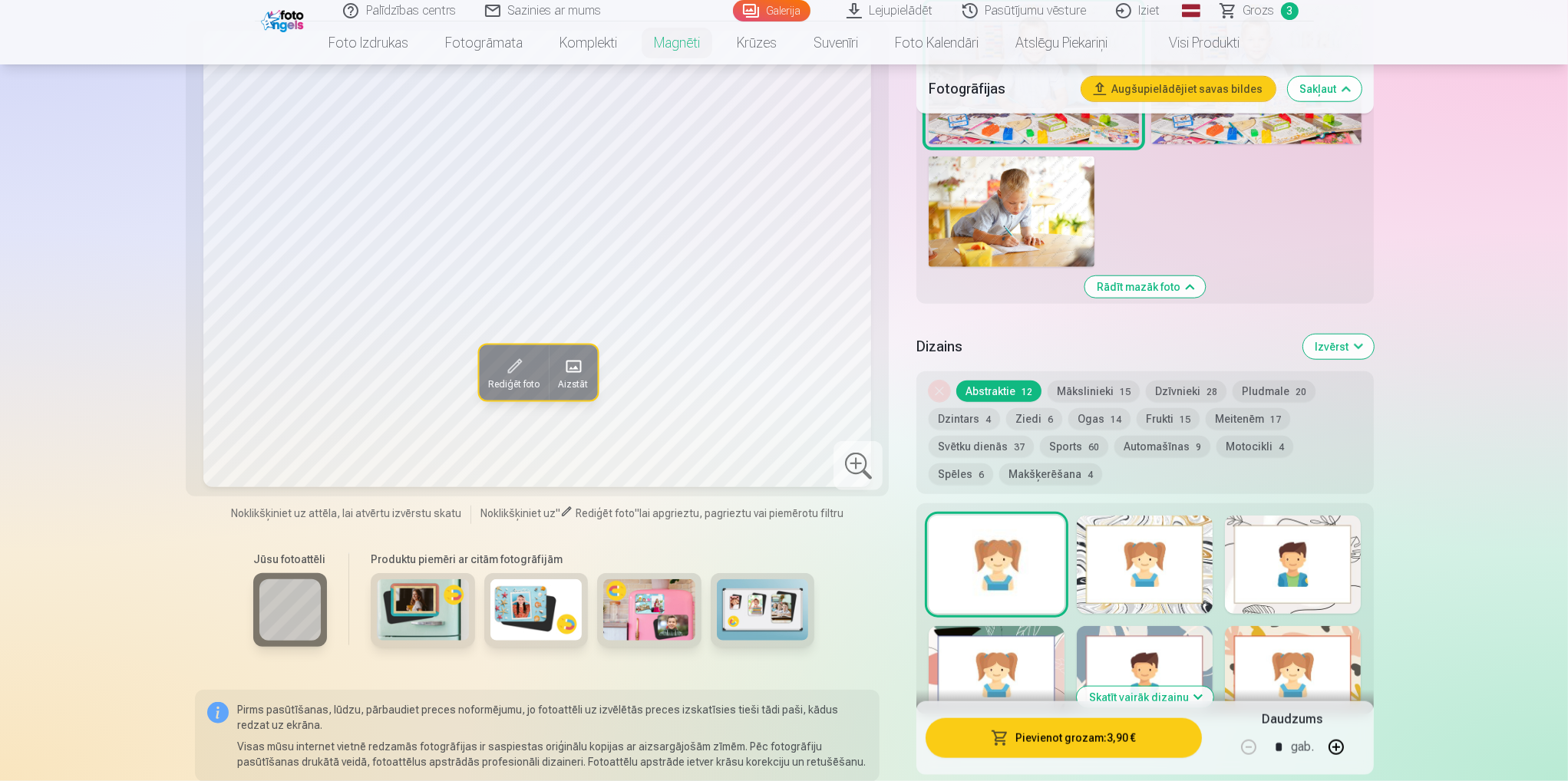
click at [1085, 380] on button "Mākslinieki 15" at bounding box center [1093, 390] width 92 height 21
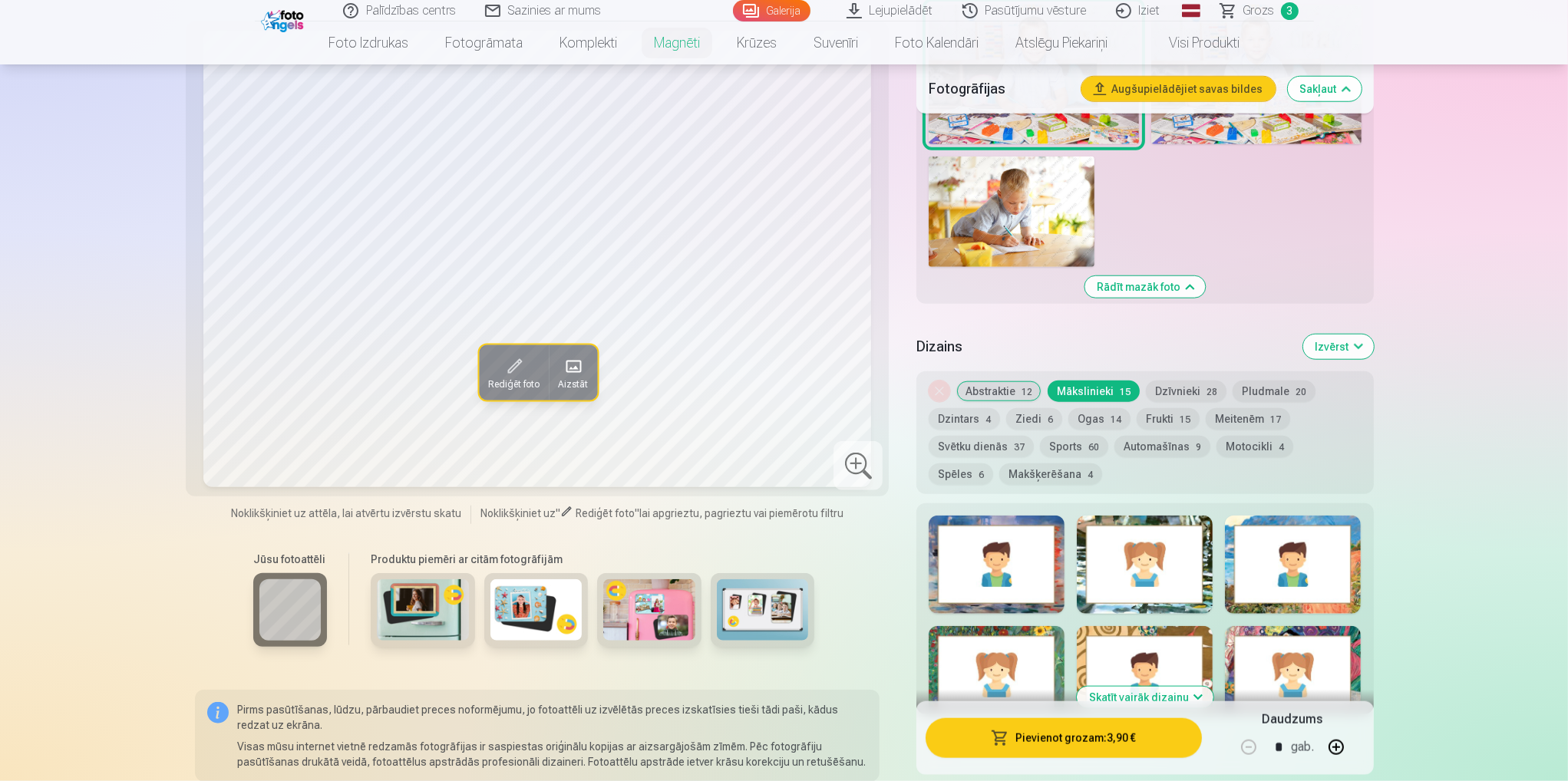
click at [1188, 380] on button "Dzīvnieki 28" at bounding box center [1186, 390] width 80 height 21
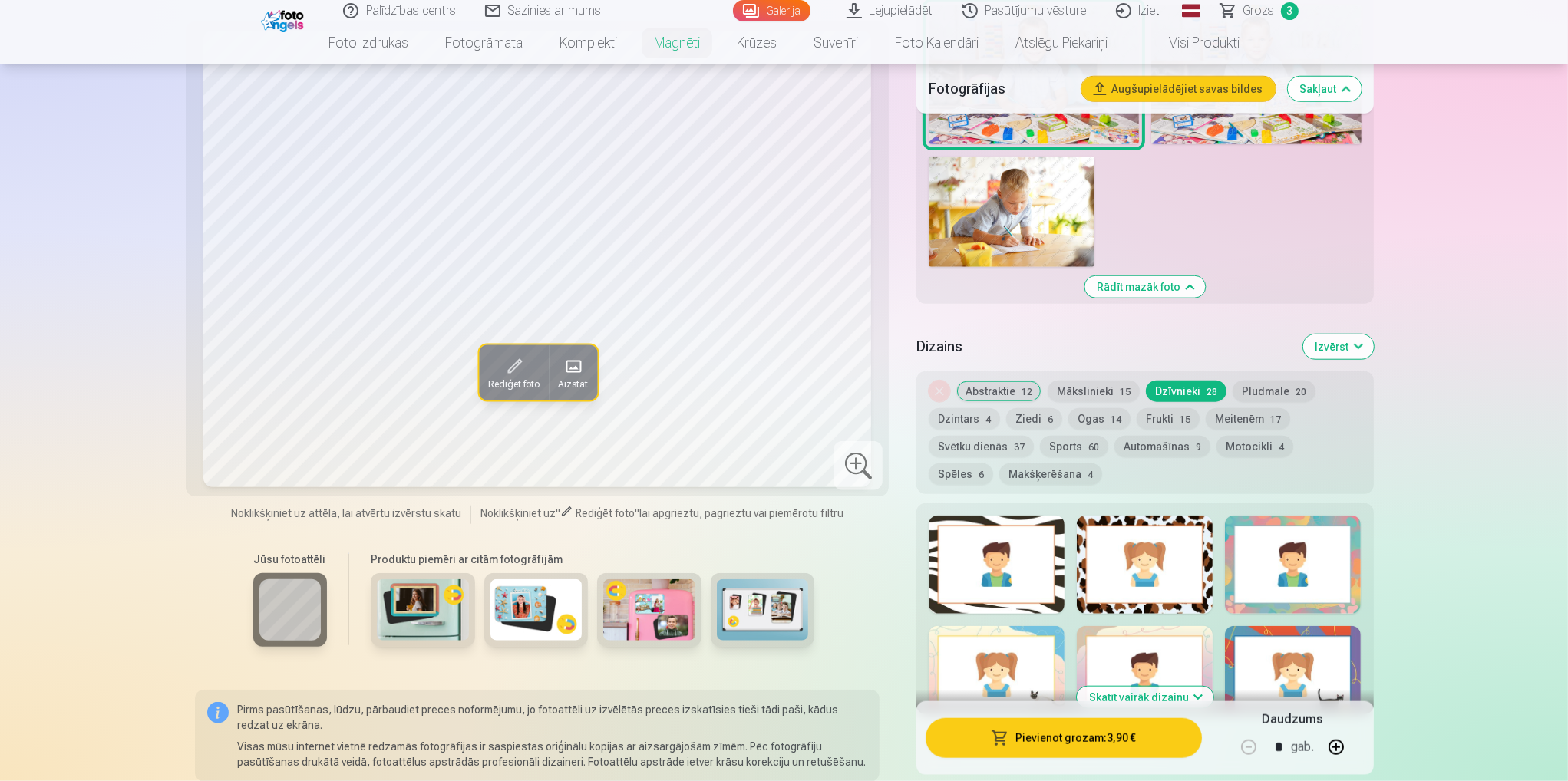
click at [1261, 380] on button "Pludmale 20" at bounding box center [1273, 390] width 83 height 21
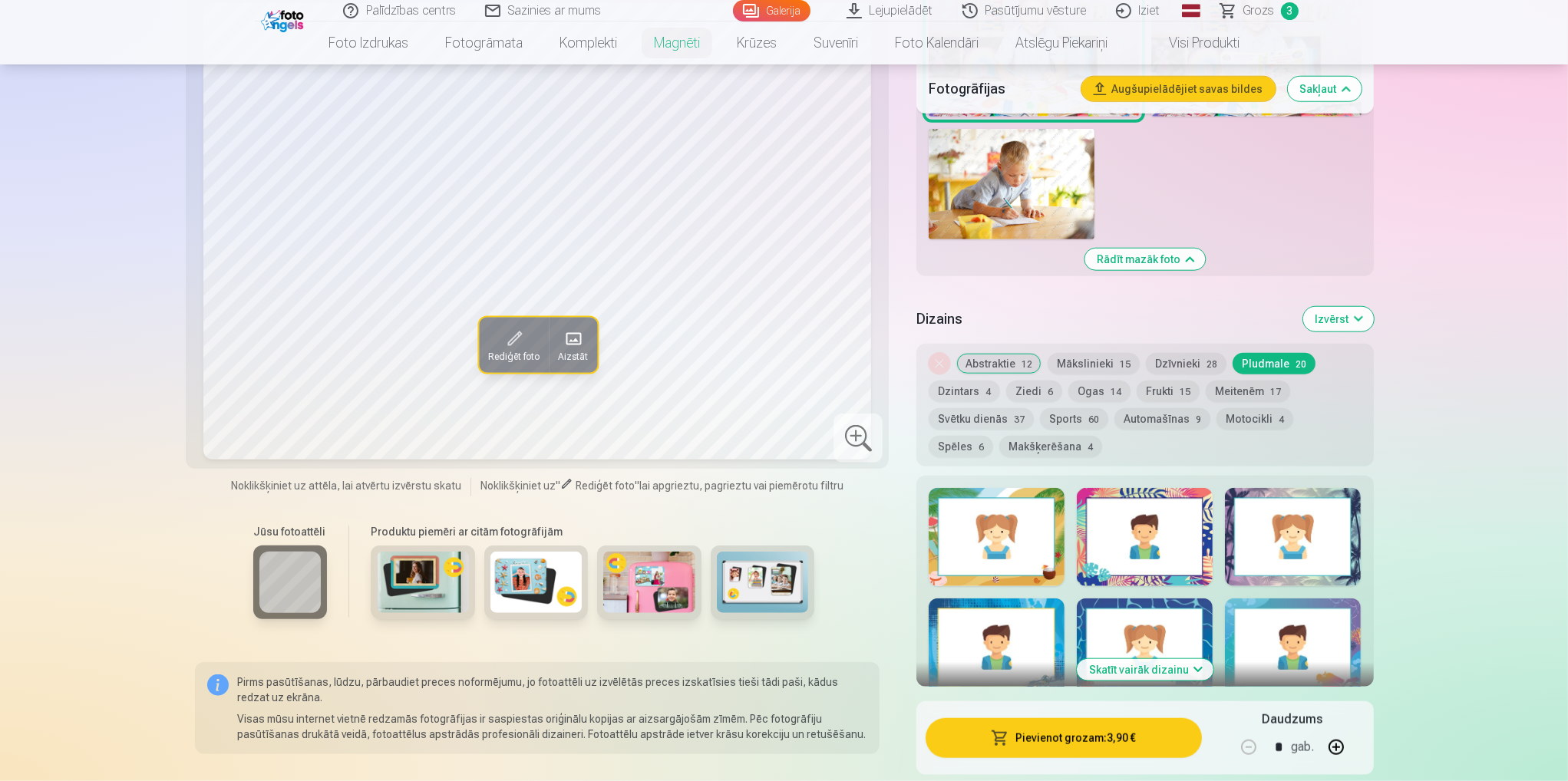
scroll to position [1995, 0]
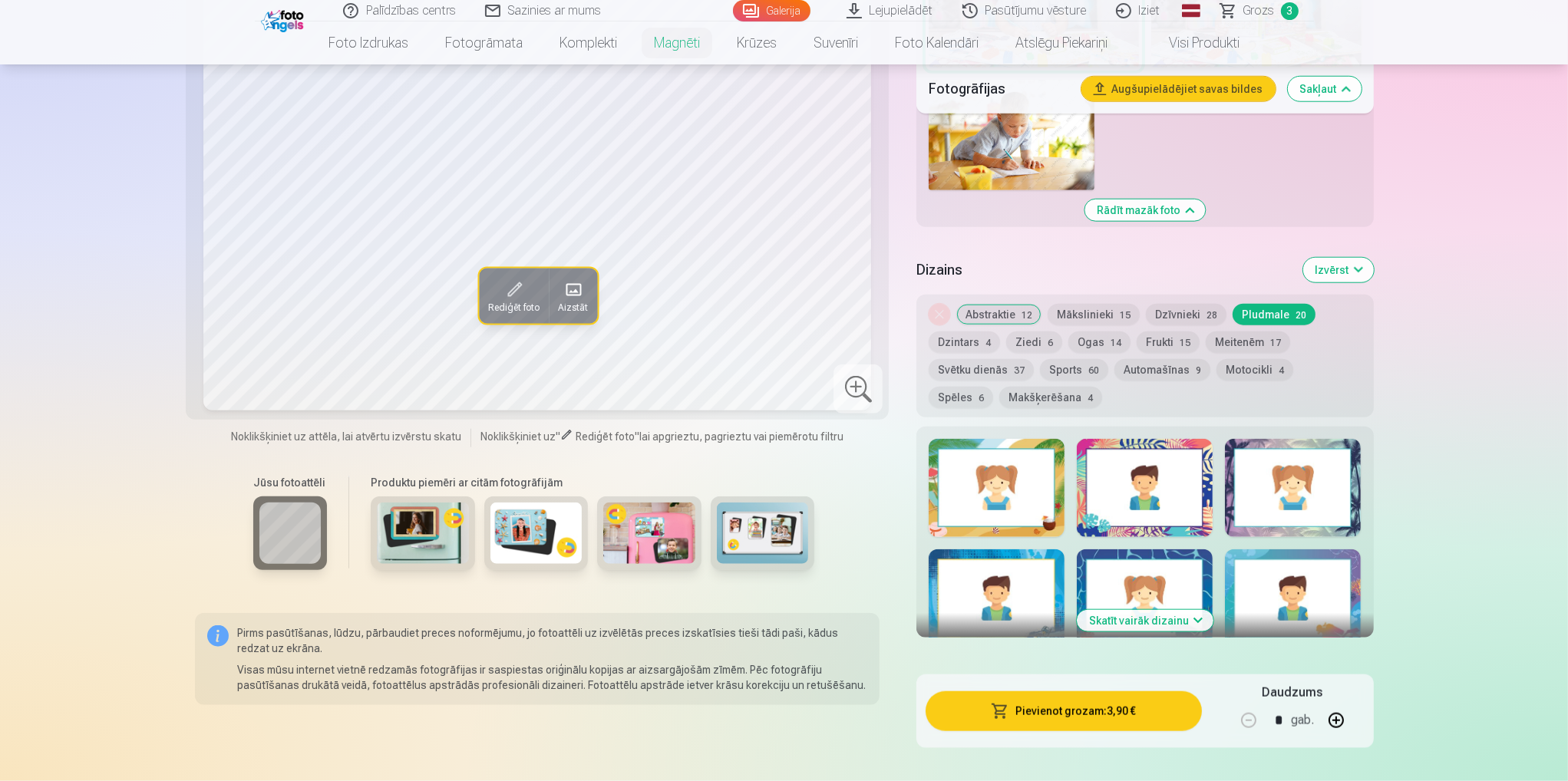
click at [971, 331] on button "Dzintars 4" at bounding box center [964, 342] width 72 height 21
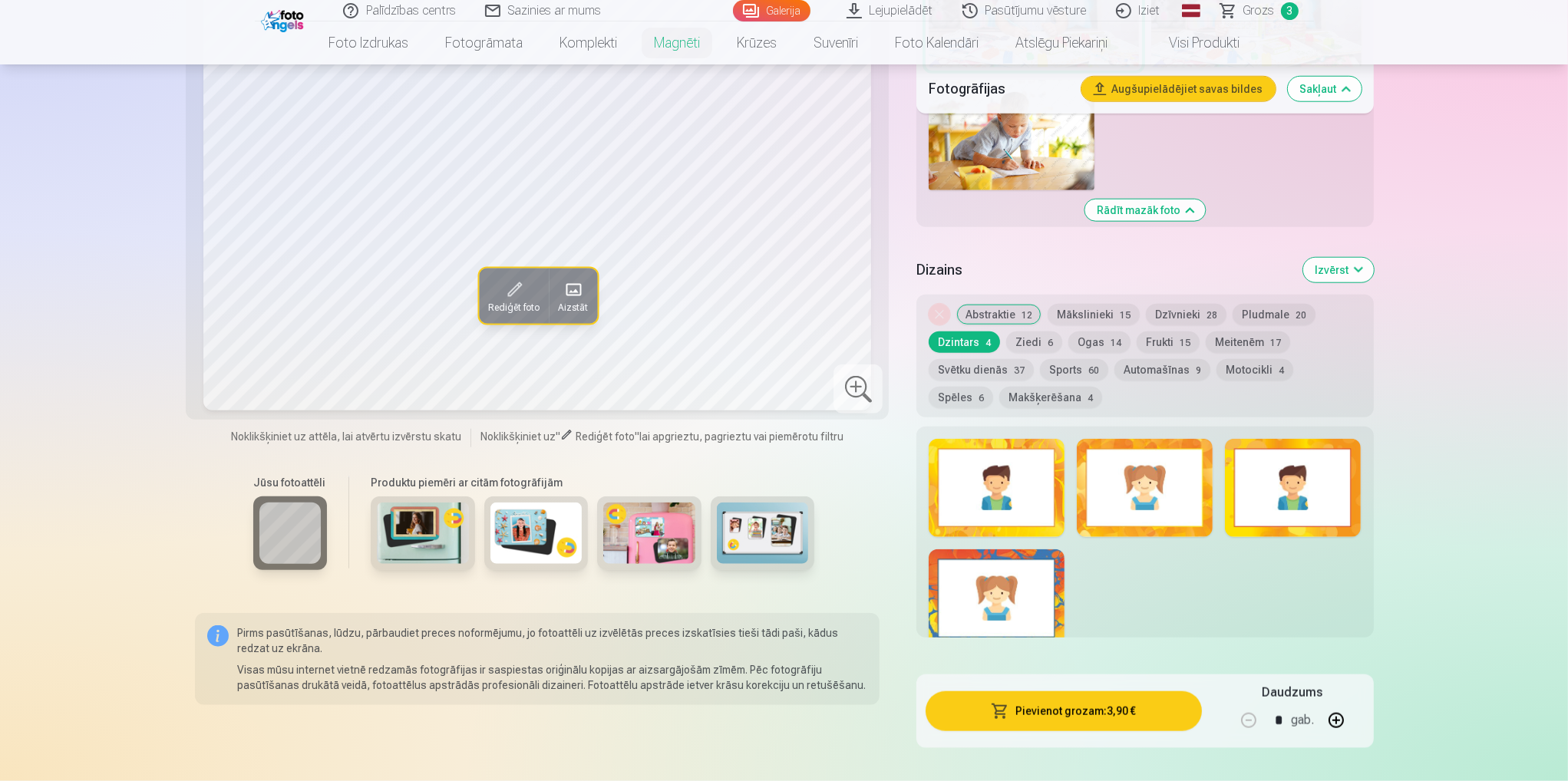
click at [1040, 331] on button "Ziedi 6" at bounding box center [1034, 342] width 56 height 21
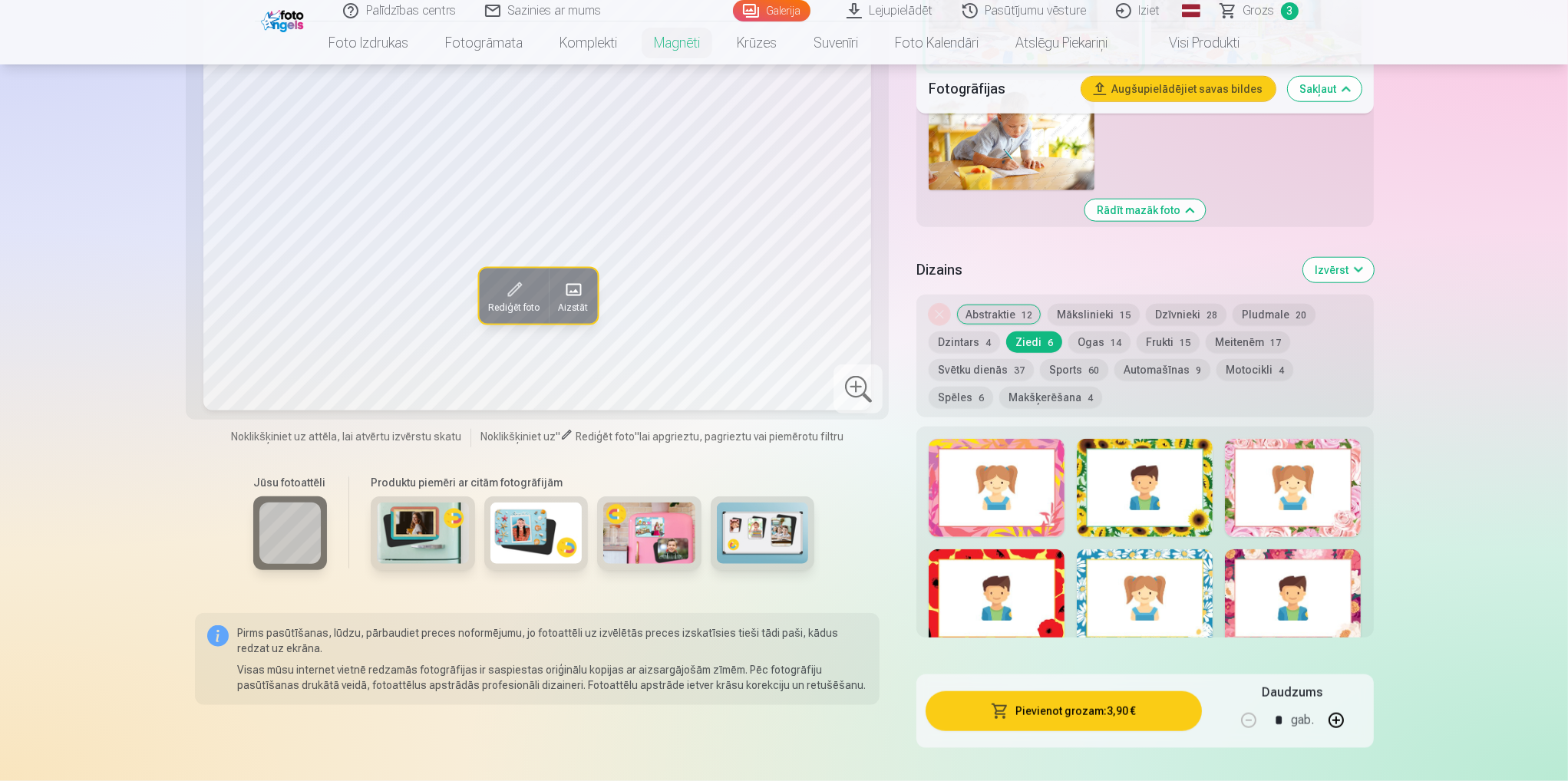
click at [1101, 331] on button "Ogas 14" at bounding box center [1099, 342] width 62 height 21
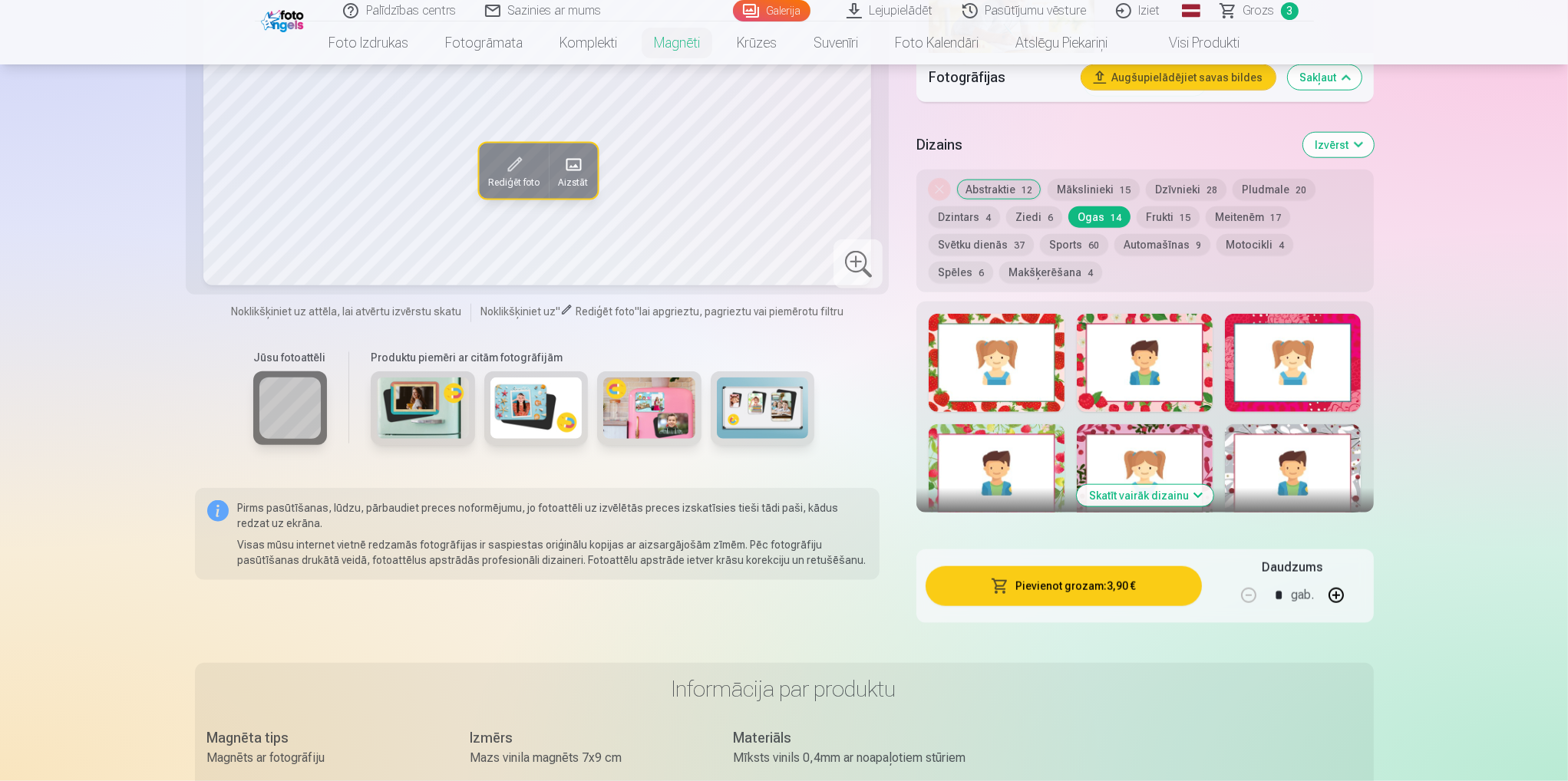
scroll to position [2149, 0]
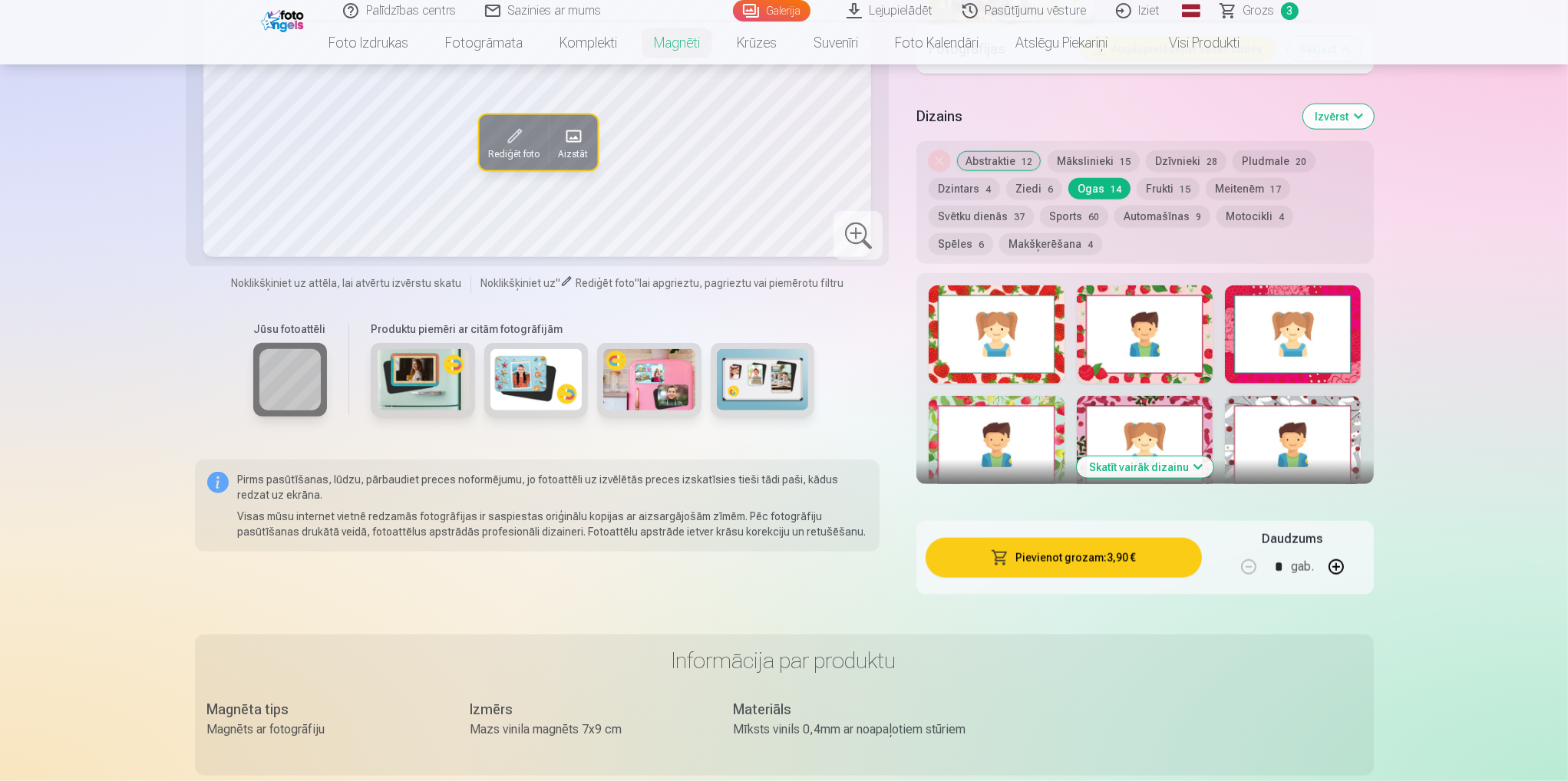
click at [1170, 457] on button "Skatīt vairāk dizainu" at bounding box center [1144, 467] width 136 height 21
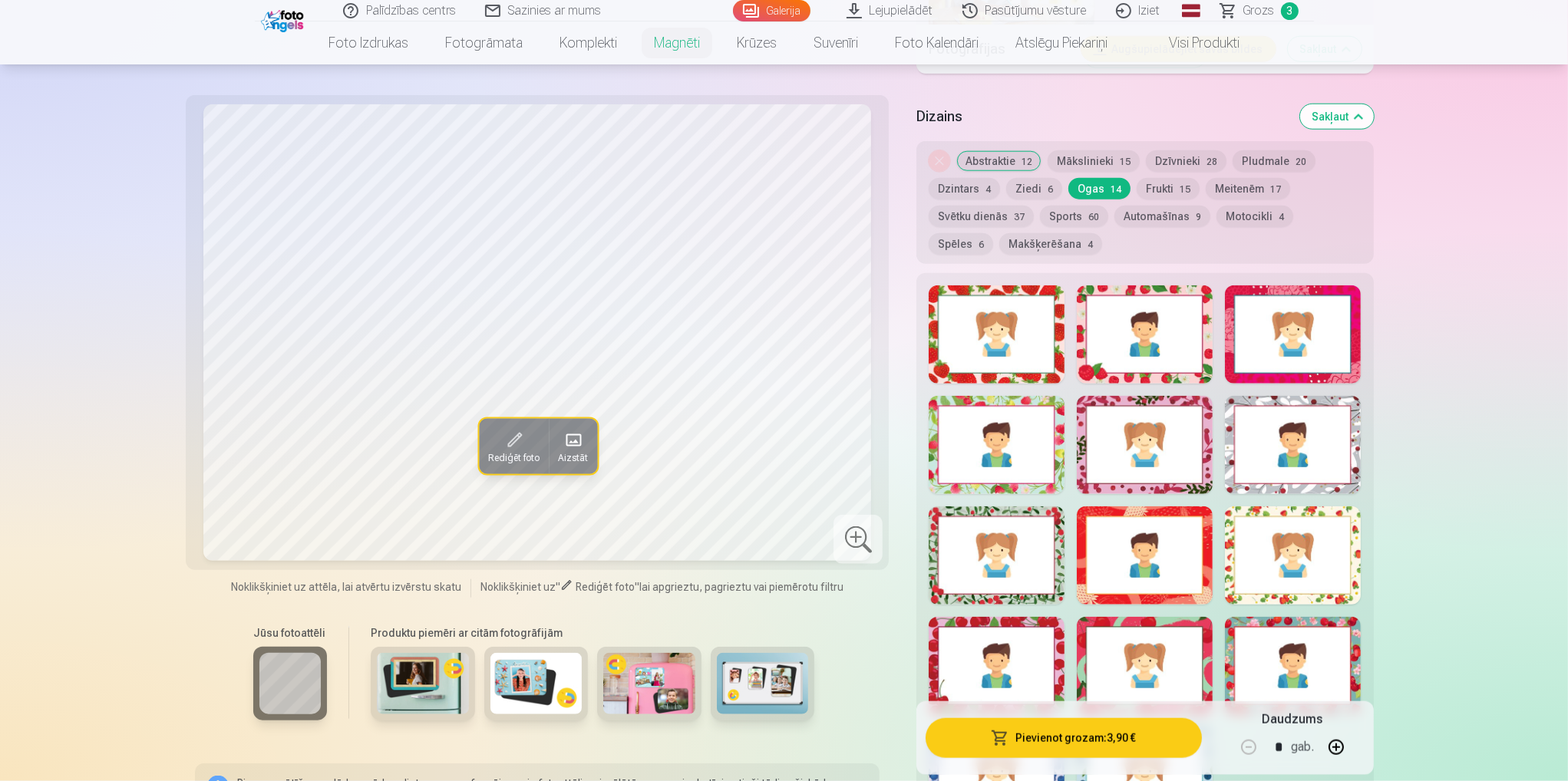
click at [1069, 205] on button "Sports 60" at bounding box center [1074, 216] width 69 height 21
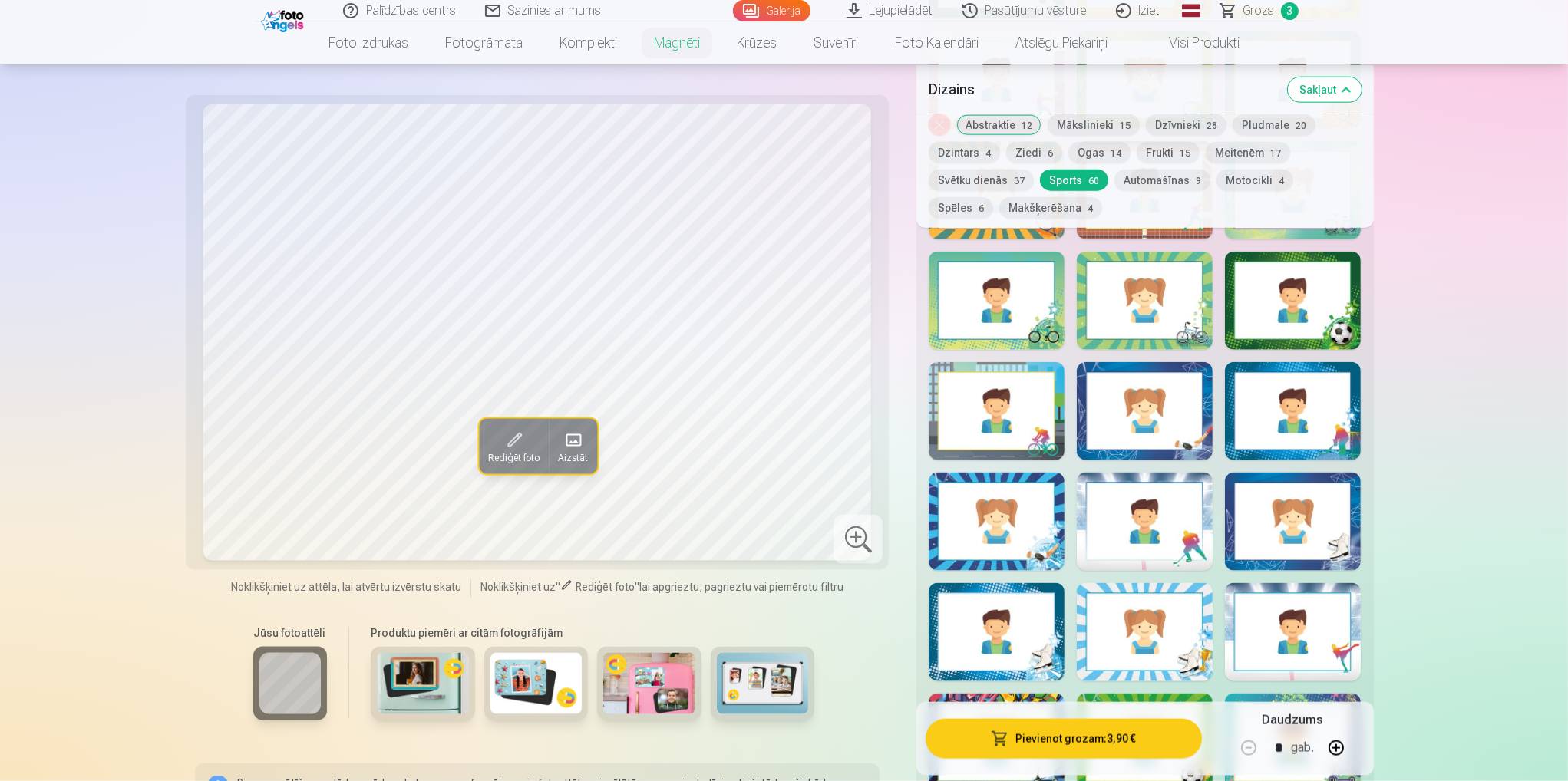
scroll to position [2609, 0]
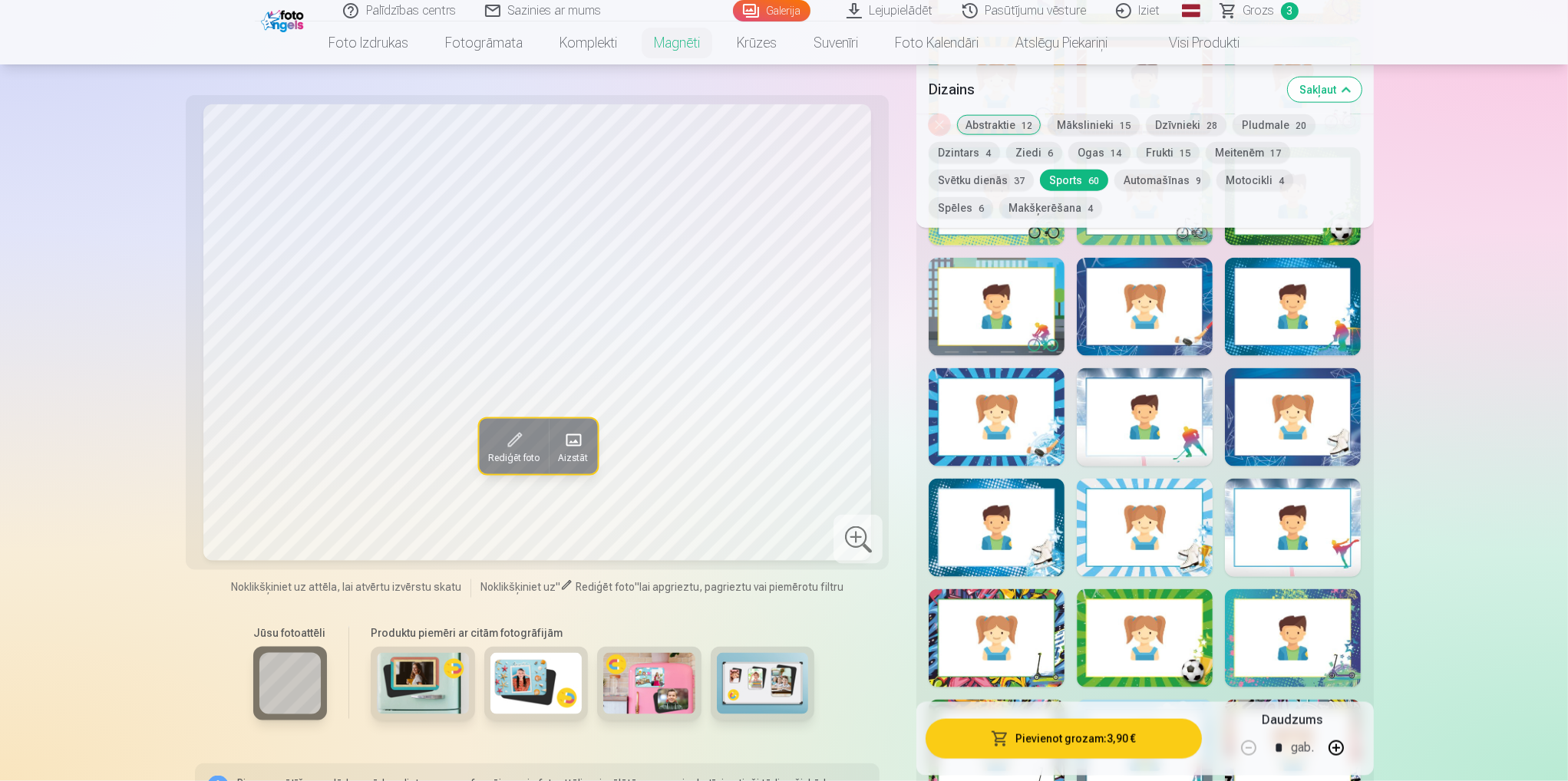
click at [1182, 419] on div at bounding box center [1144, 417] width 135 height 98
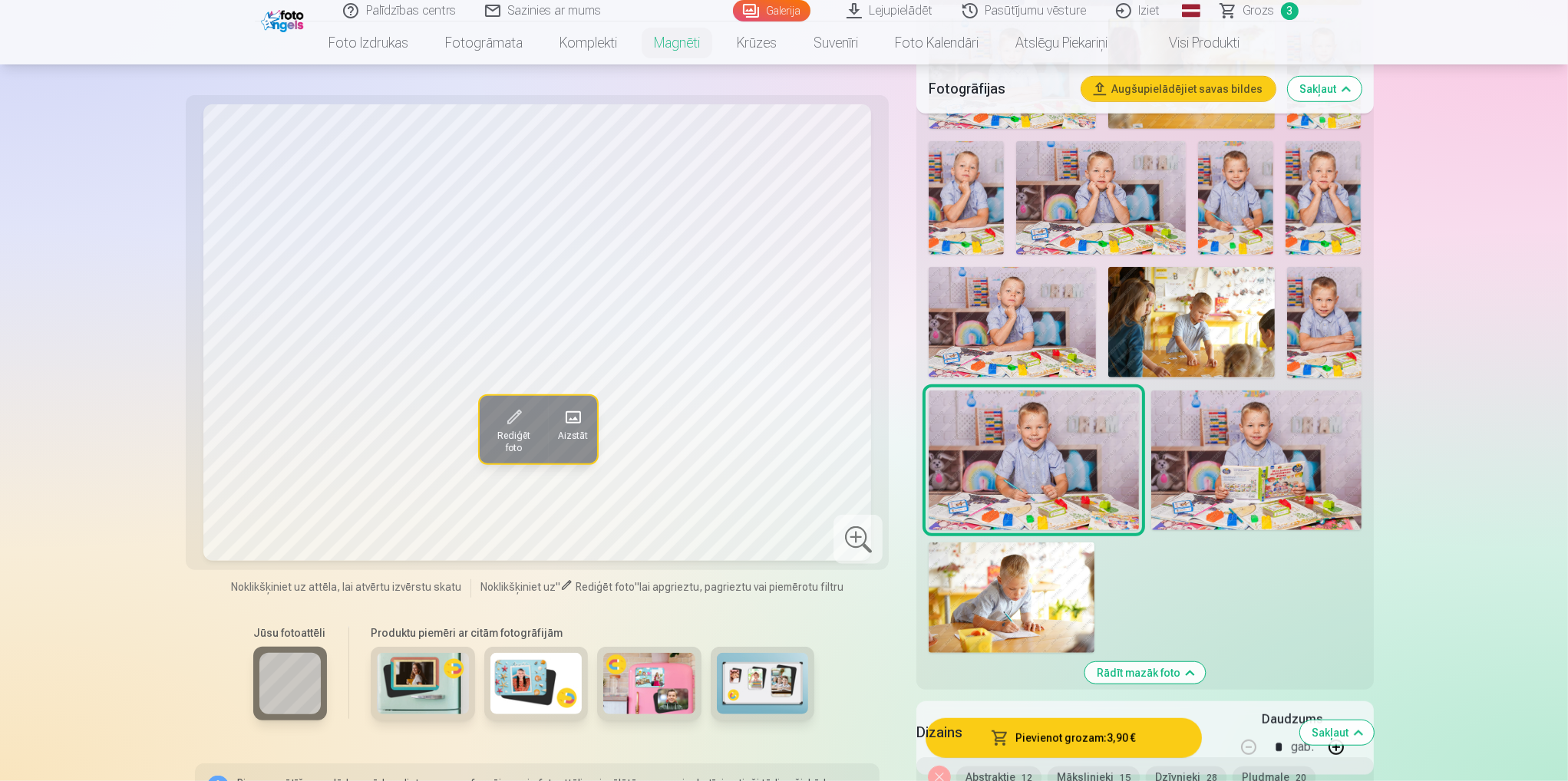
scroll to position [1612, 0]
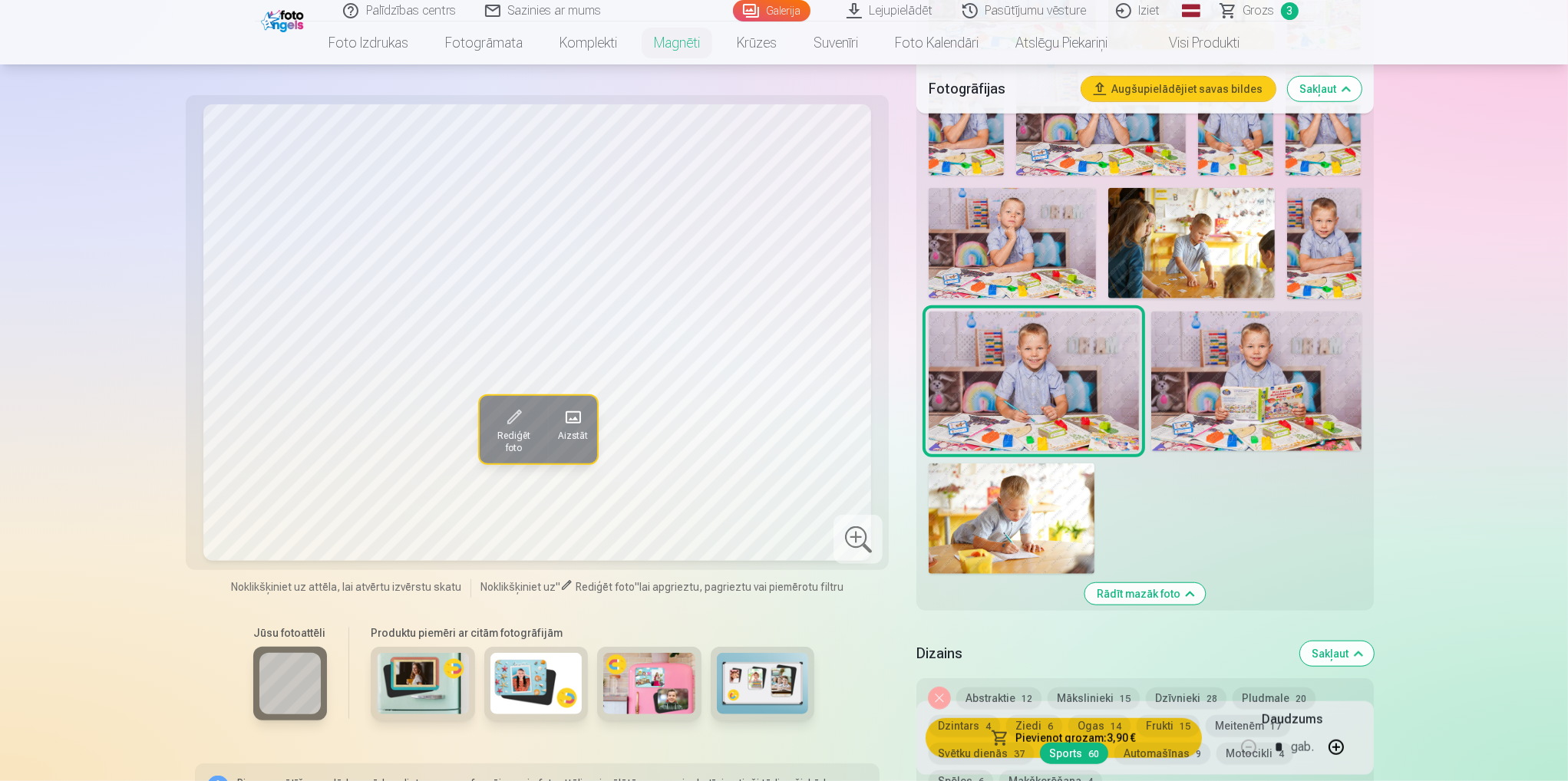
click at [1005, 742] on button "Svētku dienās 37" at bounding box center [981, 753] width 106 height 21
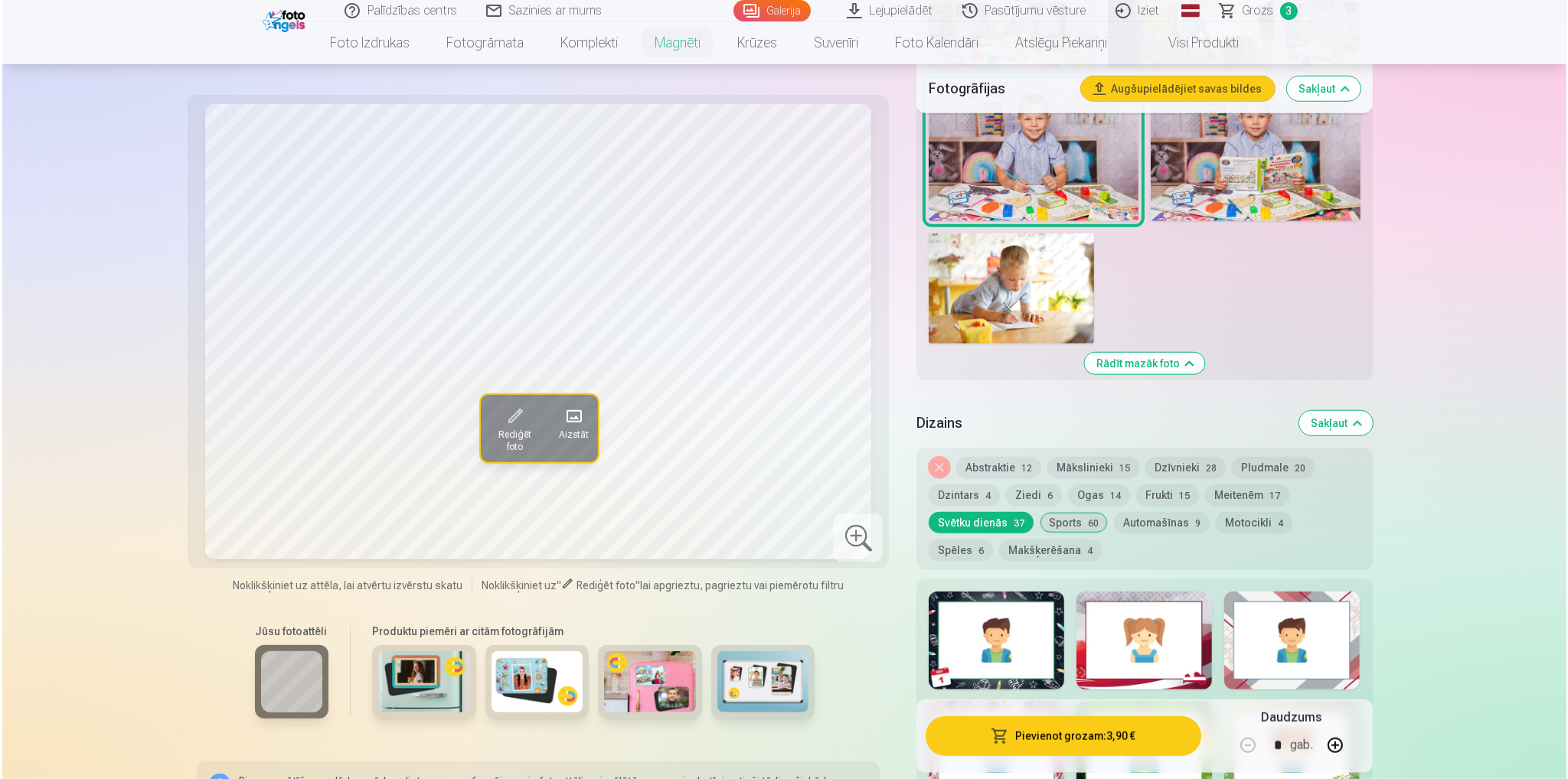
scroll to position [1837, 0]
click at [1094, 739] on button "Pievienot grozam : 3,90 €" at bounding box center [1061, 736] width 275 height 40
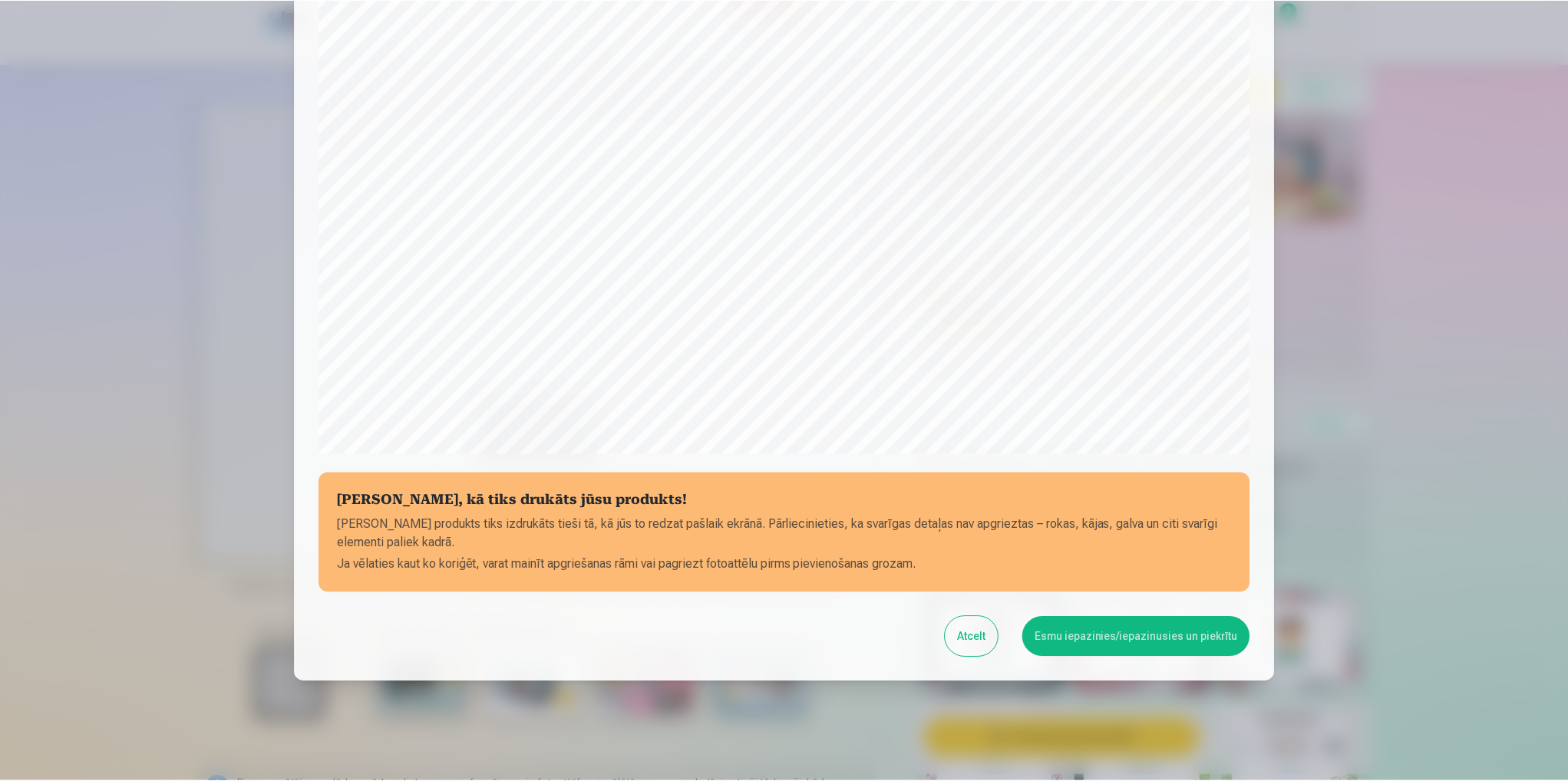
scroll to position [324, 0]
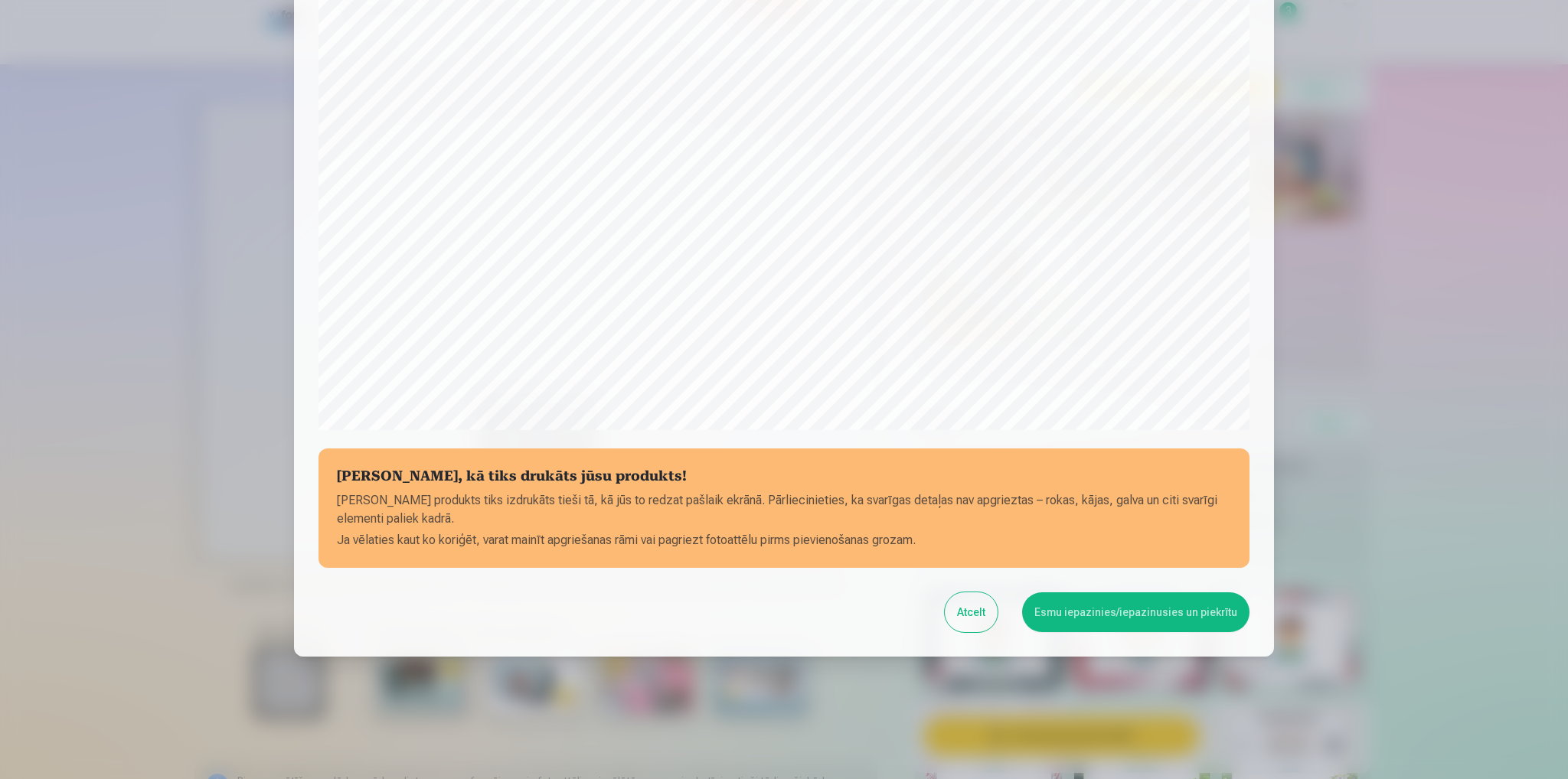
click at [1152, 616] on button "Esmu iepazinies/iepazinusies un piekrītu" at bounding box center [1135, 612] width 227 height 40
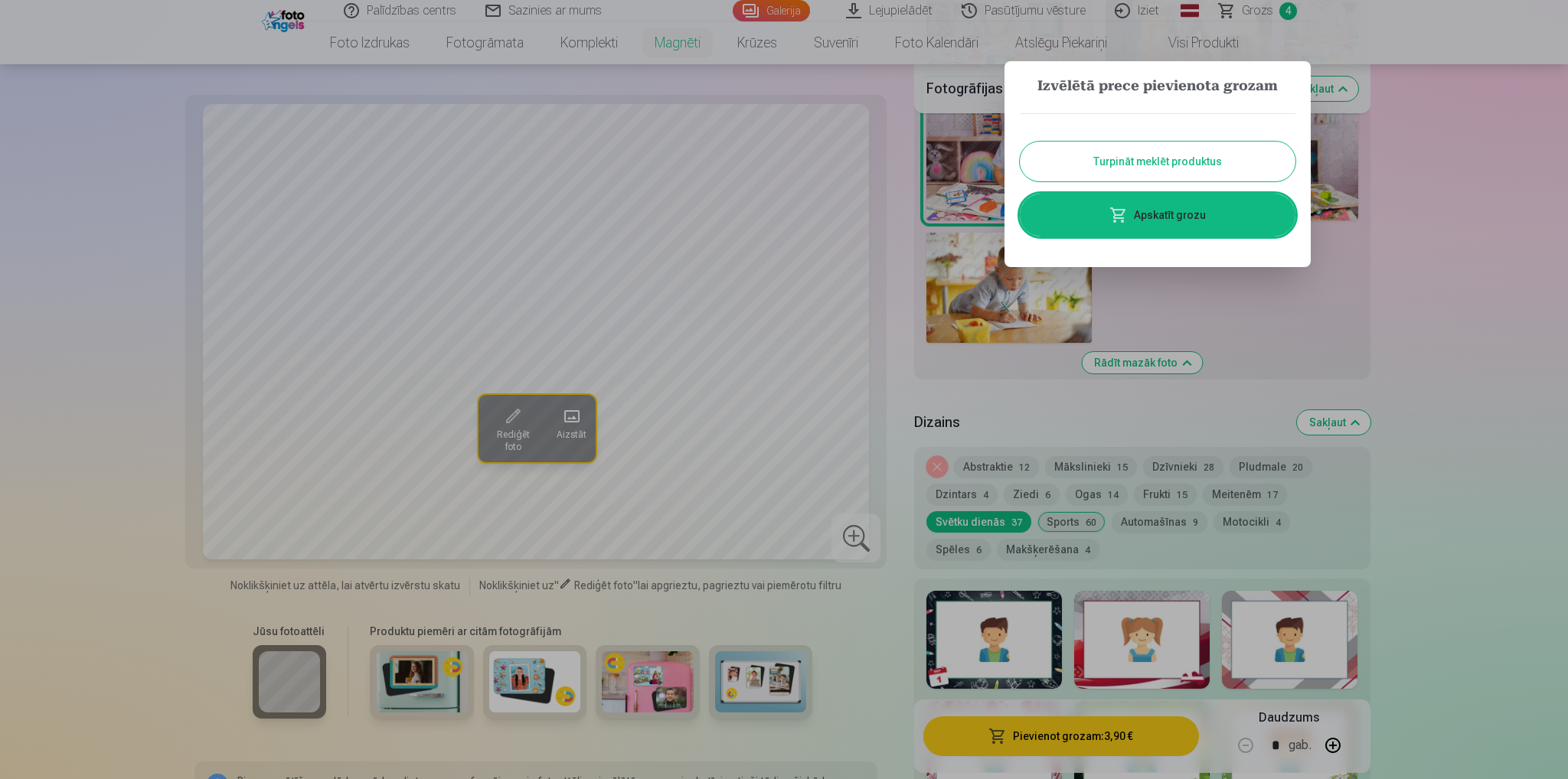
click at [1189, 163] on button "Turpināt meklēt produktus" at bounding box center [1157, 161] width 276 height 40
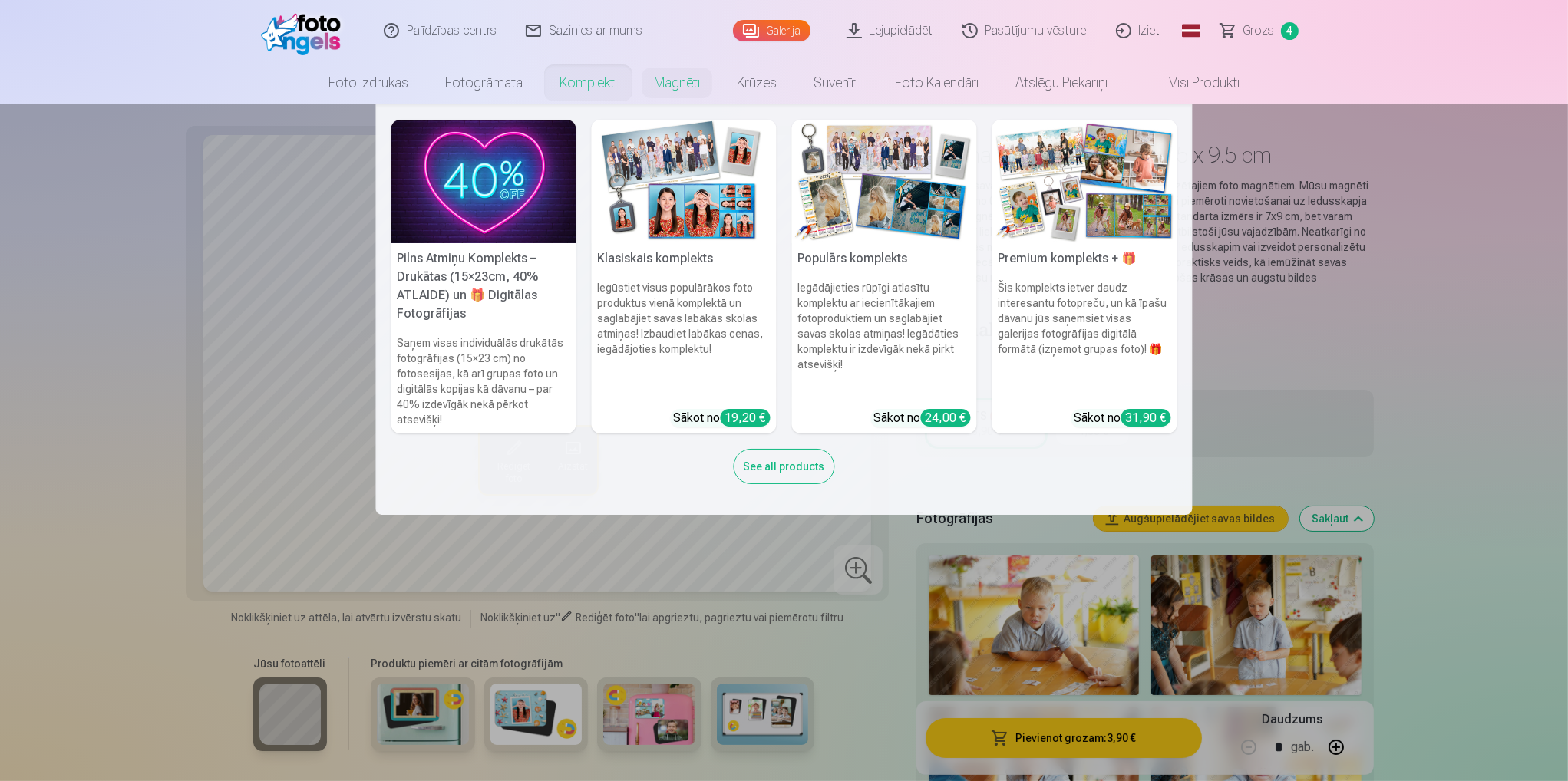
scroll to position [0, 0]
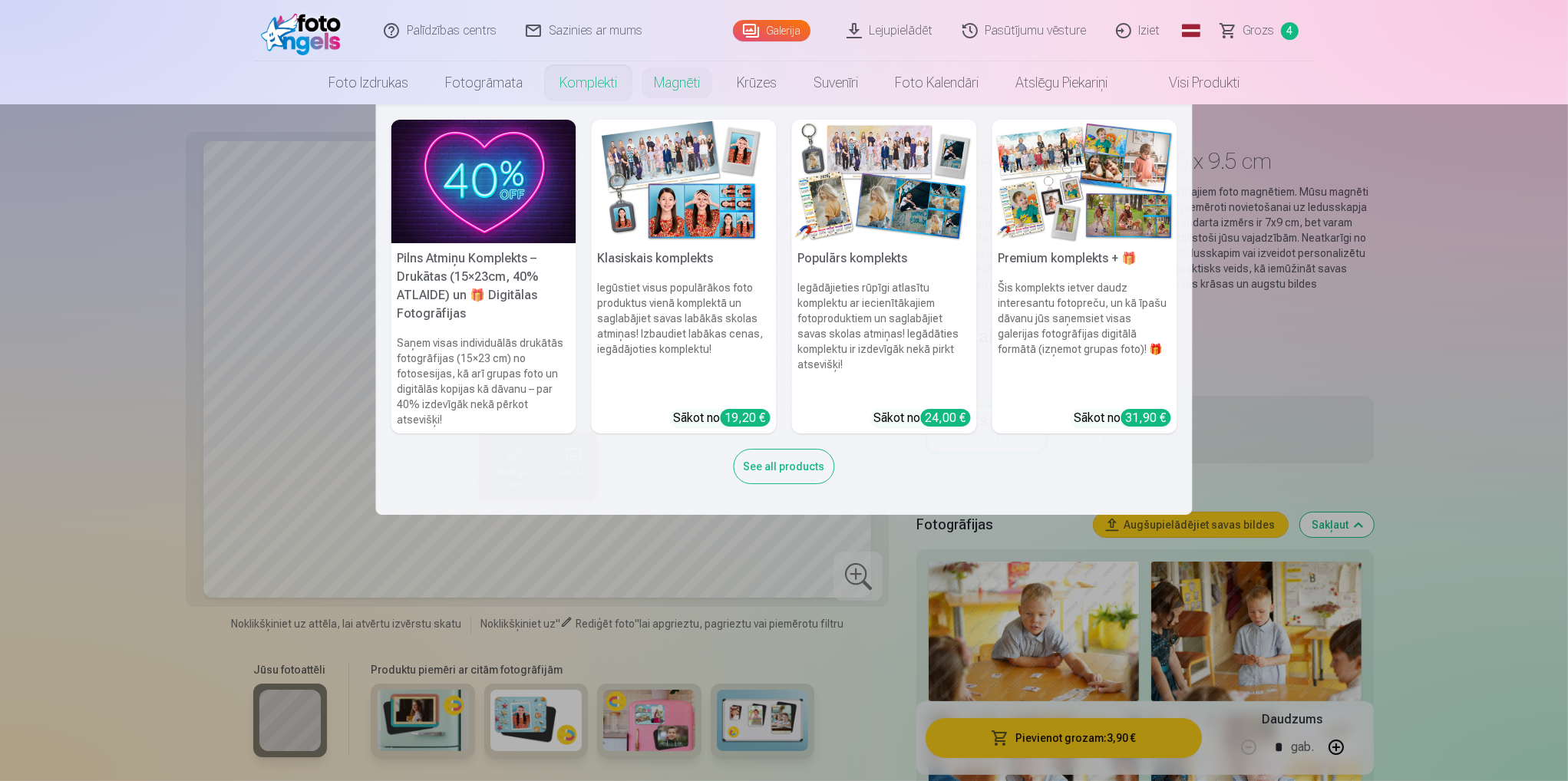
click at [789, 461] on div "See all products" at bounding box center [784, 466] width 102 height 35
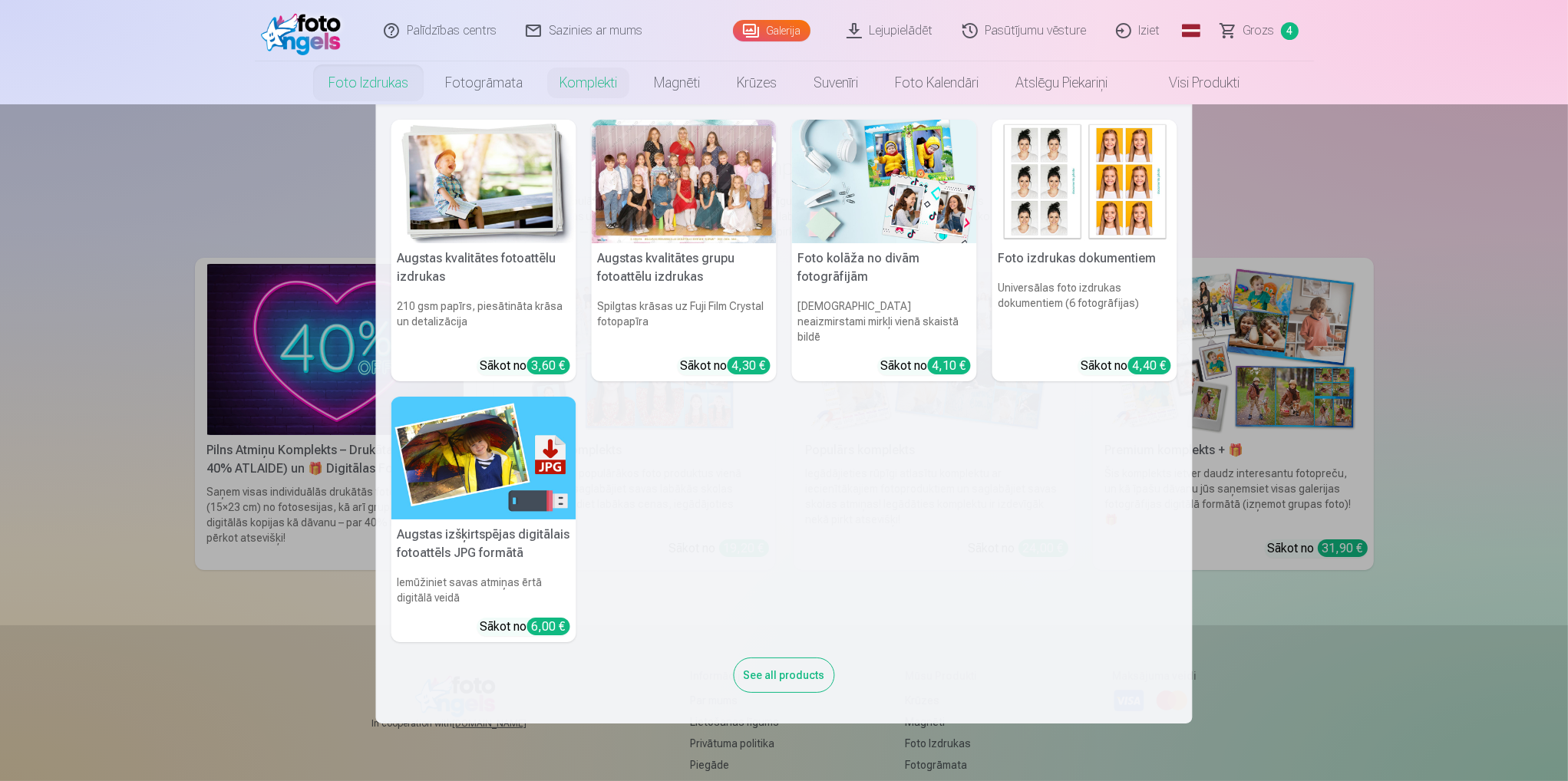
click at [372, 82] on link "Foto izdrukas" at bounding box center [369, 83] width 117 height 43
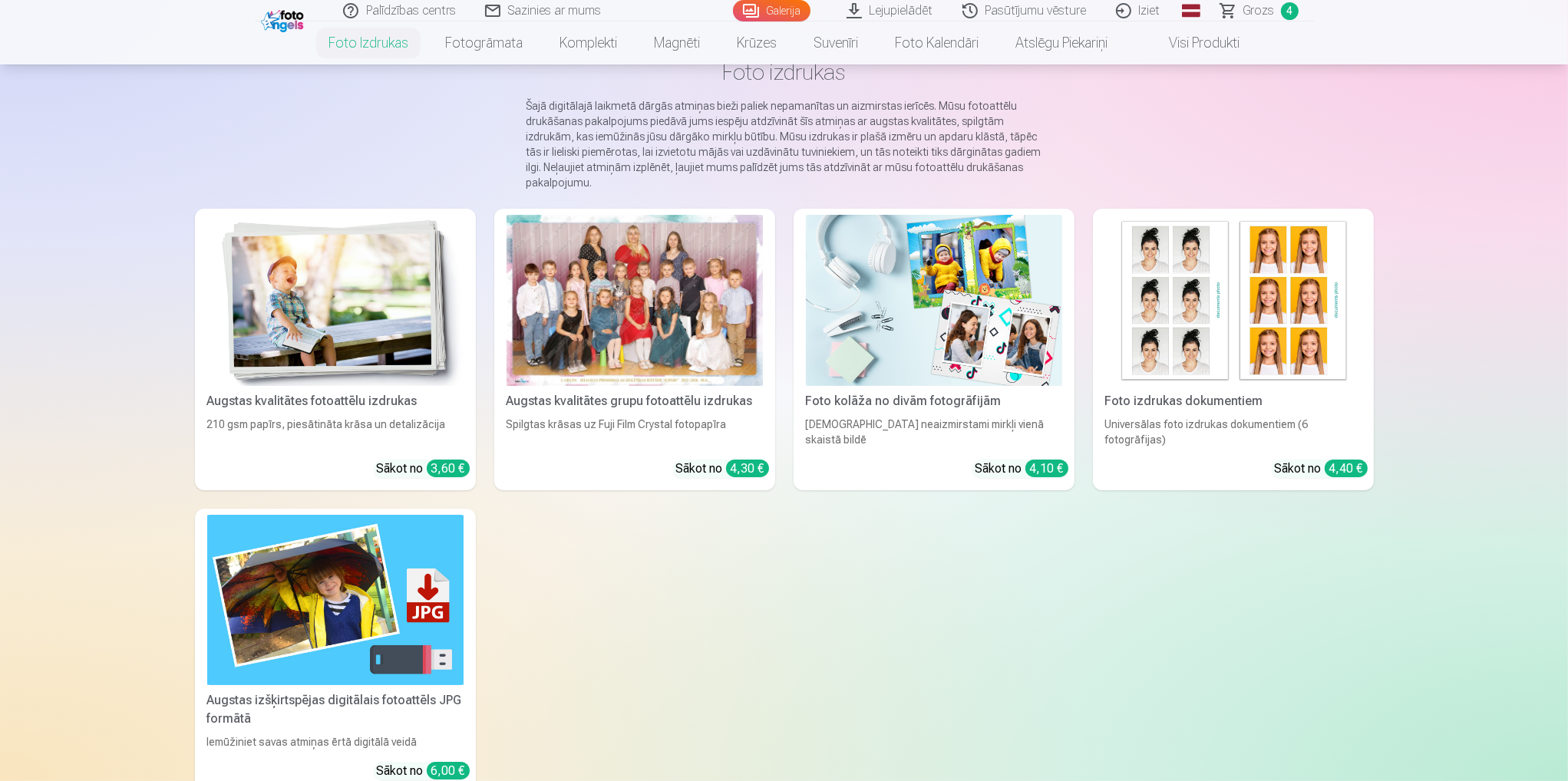
scroll to position [307, 0]
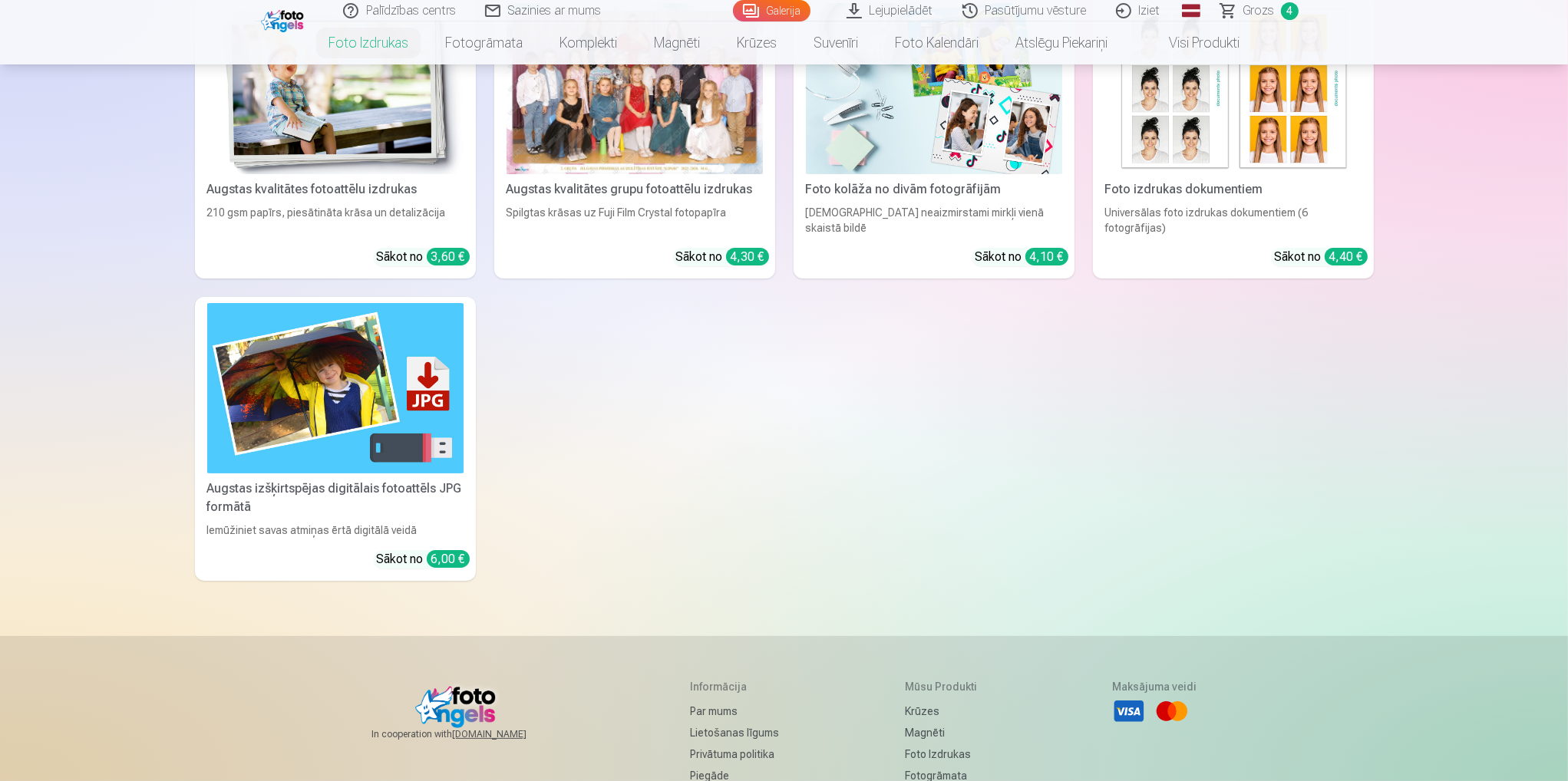
click at [295, 381] on img at bounding box center [335, 388] width 257 height 171
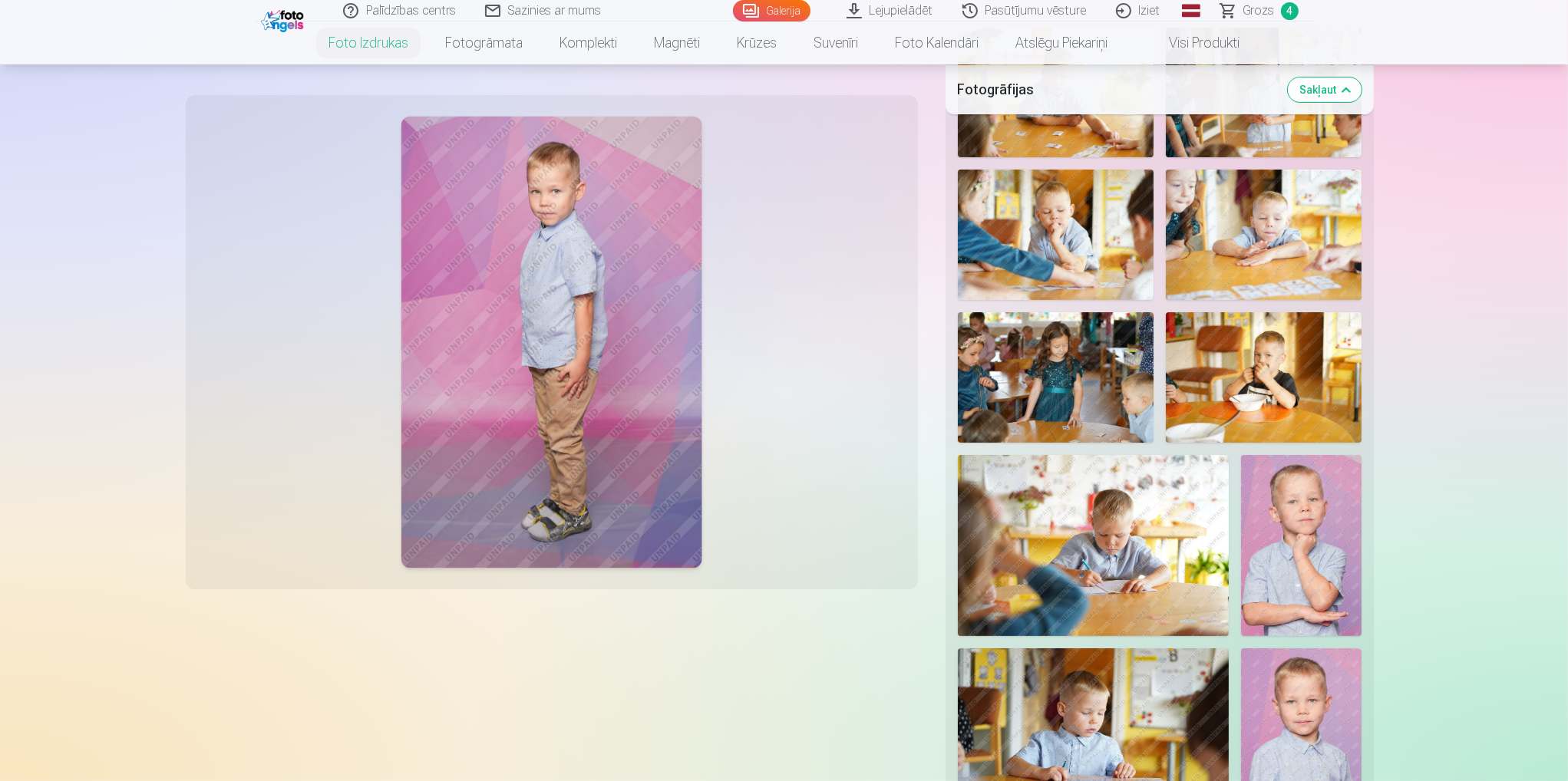
scroll to position [461, 0]
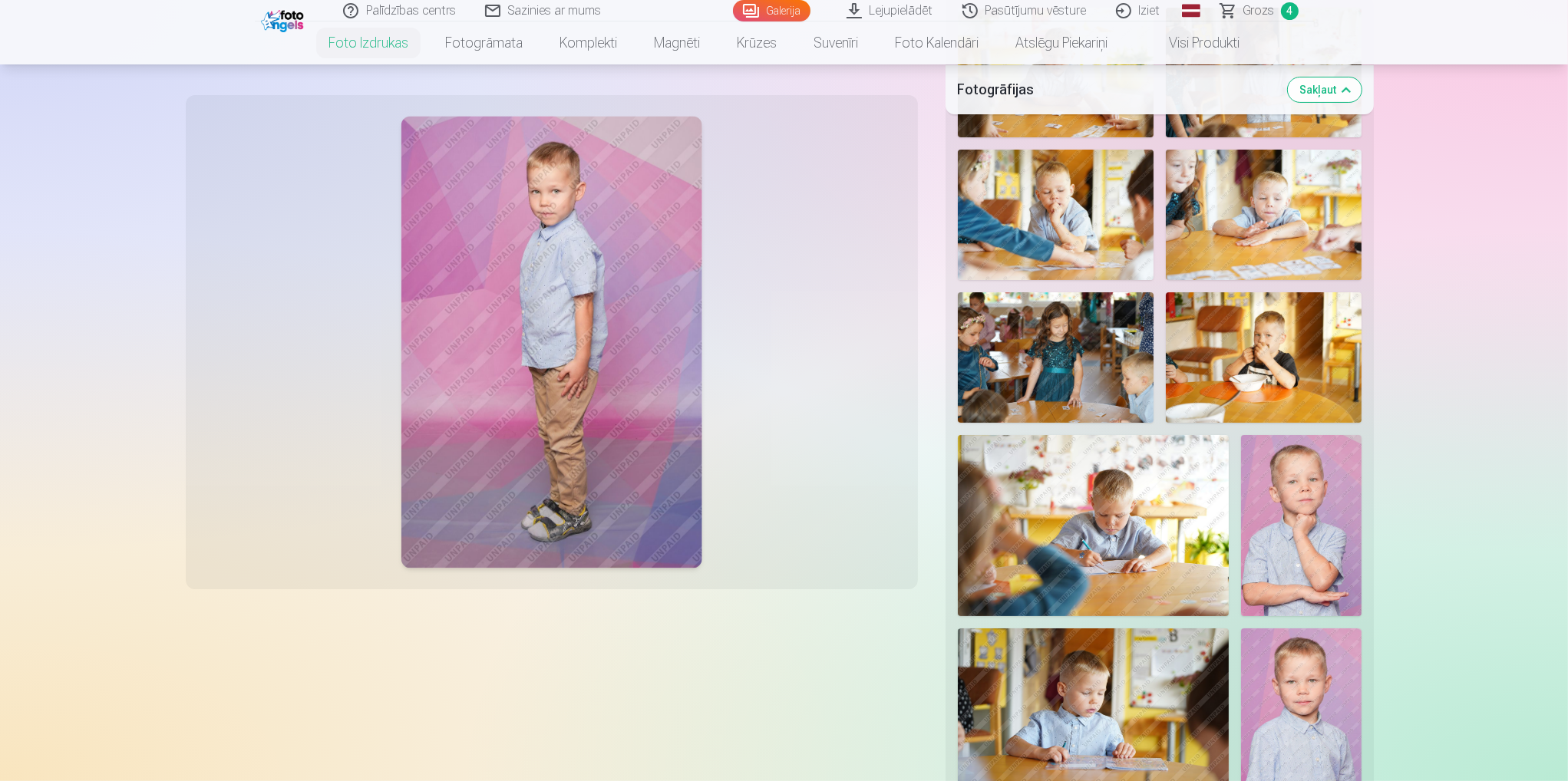
click at [1071, 202] on img at bounding box center [1055, 215] width 196 height 131
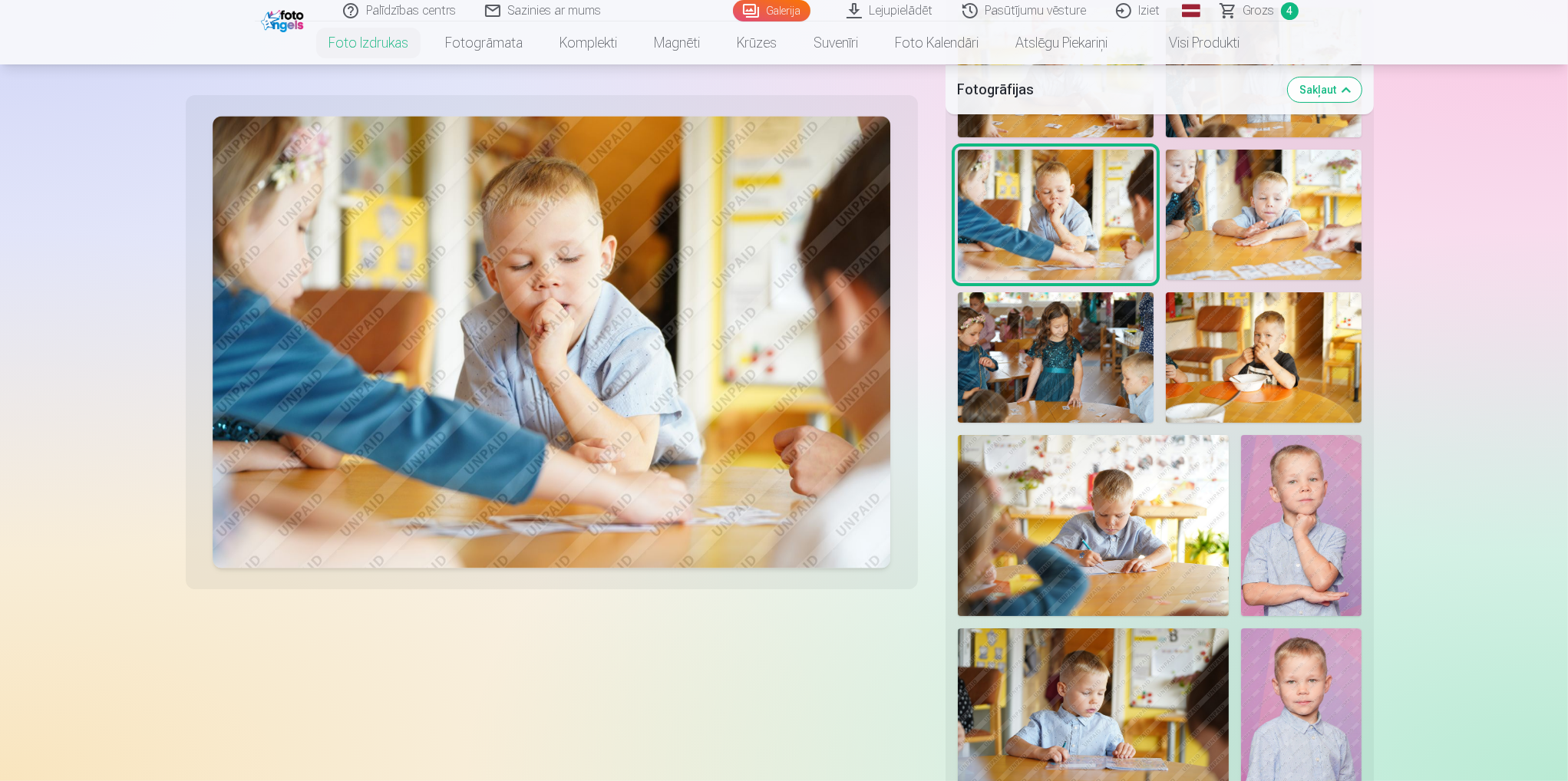
click at [1288, 241] on img at bounding box center [1263, 215] width 196 height 131
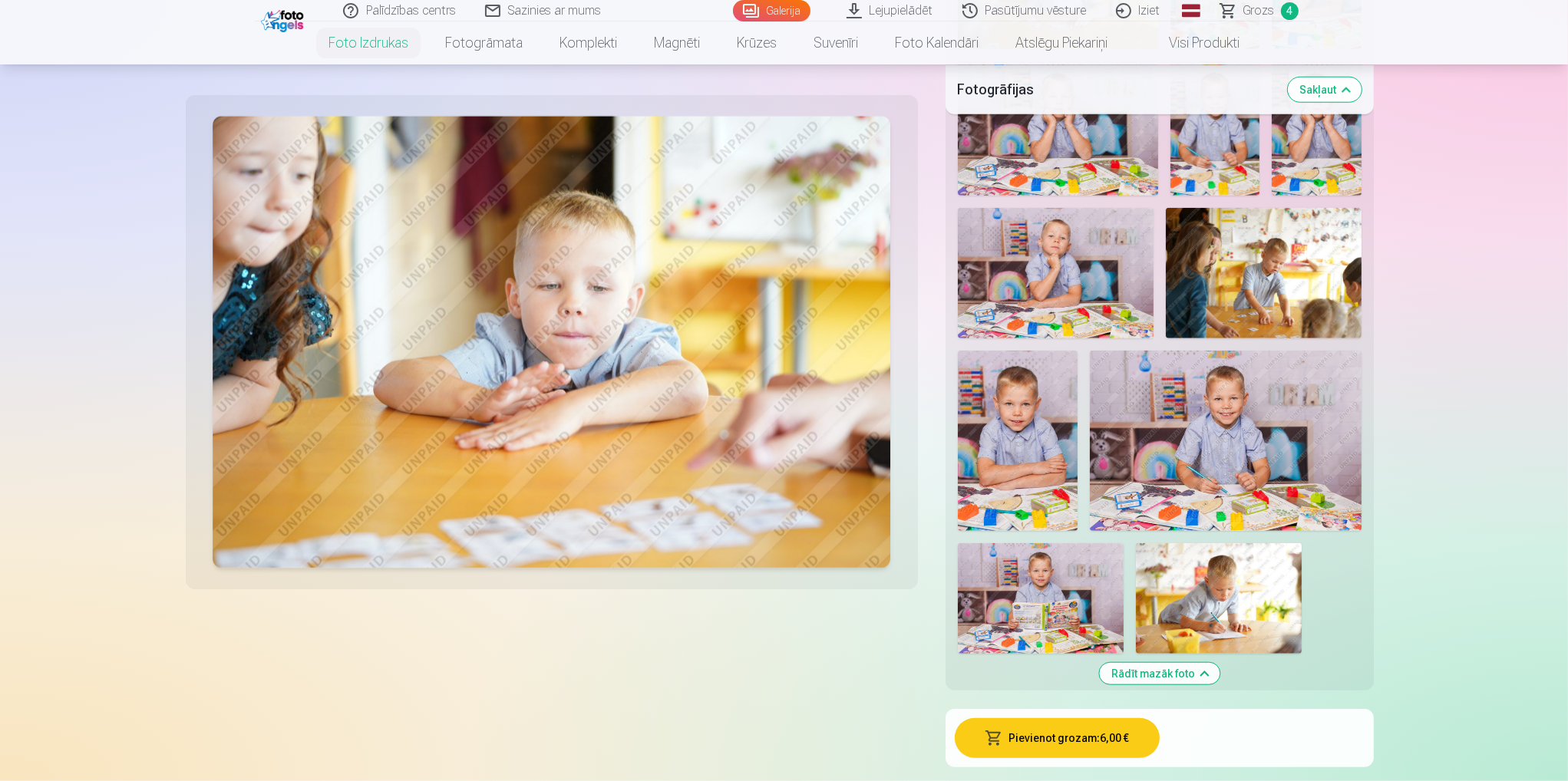
scroll to position [2302, 0]
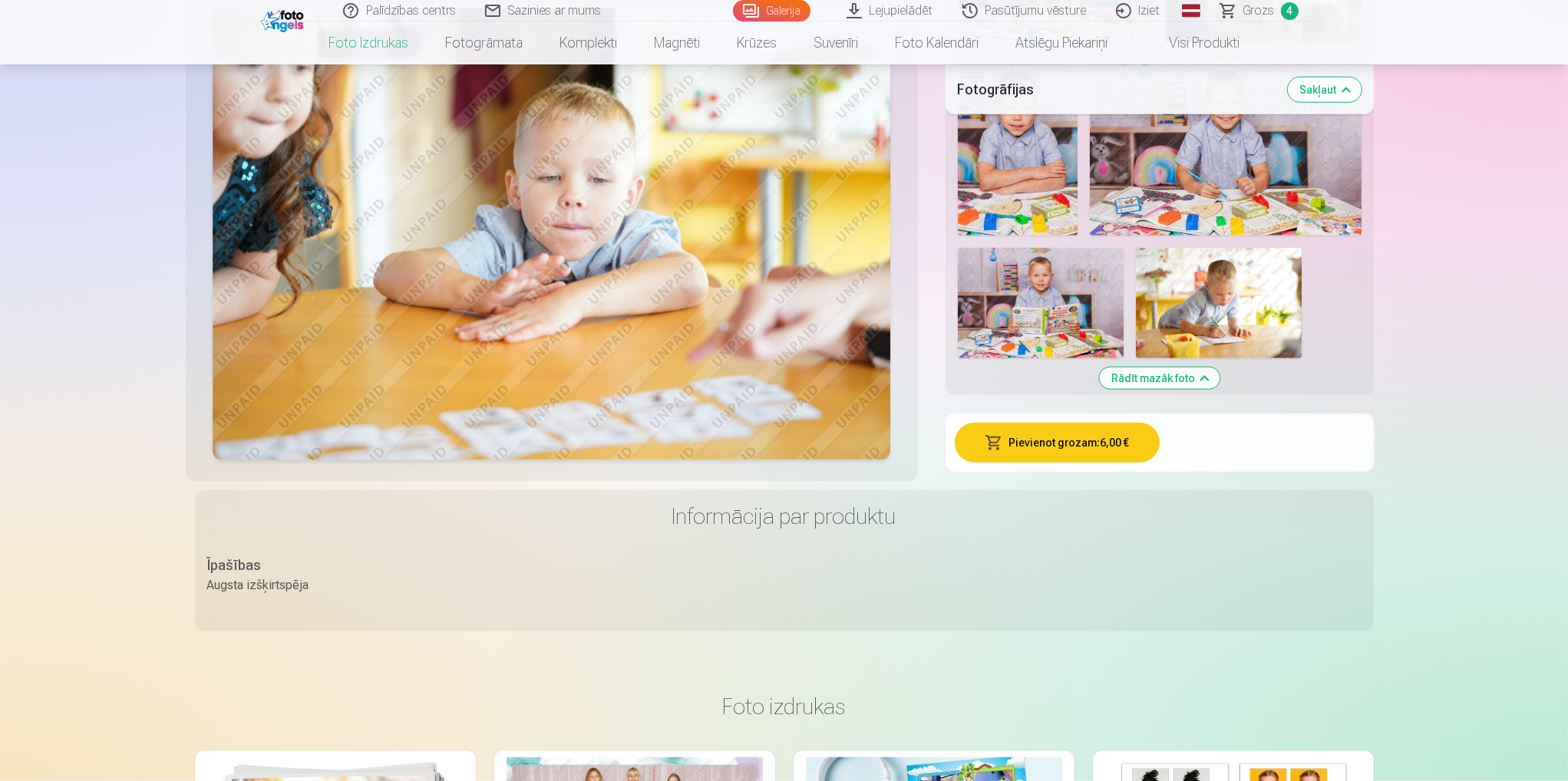
click at [1053, 443] on button "Pievienot grozam : 6,00 €" at bounding box center [1057, 442] width 205 height 40
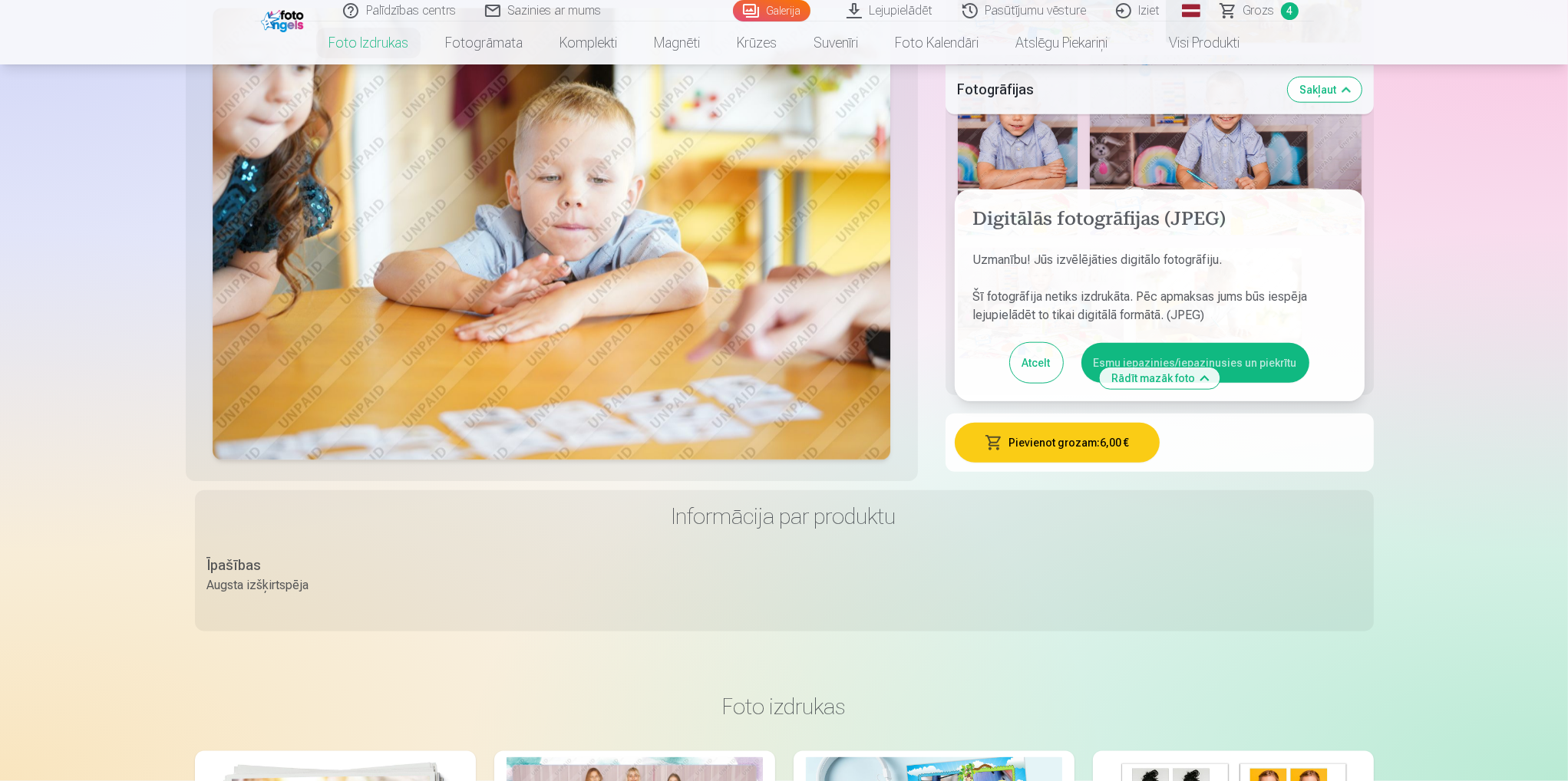
click at [1294, 360] on button "Esmu iepazinies/iepazinusies un piekrītu" at bounding box center [1195, 363] width 228 height 40
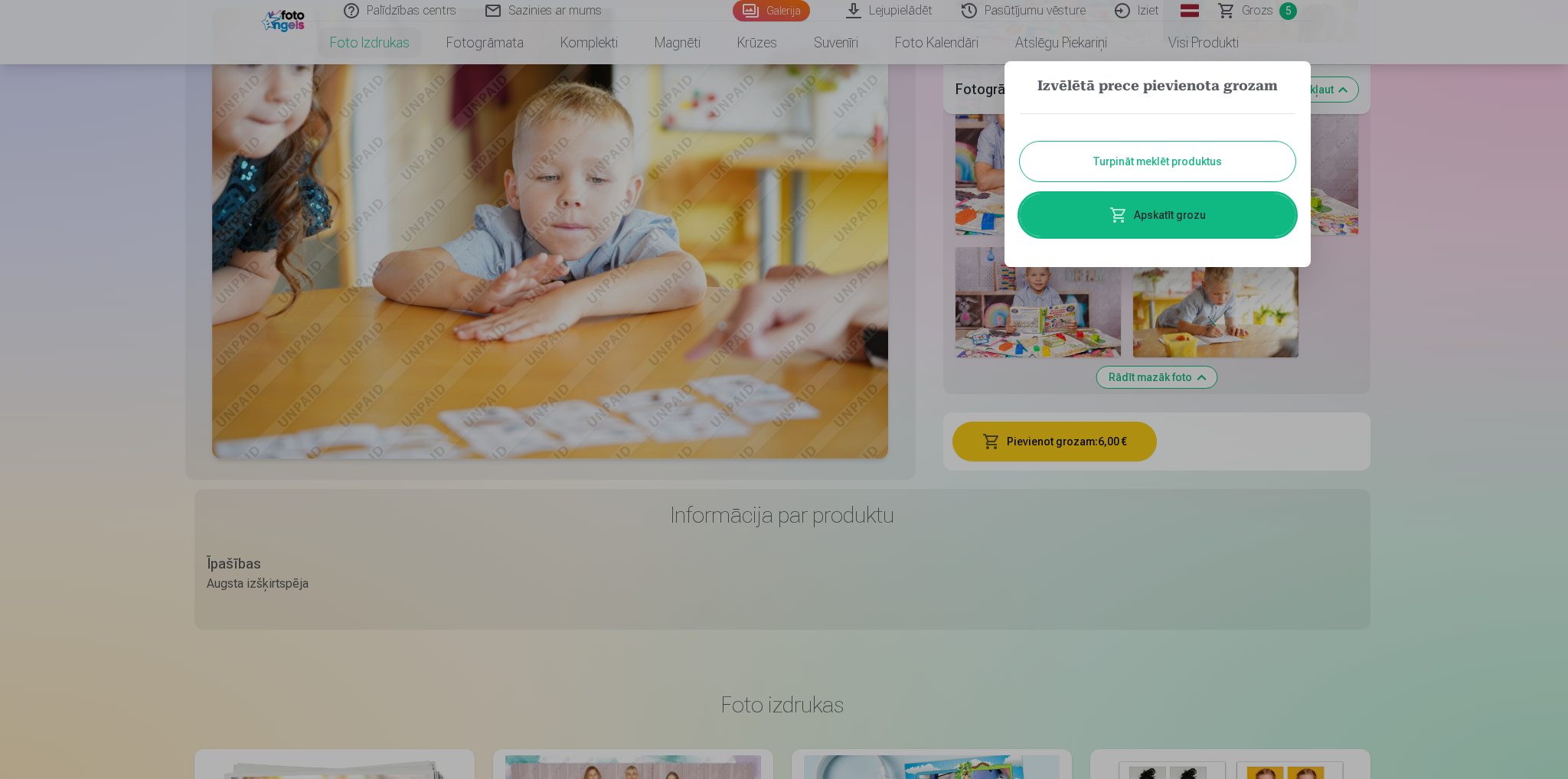
click at [1188, 166] on button "Turpināt meklēt produktus" at bounding box center [1157, 161] width 276 height 40
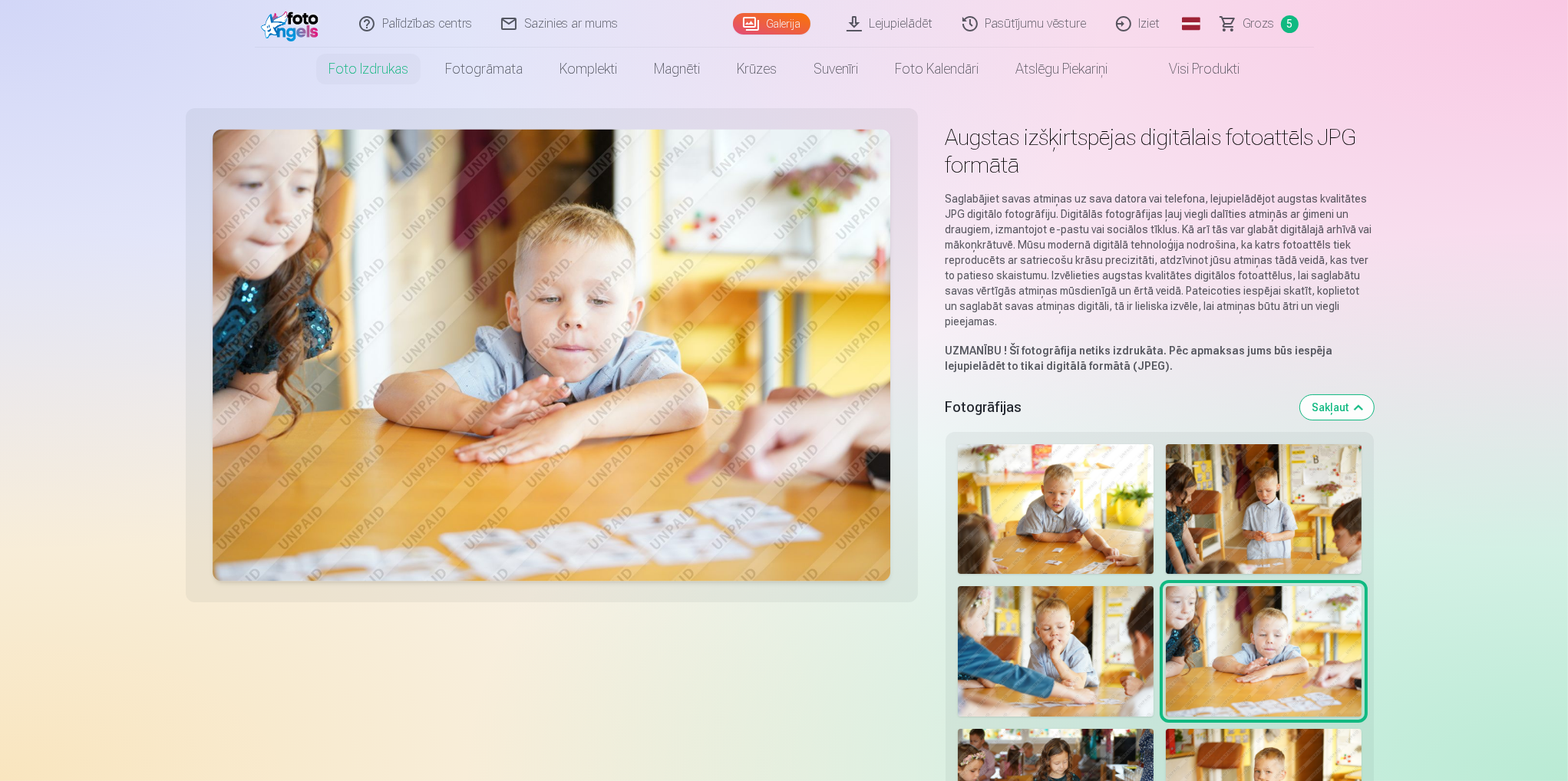
scroll to position [0, 0]
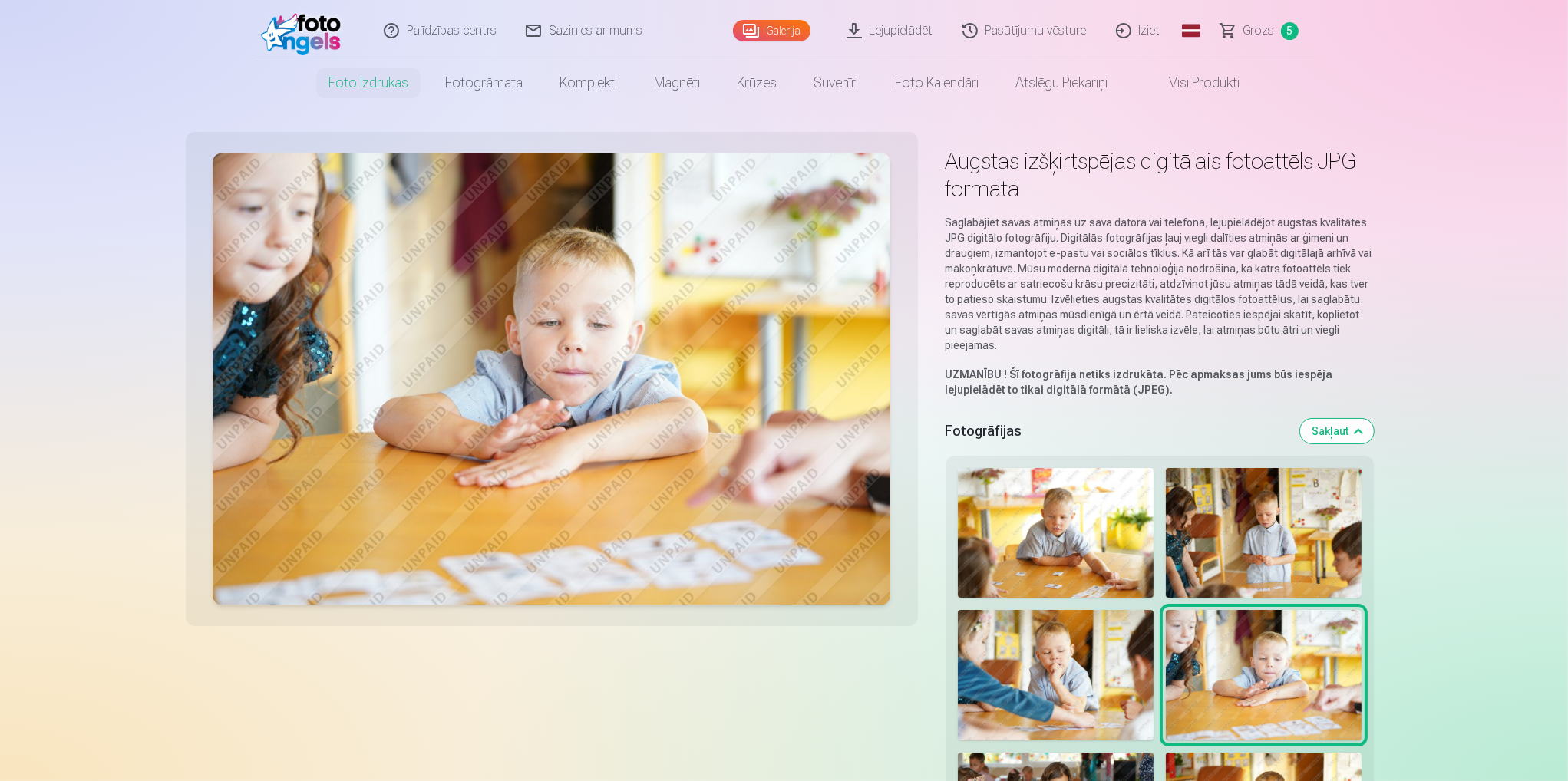
click at [1350, 435] on button "Sakļaut" at bounding box center [1337, 431] width 74 height 24
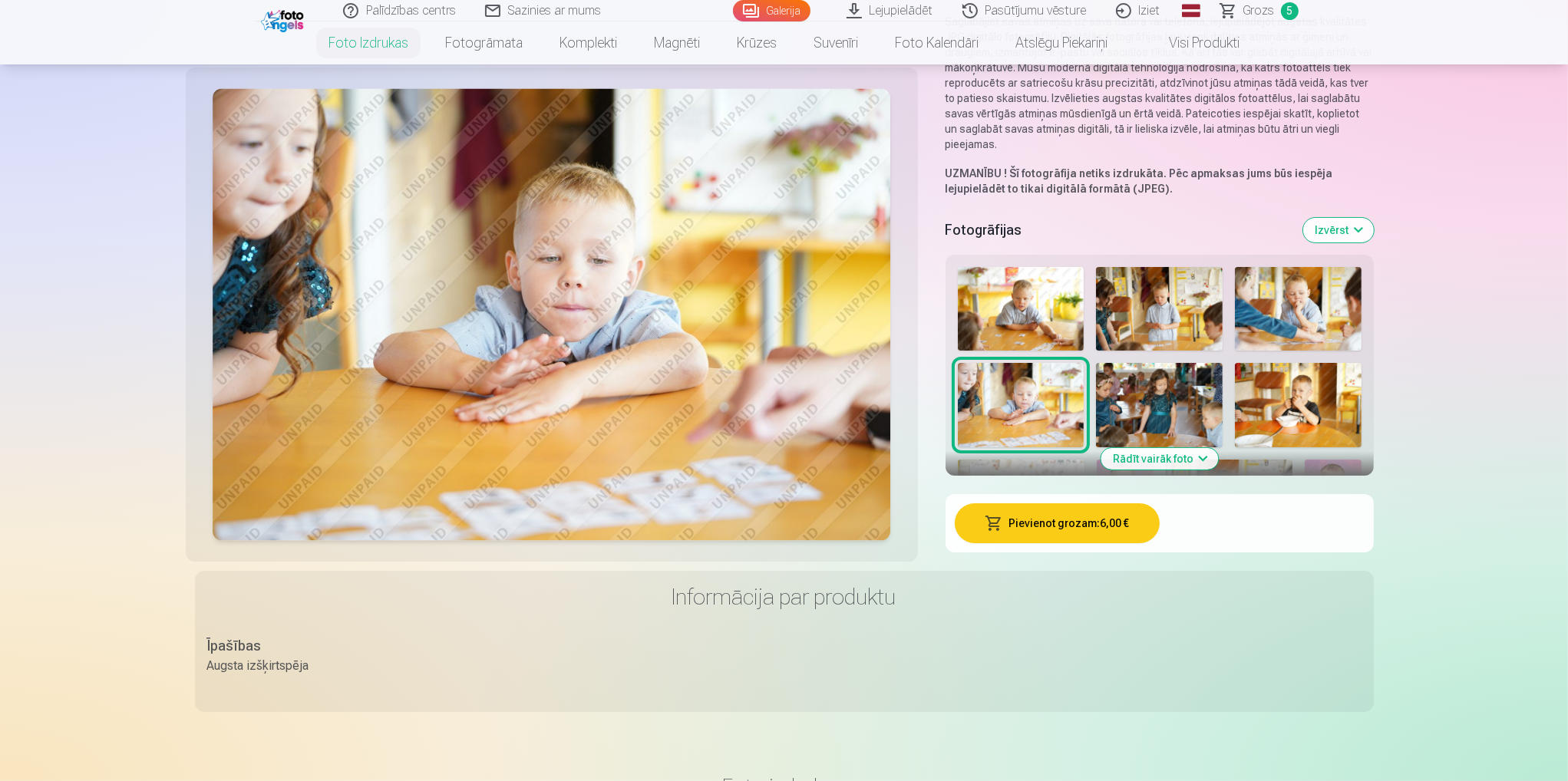
scroll to position [227, 0]
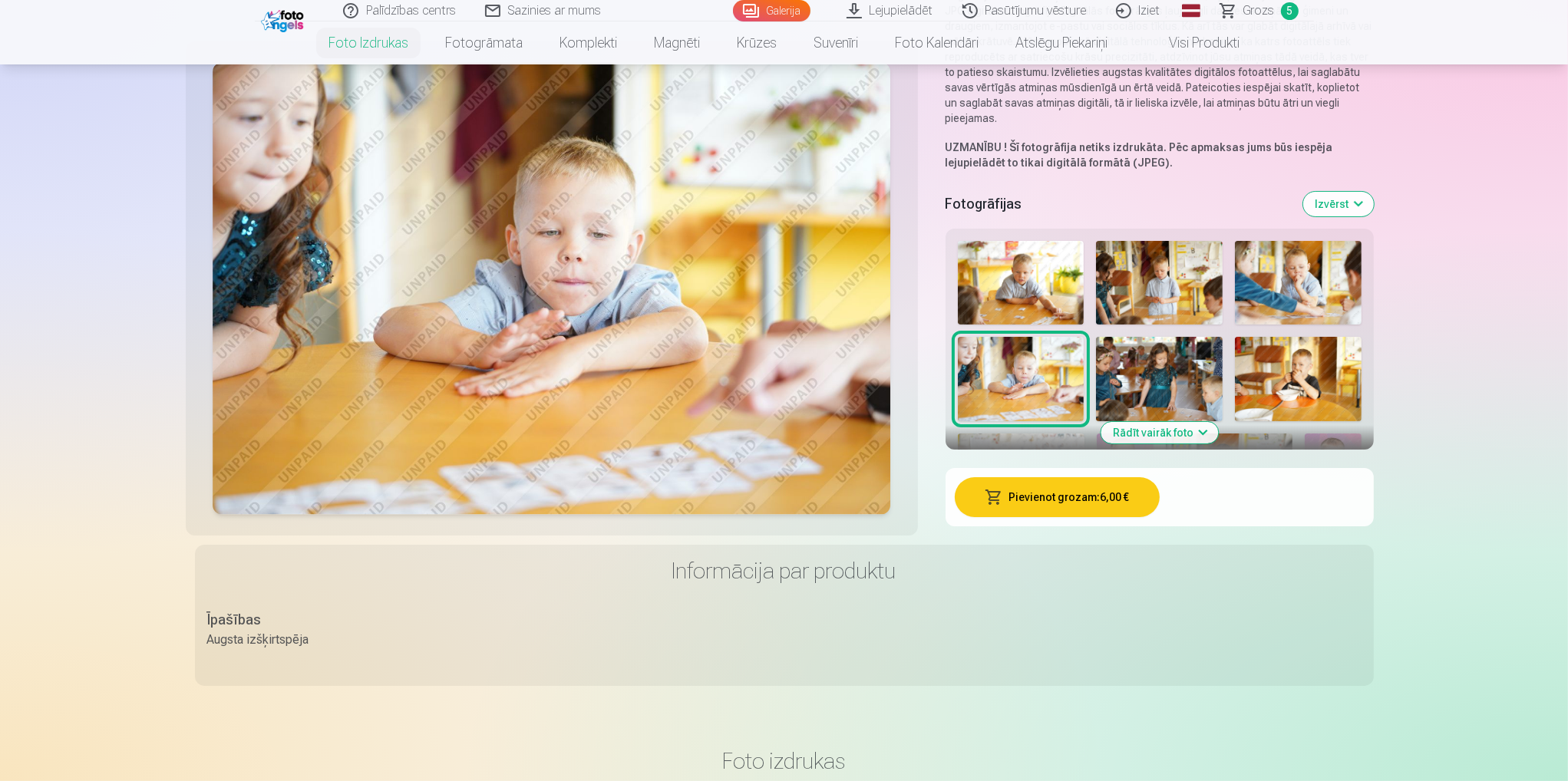
click at [1166, 387] on img at bounding box center [1159, 379] width 127 height 84
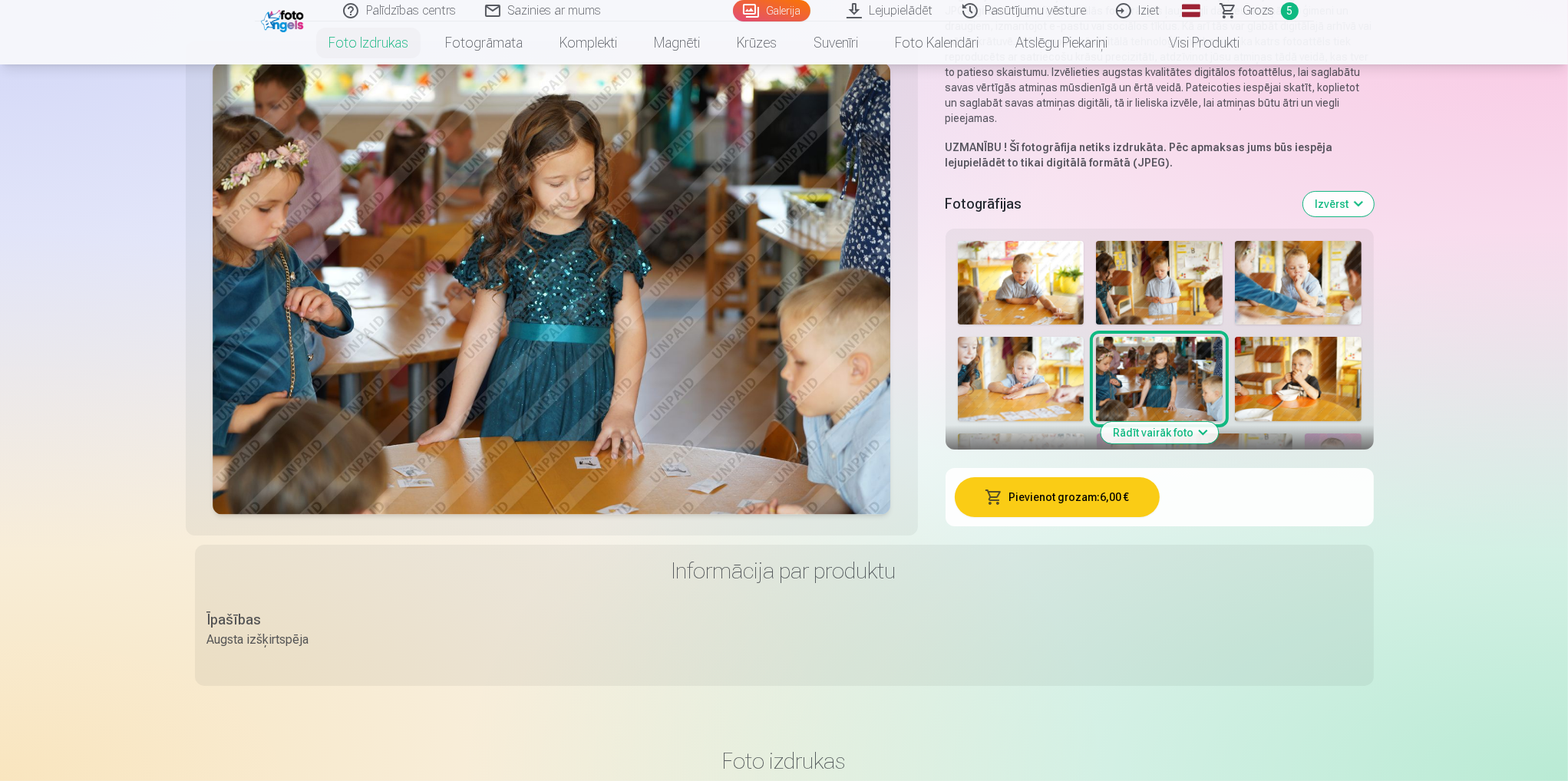
click at [1072, 505] on button "Pievienot grozam : 6,00 €" at bounding box center [1057, 497] width 205 height 40
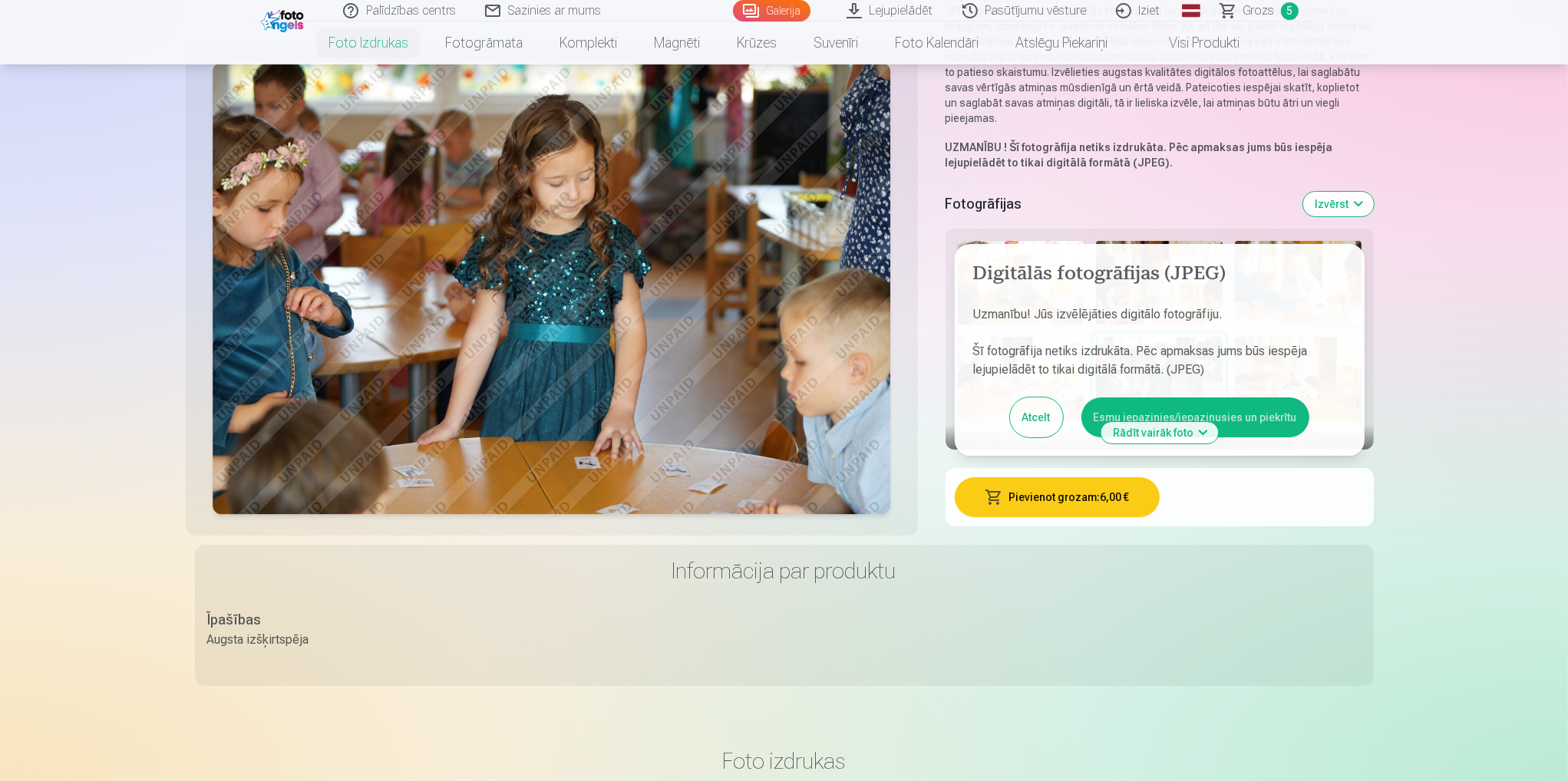
click at [1270, 411] on button "Esmu iepazinies/iepazinusies un piekrītu" at bounding box center [1195, 417] width 228 height 40
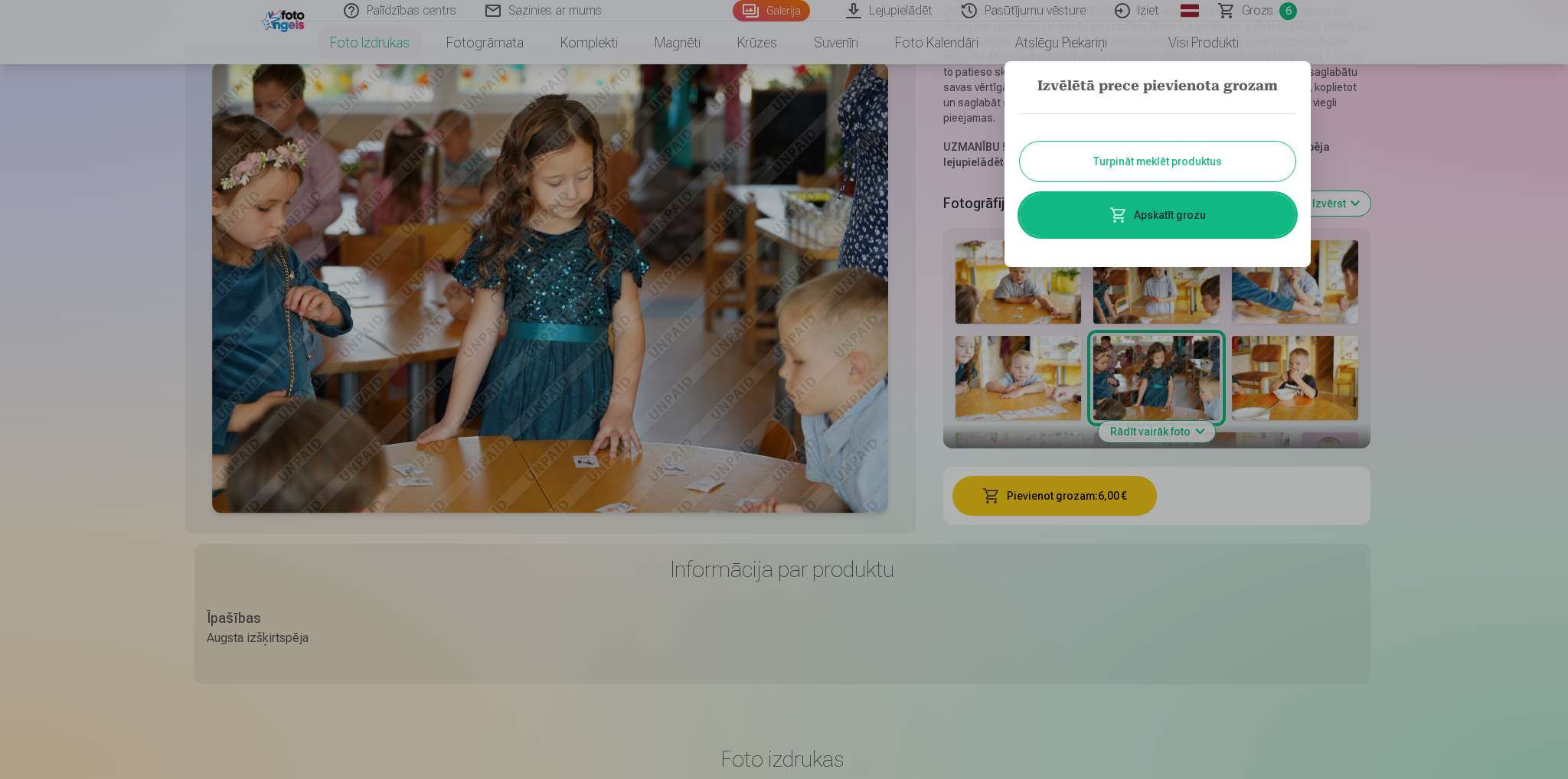
click at [1192, 166] on button "Turpināt meklēt produktus" at bounding box center [1157, 161] width 276 height 40
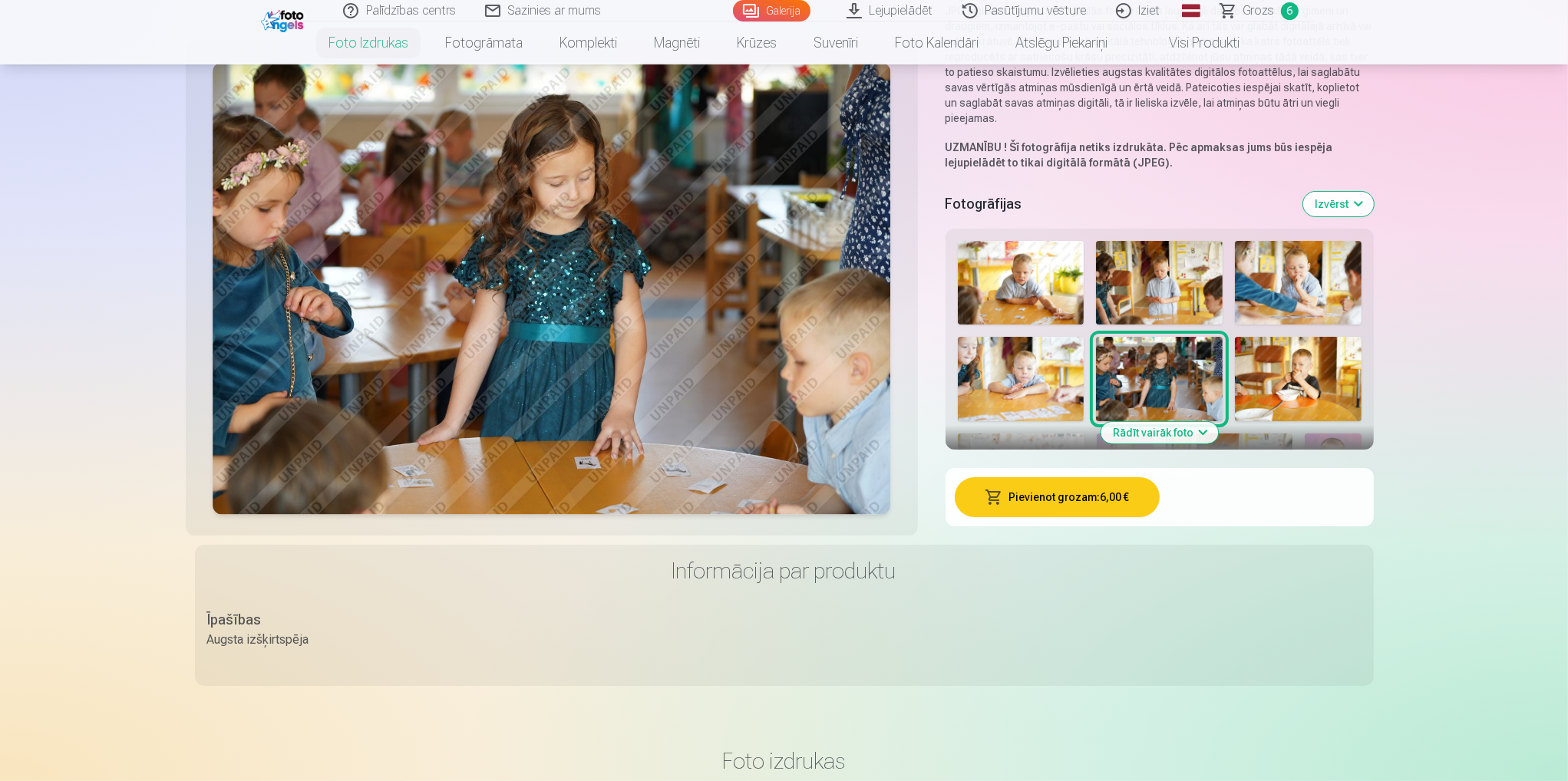
click at [1275, 3] on link "Grozs 6" at bounding box center [1260, 10] width 107 height 21
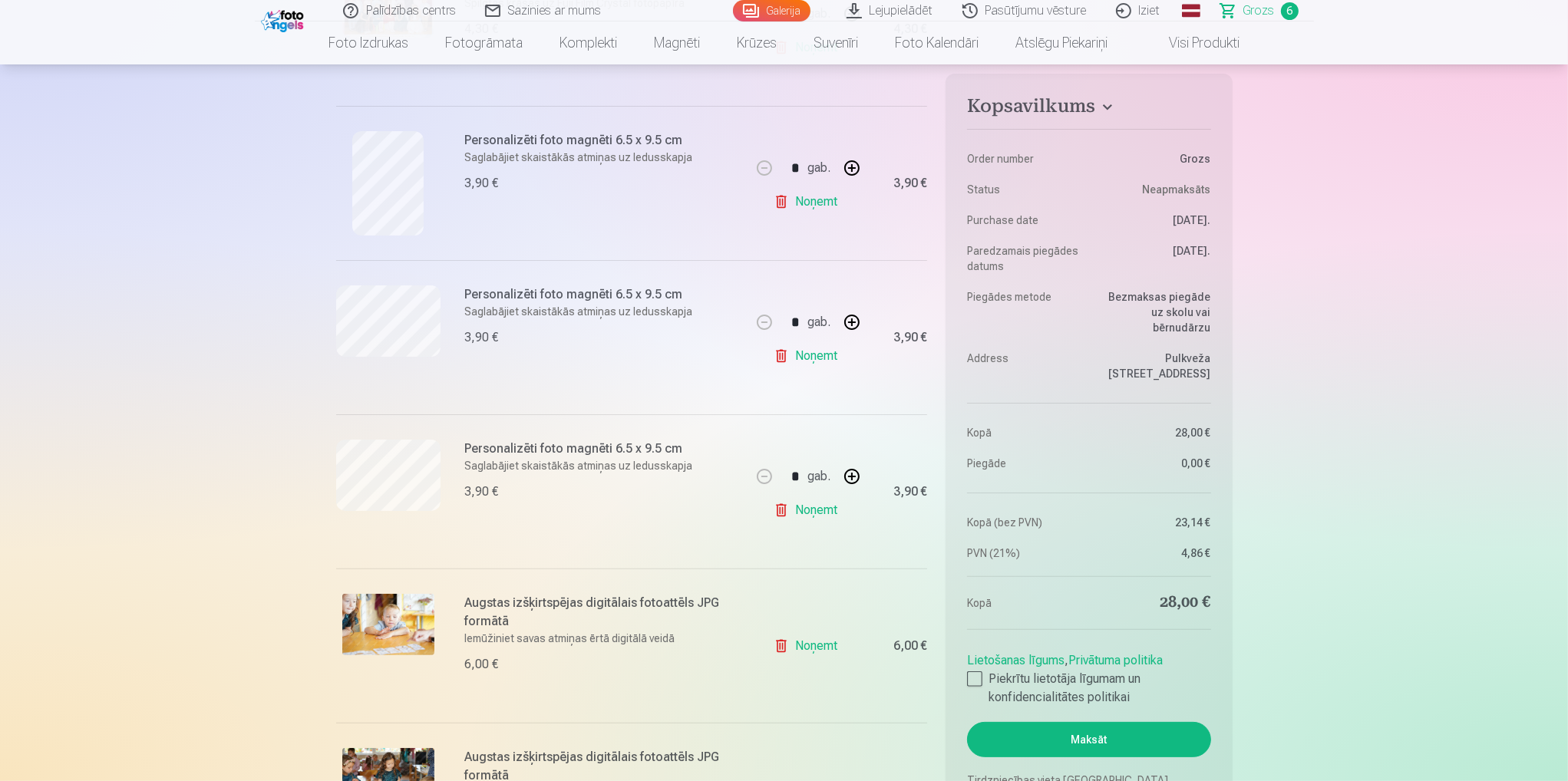
scroll to position [537, 0]
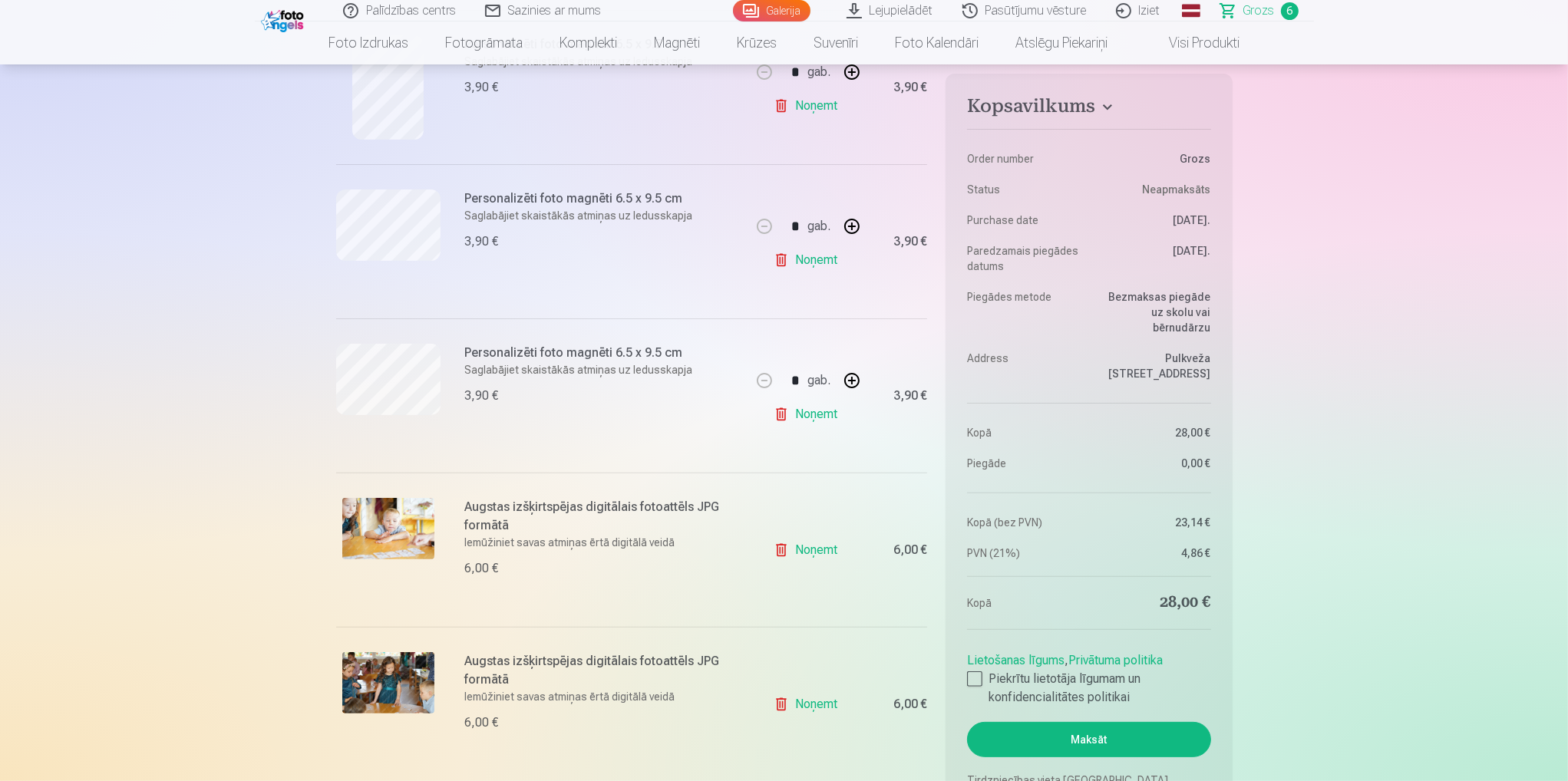
click at [820, 549] on link "Noņemt" at bounding box center [808, 550] width 70 height 31
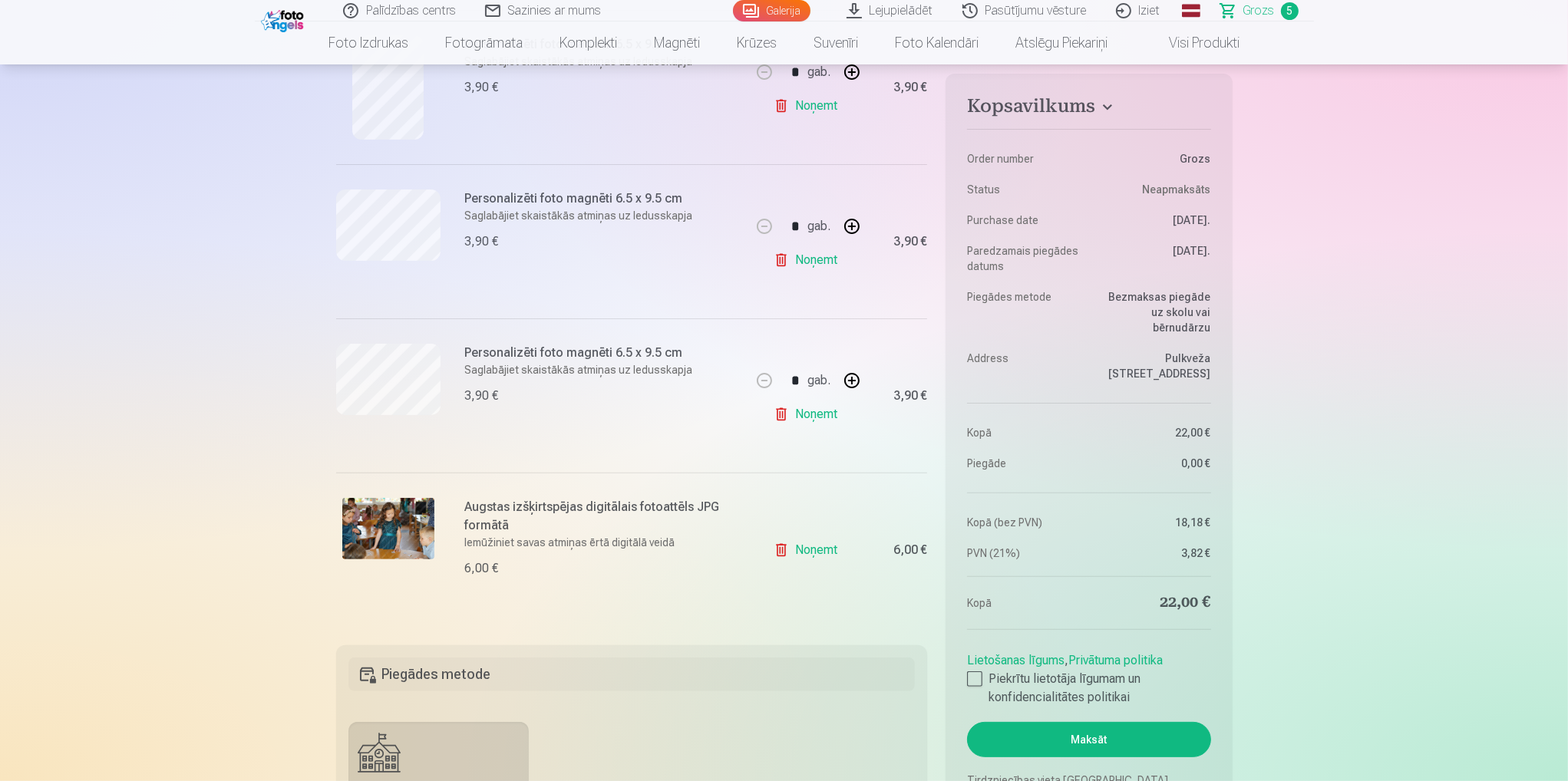
click at [825, 553] on link "Noņemt" at bounding box center [808, 550] width 70 height 31
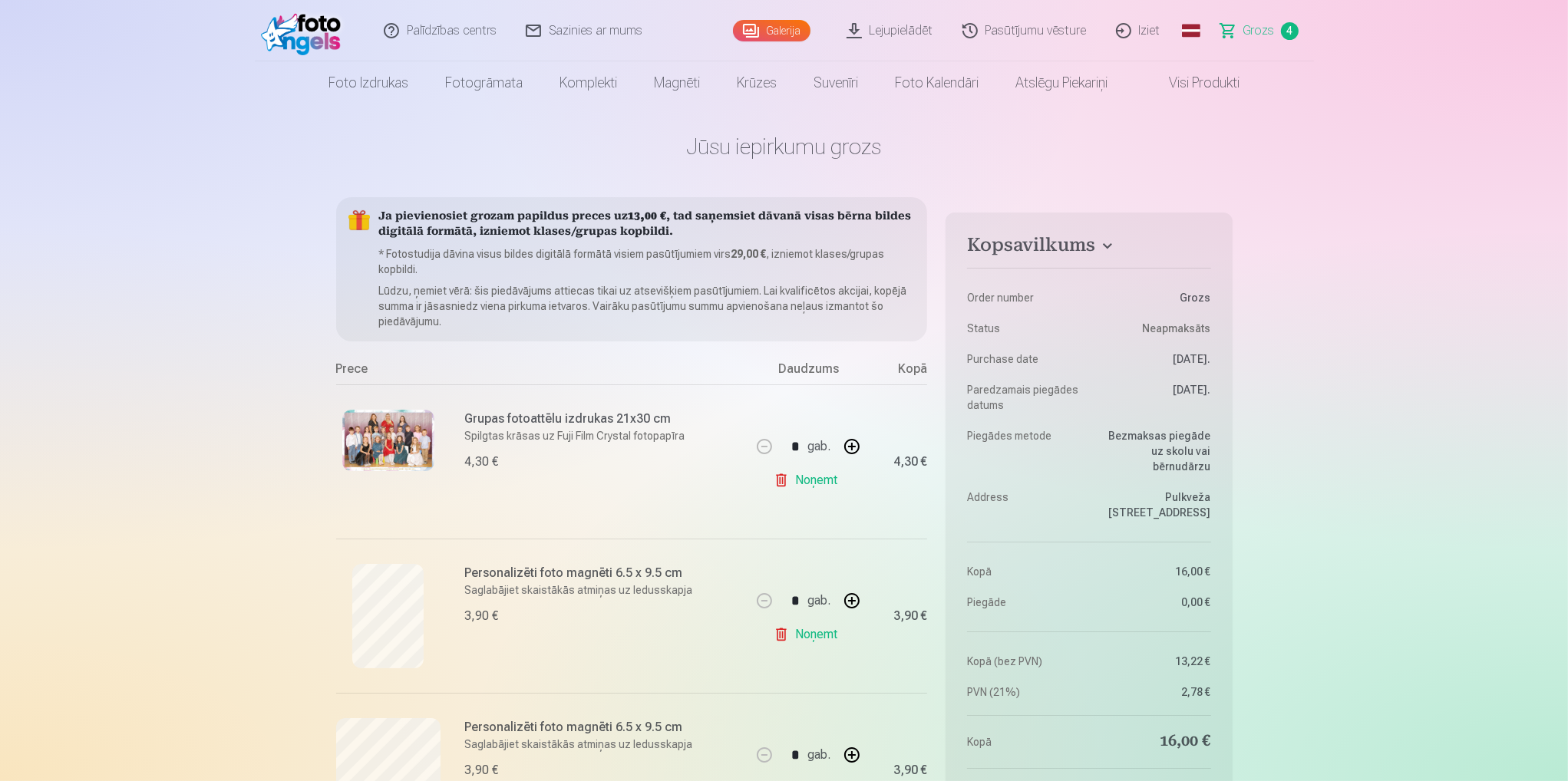
scroll to position [0, 0]
